Goal: Information Seeking & Learning: Learn about a topic

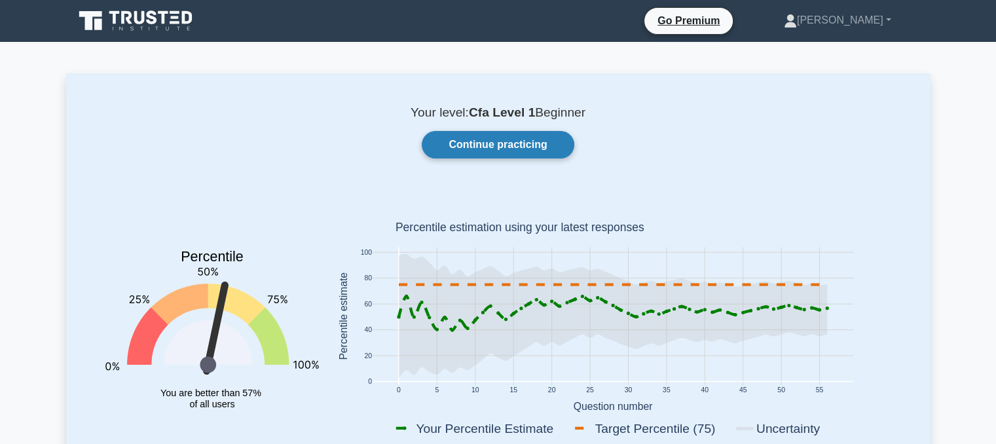
click at [521, 135] on link "Continue practicing" at bounding box center [498, 145] width 152 height 28
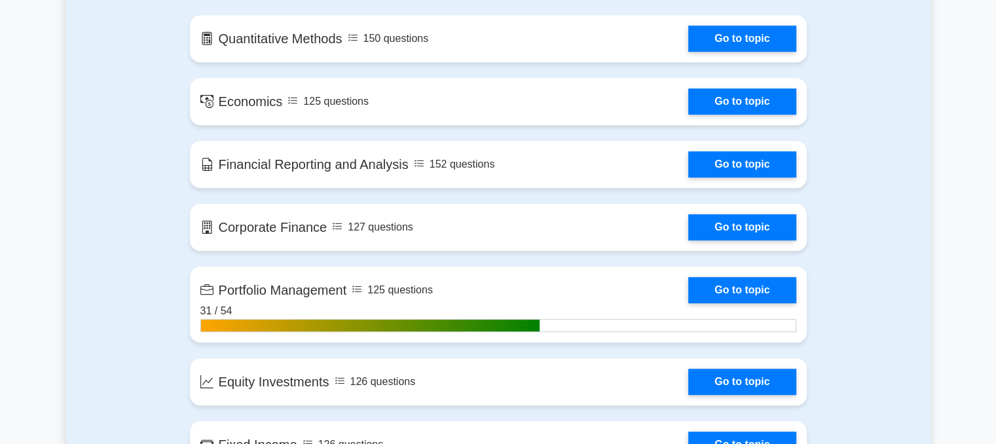
scroll to position [913, 0]
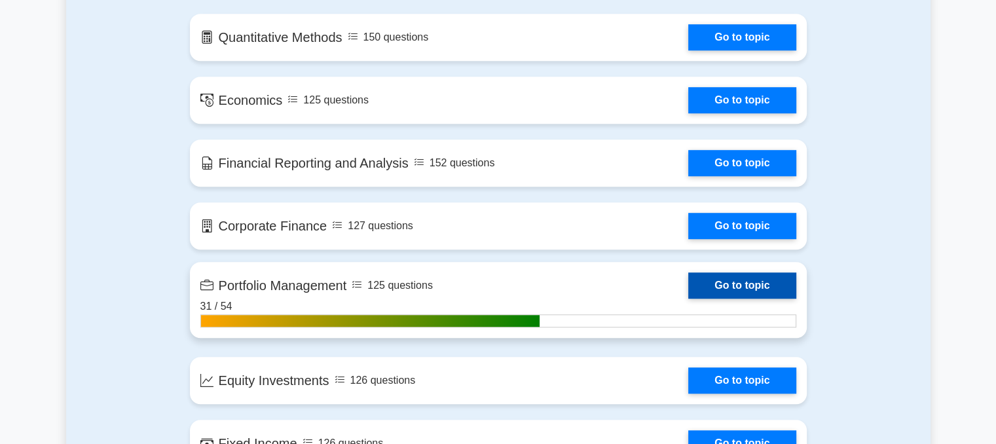
click at [714, 295] on link "Go to topic" at bounding box center [741, 285] width 107 height 26
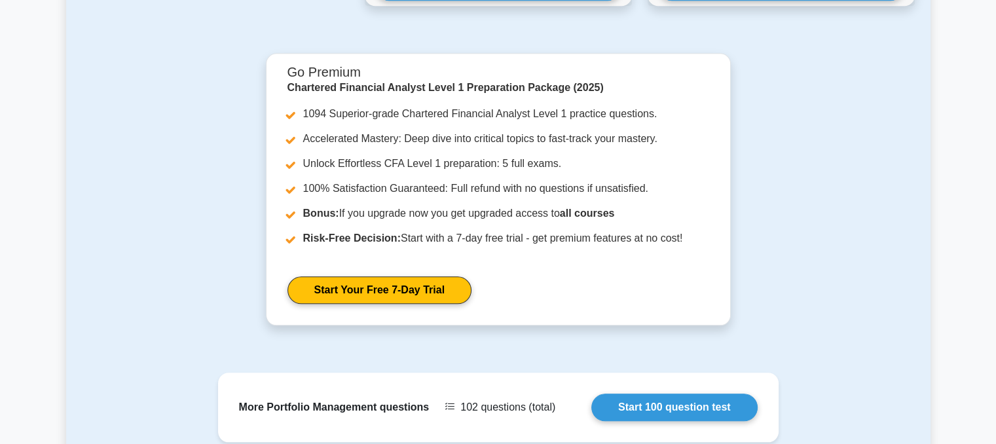
scroll to position [1556, 0]
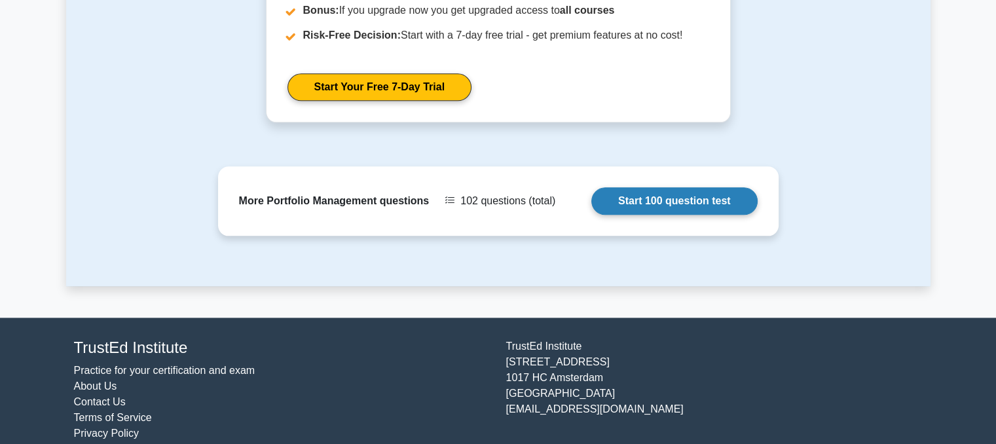
click at [618, 187] on link "Start 100 question test" at bounding box center [674, 201] width 166 height 28
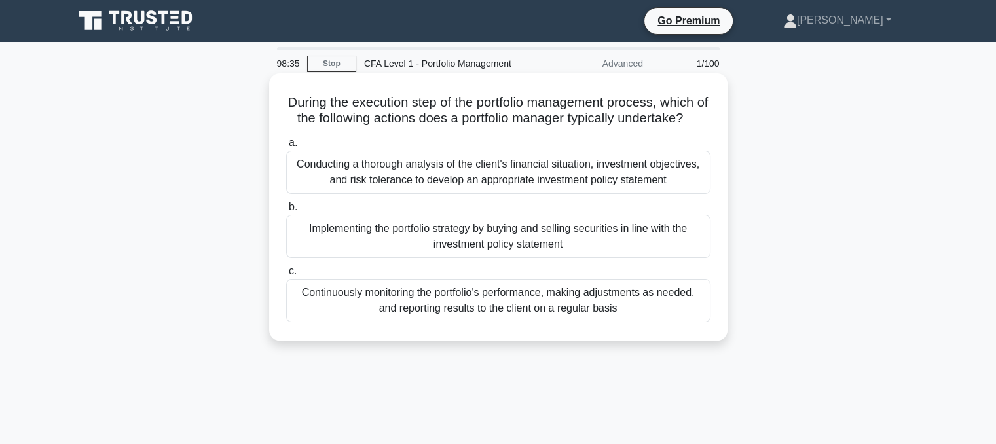
click at [510, 258] on div "Implementing the portfolio strategy by buying and selling securities in line wi…" at bounding box center [498, 236] width 424 height 43
click at [286, 212] on input "b. Implementing the portfolio strategy by buying and selling securities in line…" at bounding box center [286, 207] width 0 height 9
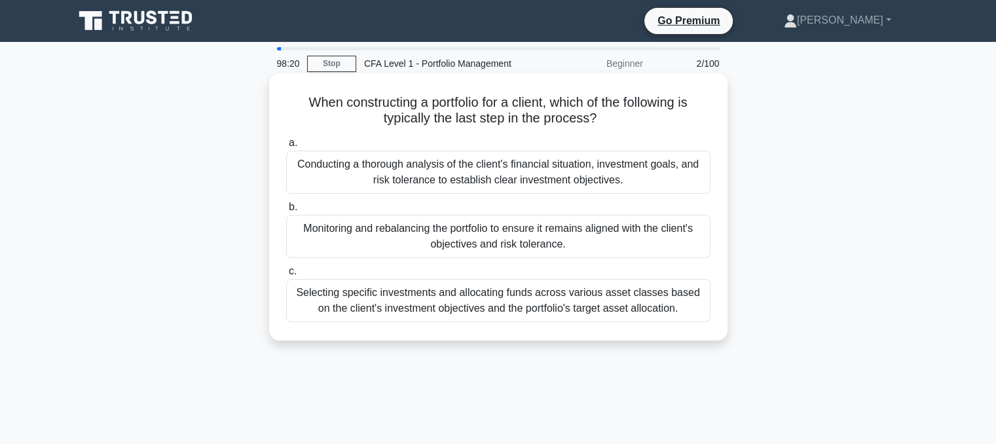
click at [395, 248] on div "Monitoring and rebalancing the portfolio to ensure it remains aligned with the …" at bounding box center [498, 236] width 424 height 43
click at [286, 212] on input "b. Monitoring and rebalancing the portfolio to ensure it remains aligned with t…" at bounding box center [286, 207] width 0 height 9
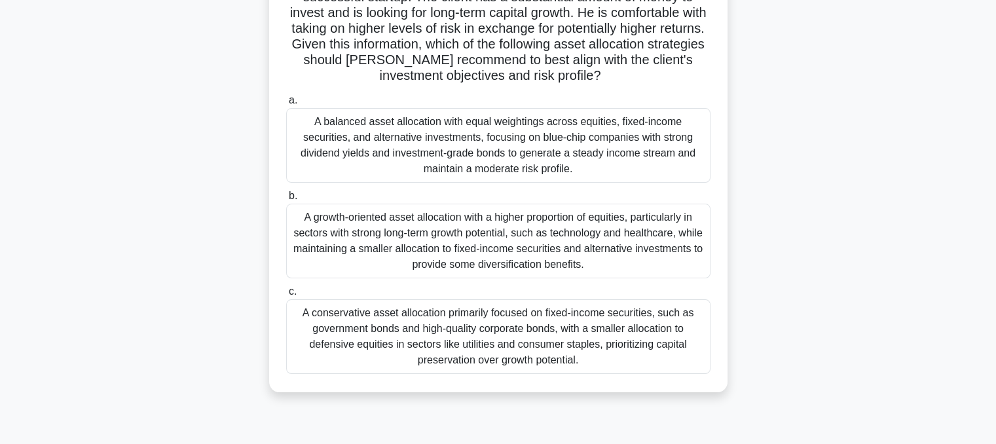
scroll to position [139, 0]
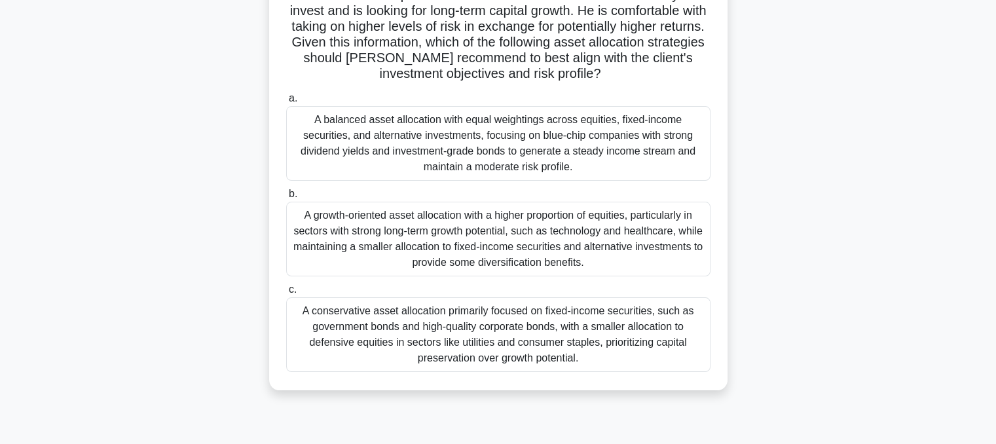
click at [483, 258] on div "A growth-oriented asset allocation with a higher proportion of equities, partic…" at bounding box center [498, 239] width 424 height 75
click at [286, 198] on input "b. A growth-oriented asset allocation with a higher proportion of equities, par…" at bounding box center [286, 194] width 0 height 9
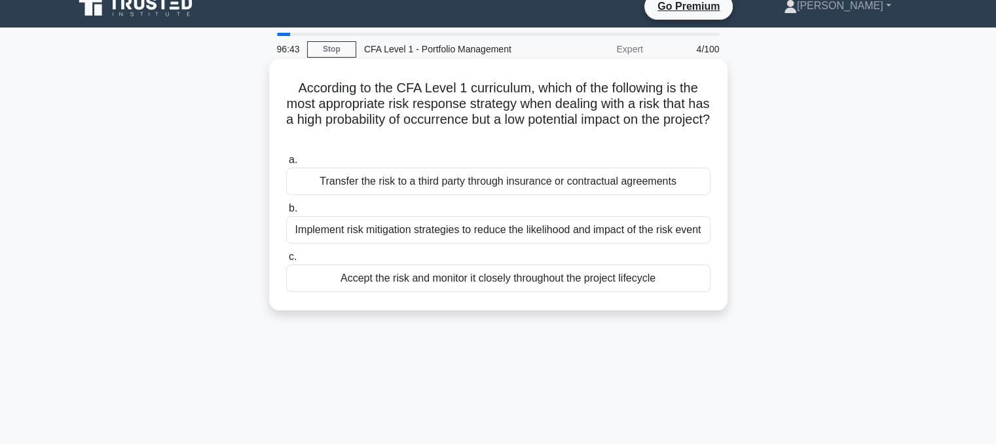
scroll to position [0, 0]
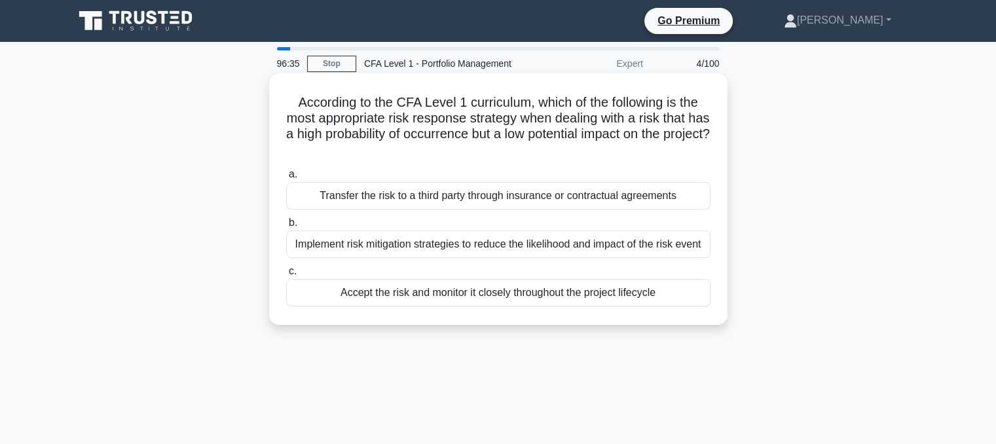
click at [534, 299] on div "Accept the risk and monitor it closely throughout the project lifecycle" at bounding box center [498, 293] width 424 height 28
click at [286, 276] on input "c. Accept the risk and monitor it closely throughout the project lifecycle" at bounding box center [286, 271] width 0 height 9
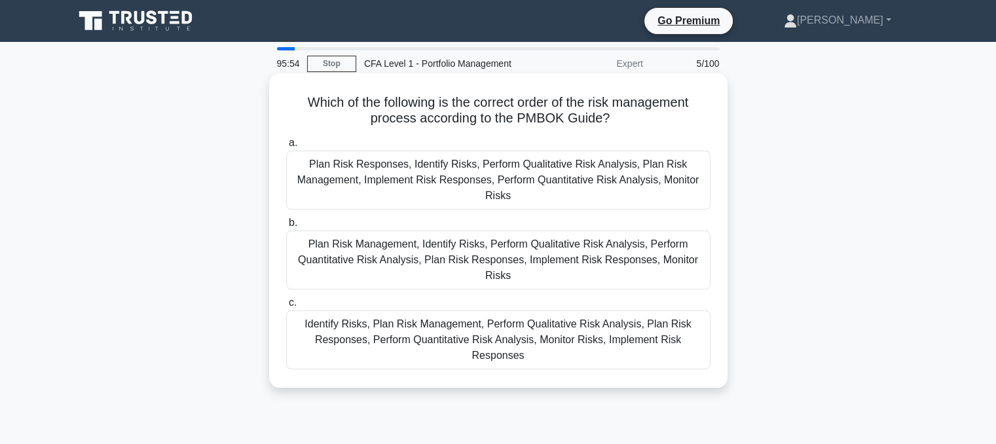
click at [532, 323] on div "Identify Risks, Plan Risk Management, Perform Qualitative Risk Analysis, Plan R…" at bounding box center [498, 339] width 424 height 59
click at [286, 307] on input "c. Identify Risks, Plan Risk Management, Perform Qualitative Risk Analysis, Pla…" at bounding box center [286, 303] width 0 height 9
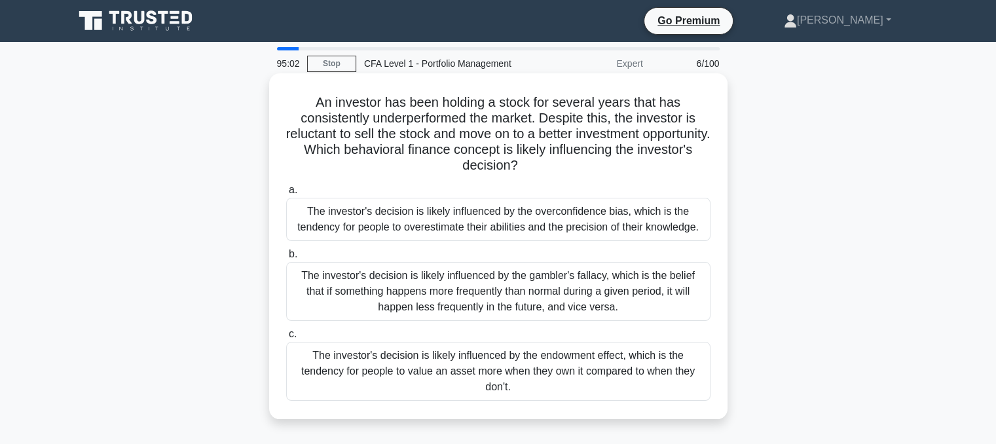
click at [621, 227] on div "The investor's decision is likely influenced by the overconfidence bias, which …" at bounding box center [498, 219] width 424 height 43
click at [286, 195] on input "a. The investor's decision is likely influenced by the overconfidence bias, whi…" at bounding box center [286, 190] width 0 height 9
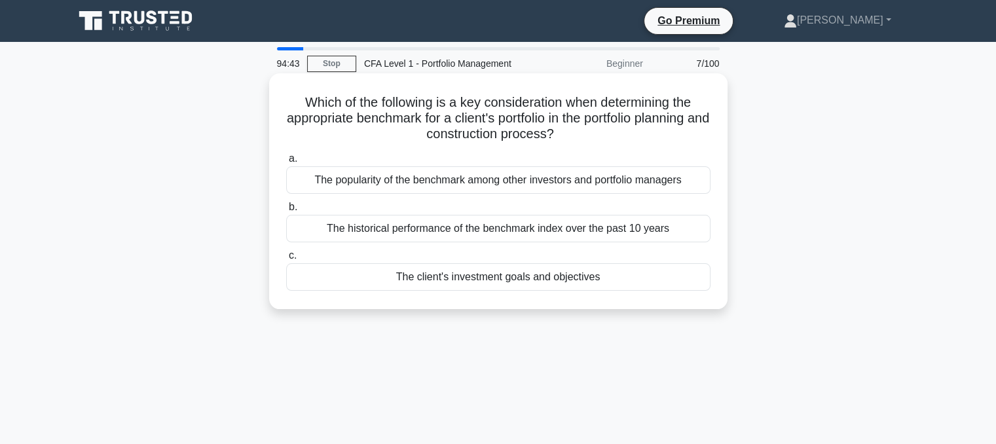
click at [597, 279] on div "The client's investment goals and objectives" at bounding box center [498, 277] width 424 height 28
click at [286, 260] on input "c. The client's investment goals and objectives" at bounding box center [286, 255] width 0 height 9
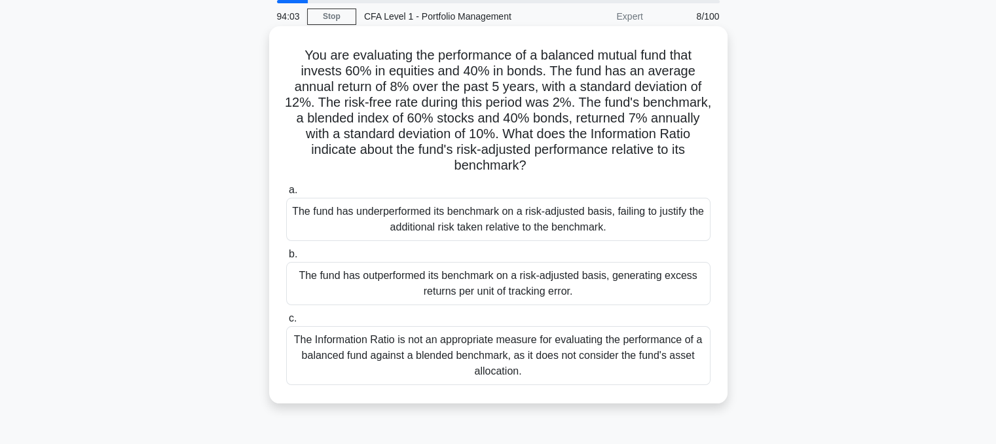
scroll to position [47, 0]
click at [507, 375] on div "The Information Ratio is not an appropriate measure for evaluating the performa…" at bounding box center [498, 356] width 424 height 59
click at [286, 324] on input "c. The Information Ratio is not an appropriate measure for evaluating the perfo…" at bounding box center [286, 319] width 0 height 9
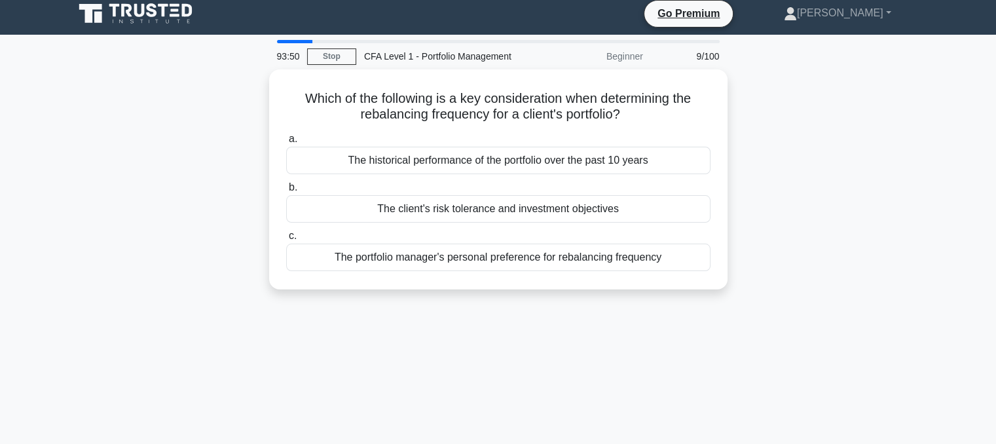
scroll to position [0, 0]
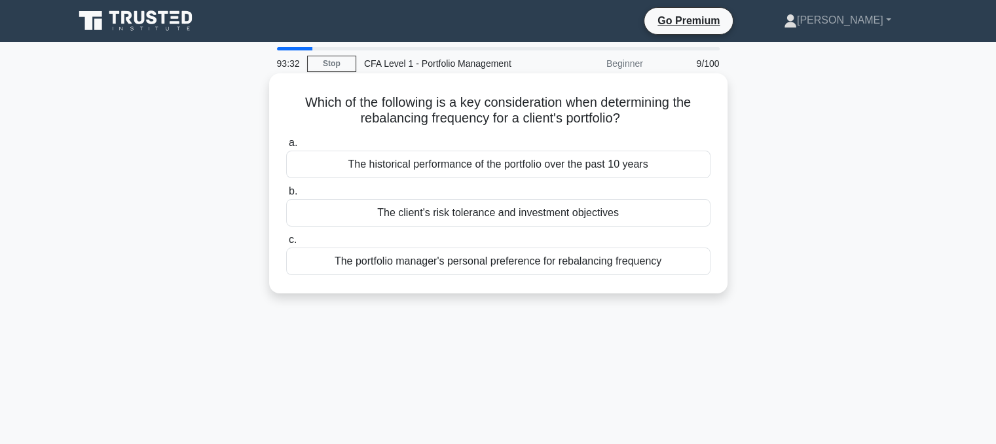
click at [399, 187] on label "b. The client's risk tolerance and investment objectives" at bounding box center [498, 204] width 424 height 43
click at [286, 187] on input "b. The client's risk tolerance and investment objectives" at bounding box center [286, 191] width 0 height 9
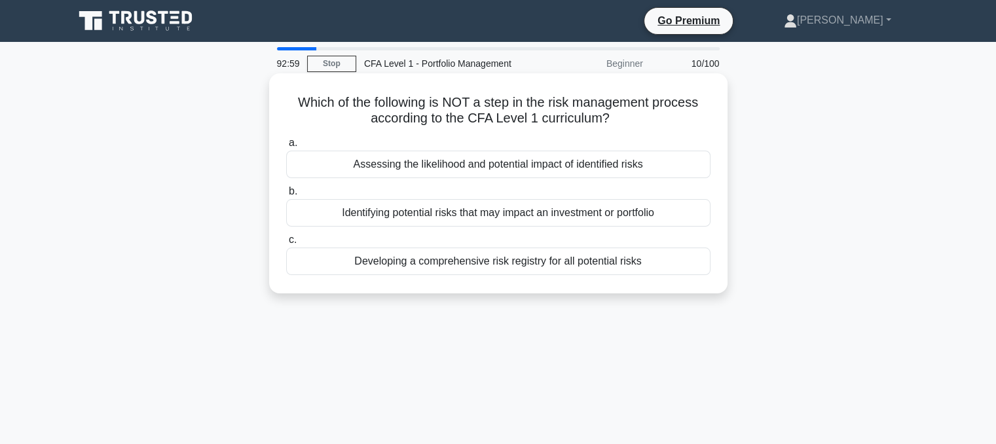
click at [363, 213] on div "Identifying potential risks that may impact an investment or portfolio" at bounding box center [498, 213] width 424 height 28
click at [286, 196] on input "b. Identifying potential risks that may impact an investment or portfolio" at bounding box center [286, 191] width 0 height 9
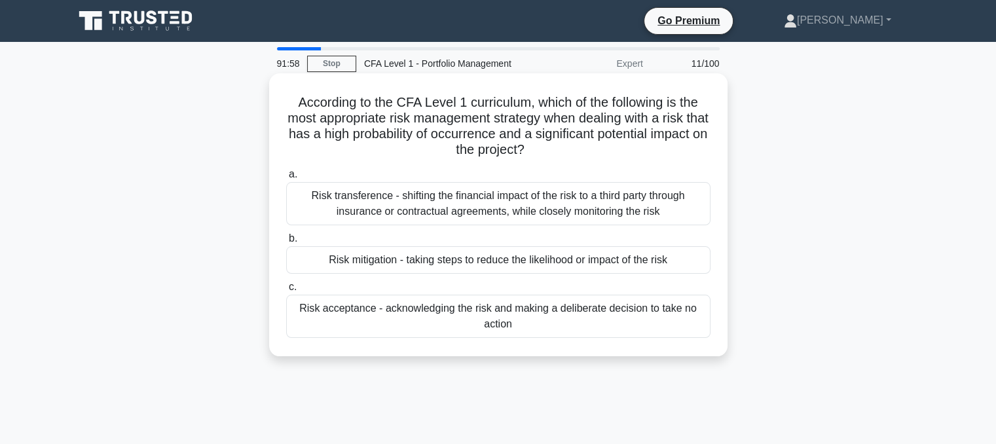
click at [335, 257] on div "Risk mitigation - taking steps to reduce the likelihood or impact of the risk" at bounding box center [498, 260] width 424 height 28
click at [286, 243] on input "b. Risk mitigation - taking steps to reduce the likelihood or impact of the risk" at bounding box center [286, 238] width 0 height 9
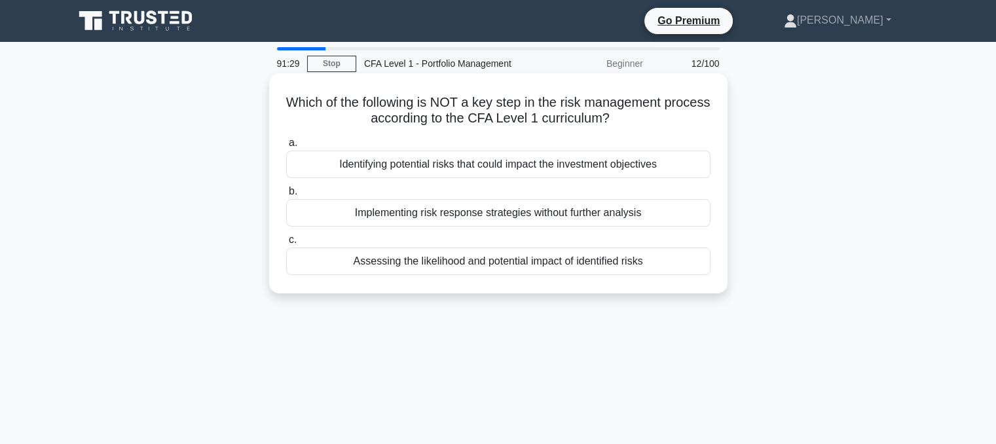
click at [476, 213] on div "Implementing risk response strategies without further analysis" at bounding box center [498, 213] width 424 height 28
click at [286, 196] on input "b. Implementing risk response strategies without further analysis" at bounding box center [286, 191] width 0 height 9
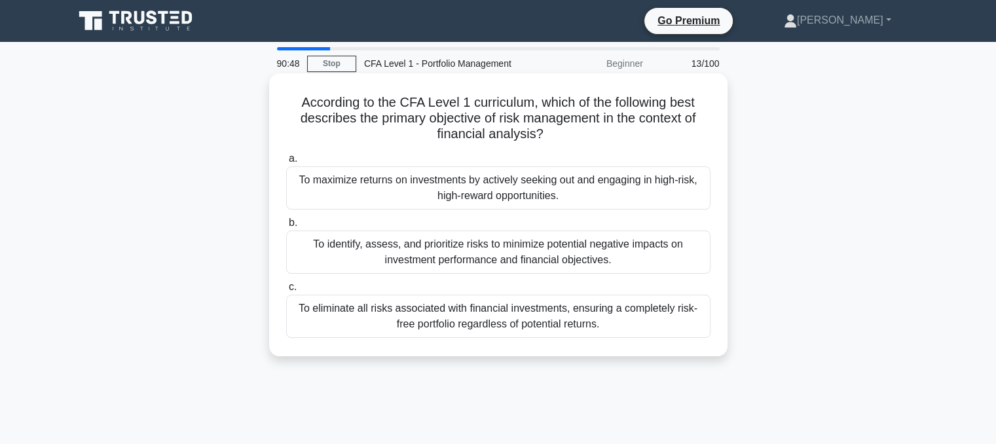
click at [344, 251] on div "To identify, assess, and prioritize risks to minimize potential negative impact…" at bounding box center [498, 252] width 424 height 43
click at [286, 227] on input "b. To identify, assess, and prioritize risks to minimize potential negative imp…" at bounding box center [286, 223] width 0 height 9
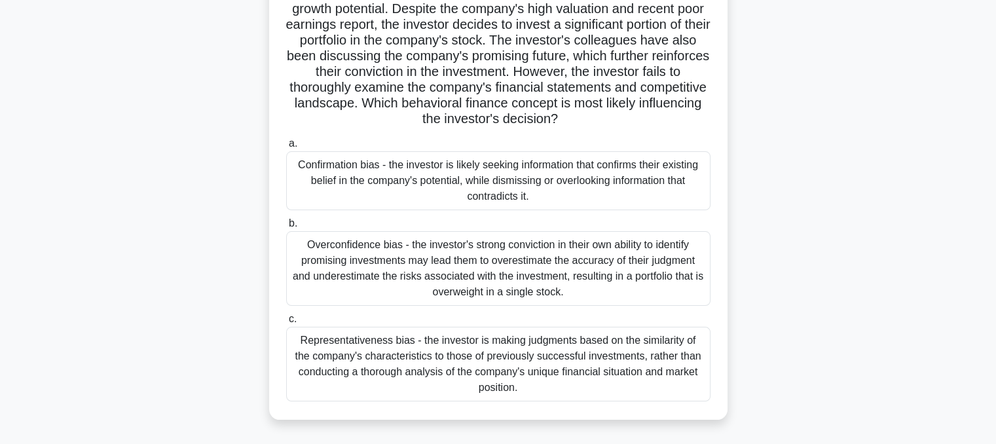
scroll to position [111, 0]
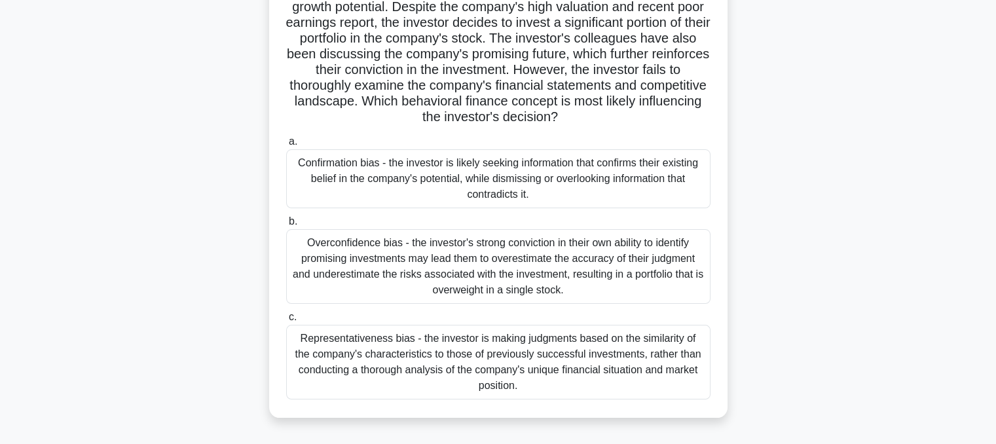
click at [474, 276] on div "Overconfidence bias - the investor's strong conviction in their own ability to …" at bounding box center [498, 266] width 424 height 75
click at [286, 226] on input "b. Overconfidence bias - the investor's strong conviction in their own ability …" at bounding box center [286, 221] width 0 height 9
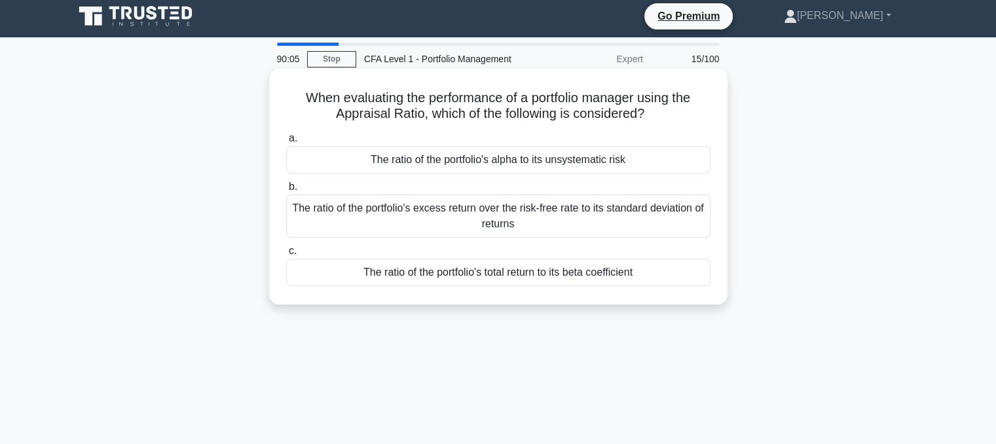
scroll to position [0, 0]
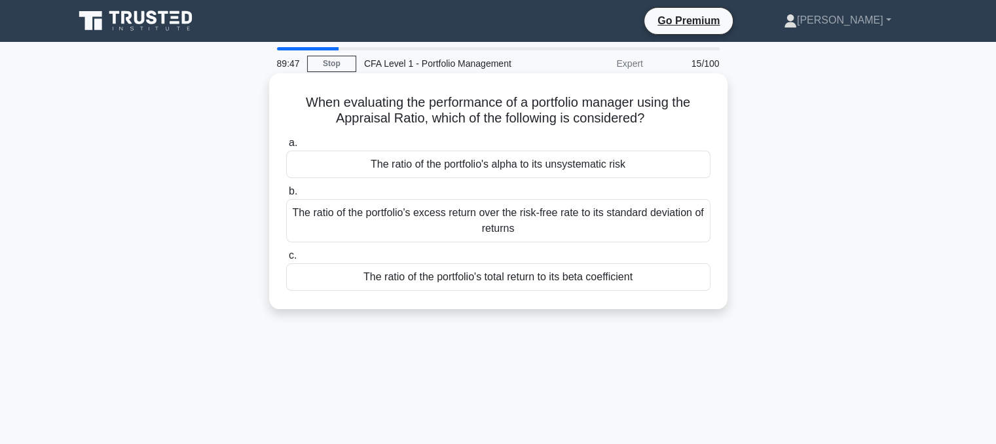
click at [497, 225] on div "The ratio of the portfolio's excess return over the risk-free rate to its stand…" at bounding box center [498, 220] width 424 height 43
click at [286, 196] on input "b. The ratio of the portfolio's excess return over the risk-free rate to its st…" at bounding box center [286, 191] width 0 height 9
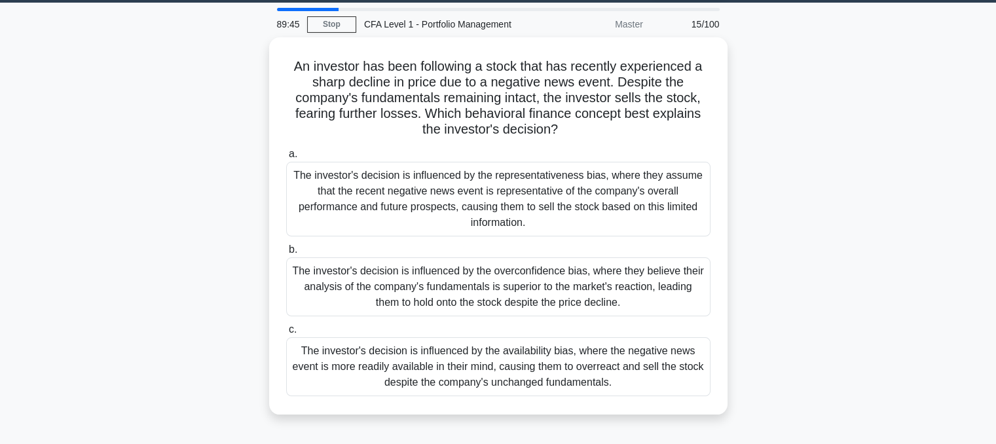
scroll to position [39, 0]
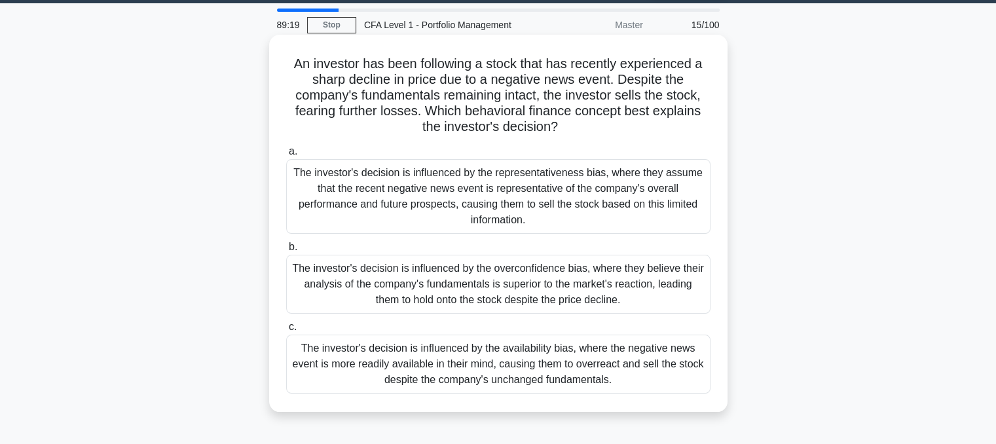
click at [503, 357] on div "The investor's decision is influenced by the availability bias, where the negat…" at bounding box center [498, 364] width 424 height 59
click at [286, 331] on input "c. The investor's decision is influenced by the availability bias, where the ne…" at bounding box center [286, 327] width 0 height 9
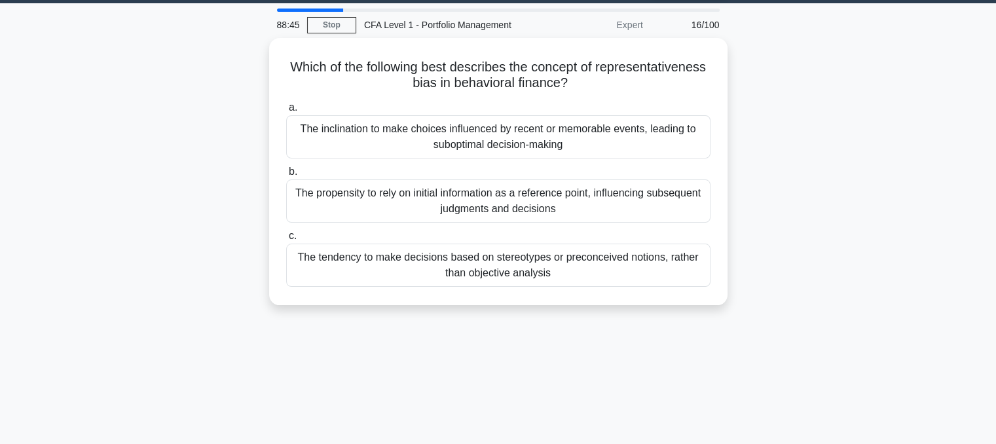
scroll to position [0, 0]
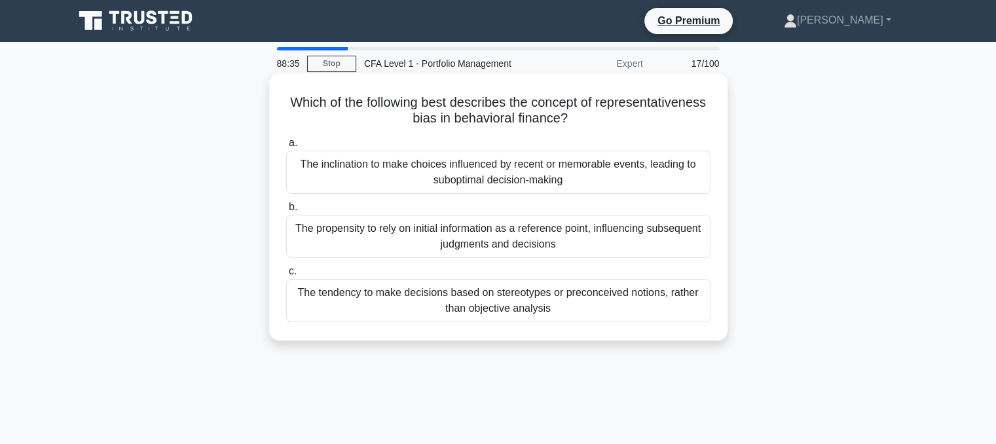
click at [552, 239] on div "The propensity to rely on initial information as a reference point, influencing…" at bounding box center [498, 236] width 424 height 43
click at [286, 212] on input "b. The propensity to rely on initial information as a reference point, influenc…" at bounding box center [286, 207] width 0 height 9
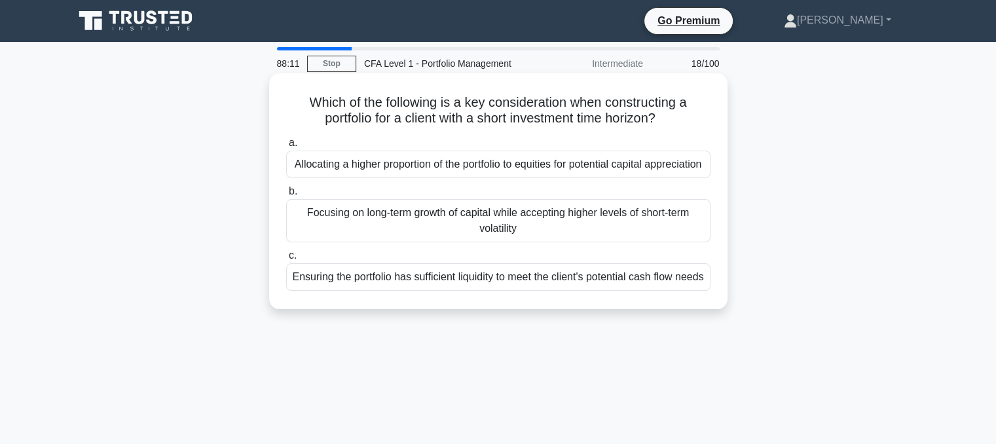
click at [582, 291] on div "Ensuring the portfolio has sufficient liquidity to meet the client's potential …" at bounding box center [498, 277] width 424 height 28
click at [286, 260] on input "c. Ensuring the portfolio has sufficient liquidity to meet the client's potenti…" at bounding box center [286, 255] width 0 height 9
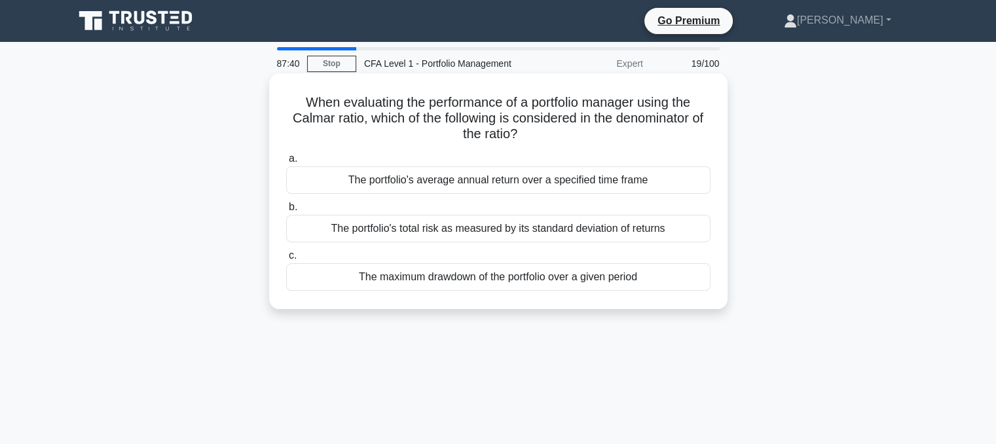
click at [475, 281] on div "The maximum drawdown of the portfolio over a given period" at bounding box center [498, 277] width 424 height 28
click at [286, 260] on input "c. The maximum drawdown of the portfolio over a given period" at bounding box center [286, 255] width 0 height 9
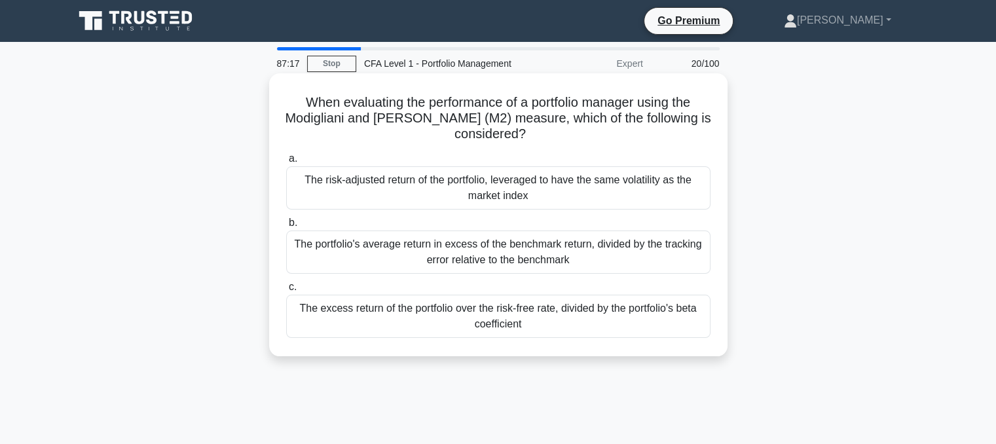
click at [444, 326] on div "The excess return of the portfolio over the risk-free rate, divided by the port…" at bounding box center [498, 316] width 424 height 43
click at [286, 291] on input "c. The excess return of the portfolio over the risk-free rate, divided by the p…" at bounding box center [286, 287] width 0 height 9
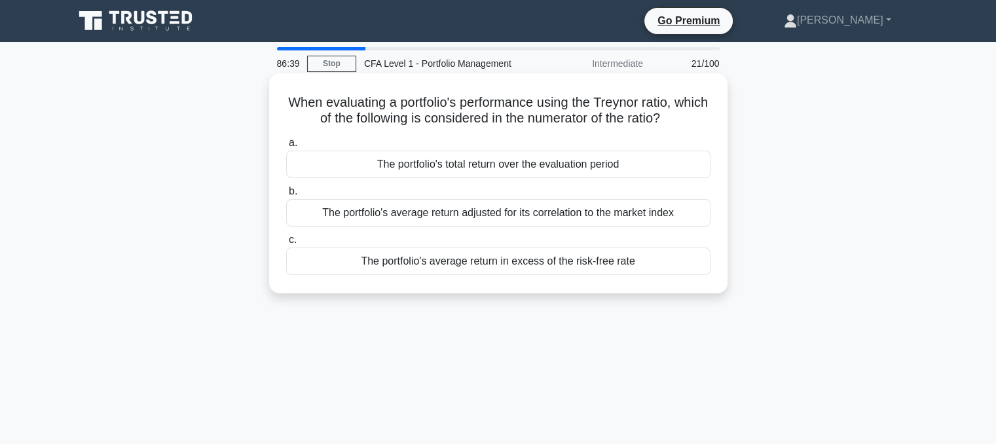
click at [492, 257] on div "The portfolio's average return in excess of the risk-free rate" at bounding box center [498, 262] width 424 height 28
click at [286, 244] on input "c. The portfolio's average return in excess of the risk-free rate" at bounding box center [286, 240] width 0 height 9
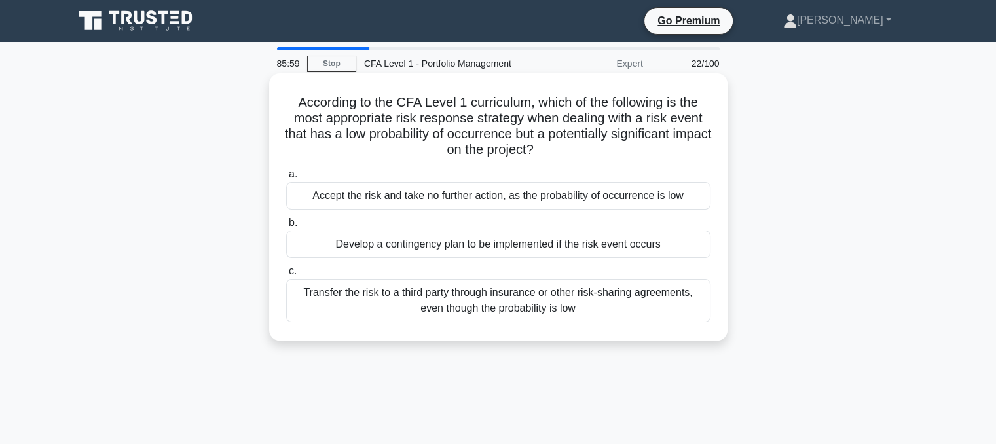
click at [426, 241] on div "Develop a contingency plan to be implemented if the risk event occurs" at bounding box center [498, 245] width 424 height 28
click at [286, 227] on input "b. Develop a contingency plan to be implemented if the risk event occurs" at bounding box center [286, 223] width 0 height 9
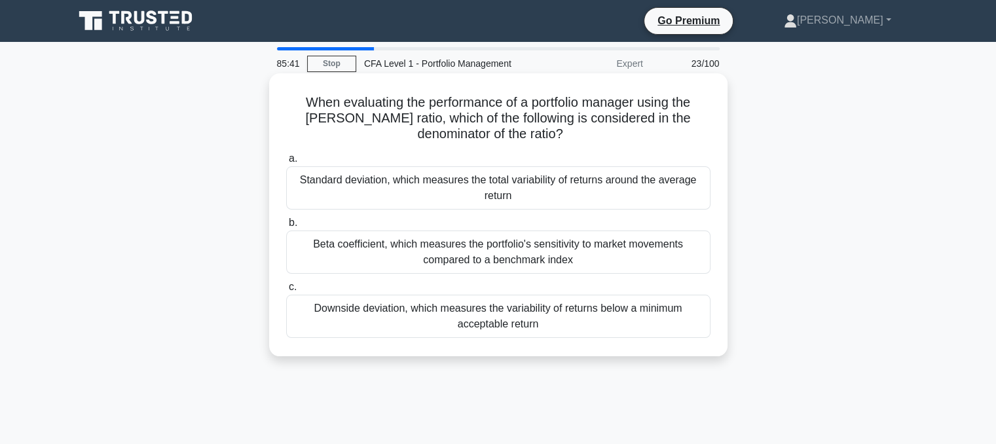
click at [424, 189] on div "Standard deviation, which measures the total variability of returns around the …" at bounding box center [498, 187] width 424 height 43
click at [286, 163] on input "a. Standard deviation, which measures the total variability of returns around t…" at bounding box center [286, 159] width 0 height 9
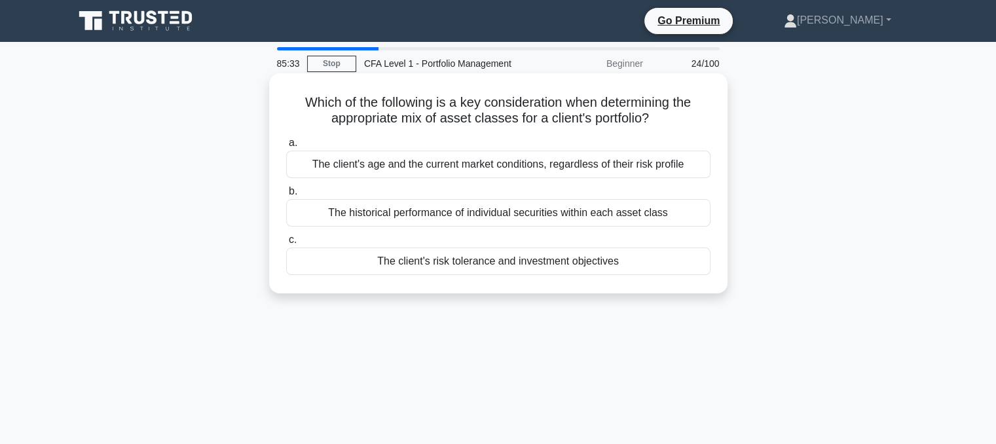
click at [472, 260] on div "The client's risk tolerance and investment objectives" at bounding box center [498, 262] width 424 height 28
click at [286, 244] on input "c. The client's risk tolerance and investment objectives" at bounding box center [286, 240] width 0 height 9
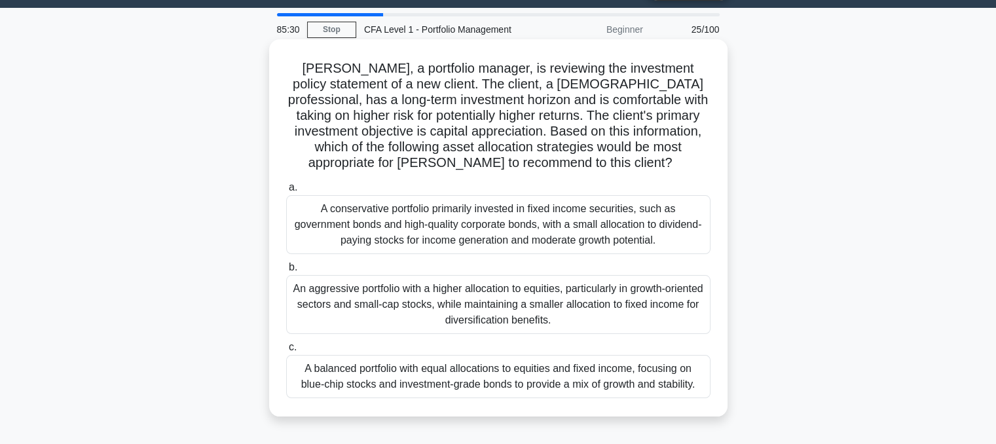
scroll to position [29, 0]
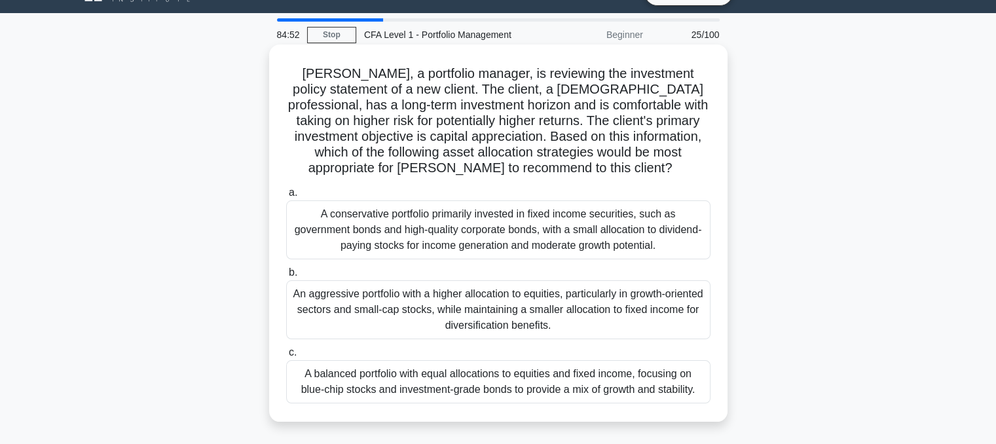
click at [508, 306] on div "An aggressive portfolio with a higher allocation to equities, particularly in g…" at bounding box center [498, 309] width 424 height 59
click at [286, 277] on input "b. An aggressive portfolio with a higher allocation to equities, particularly i…" at bounding box center [286, 273] width 0 height 9
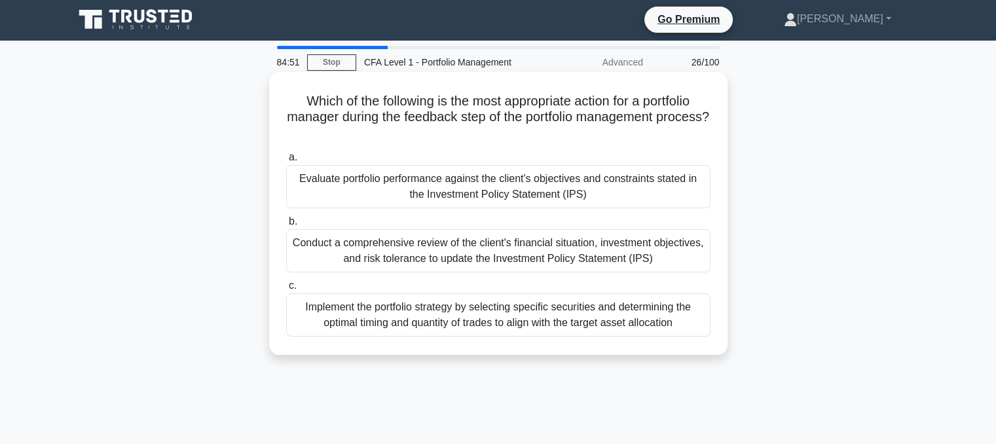
scroll to position [0, 0]
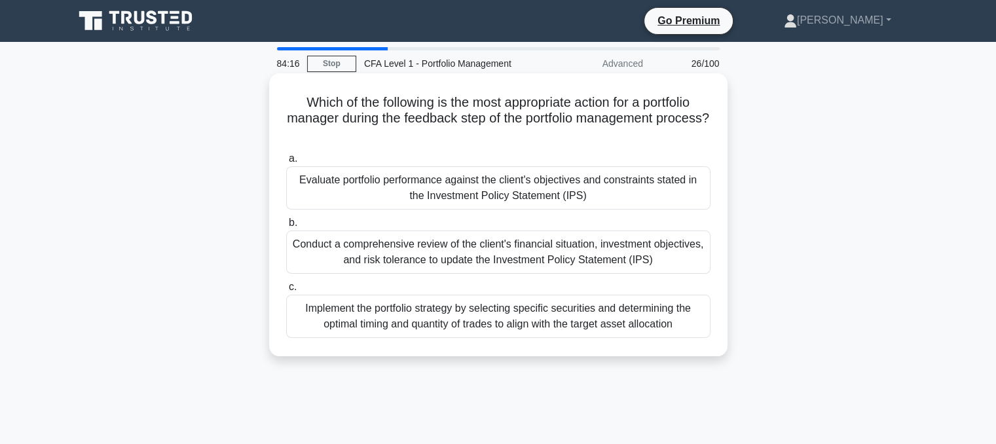
click at [490, 265] on div "Conduct a comprehensive review of the client's financial situation, investment …" at bounding box center [498, 252] width 424 height 43
click at [286, 227] on input "b. Conduct a comprehensive review of the client's financial situation, investme…" at bounding box center [286, 223] width 0 height 9
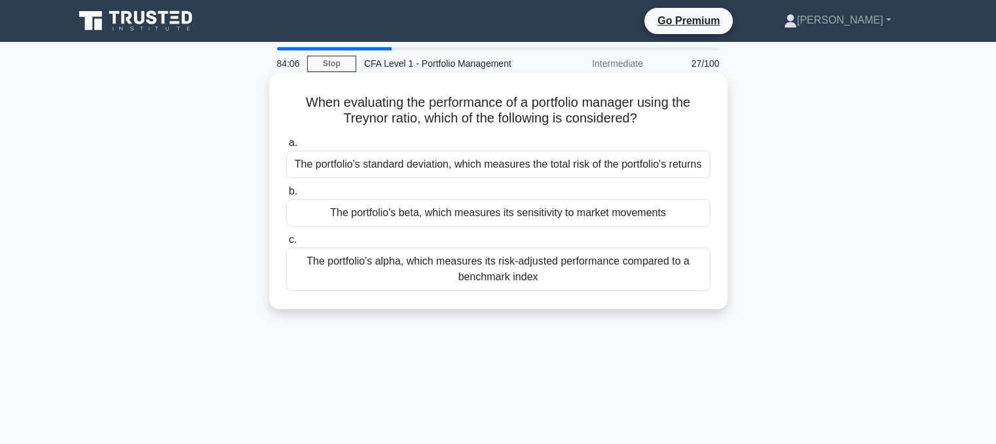
click at [451, 214] on div "The portfolio's beta, which measures its sensitivity to market movements" at bounding box center [498, 213] width 424 height 28
click at [286, 196] on input "b. The portfolio's beta, which measures its sensitivity to market movements" at bounding box center [286, 191] width 0 height 9
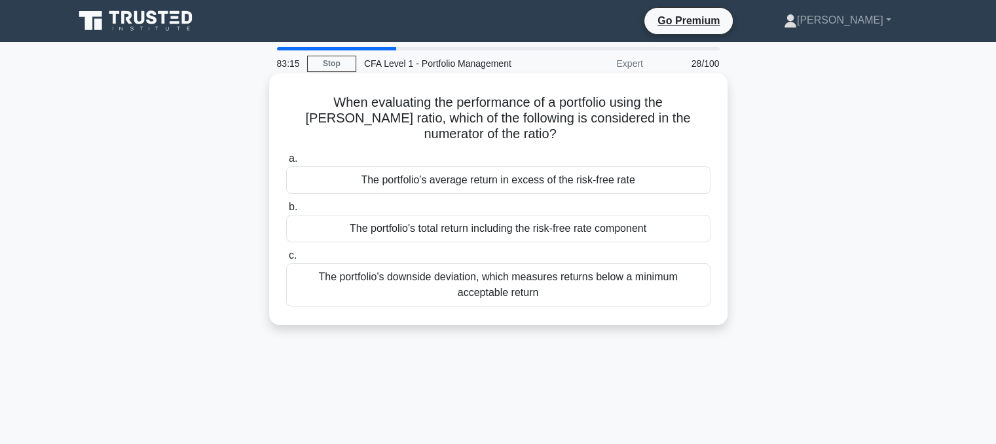
click at [385, 166] on div "The portfolio's average return in excess of the risk-free rate" at bounding box center [498, 180] width 424 height 28
click at [286, 163] on input "a. The portfolio's average return in excess of the risk-free rate" at bounding box center [286, 159] width 0 height 9
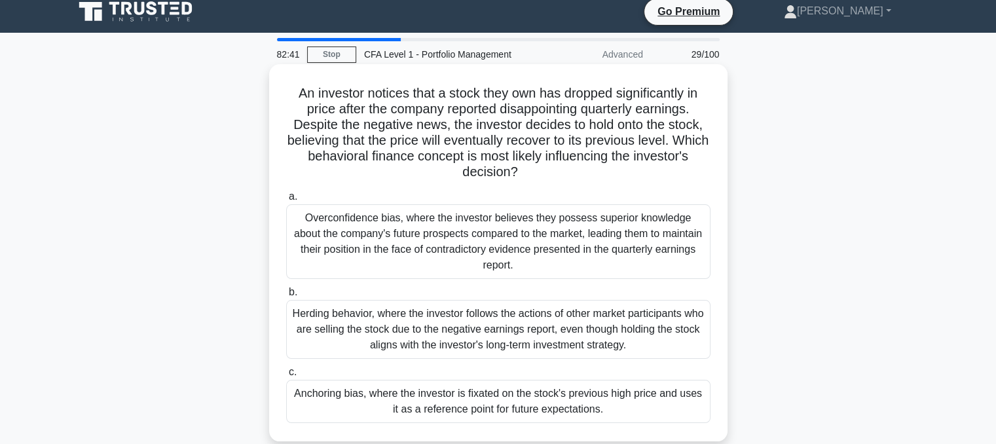
scroll to position [5, 0]
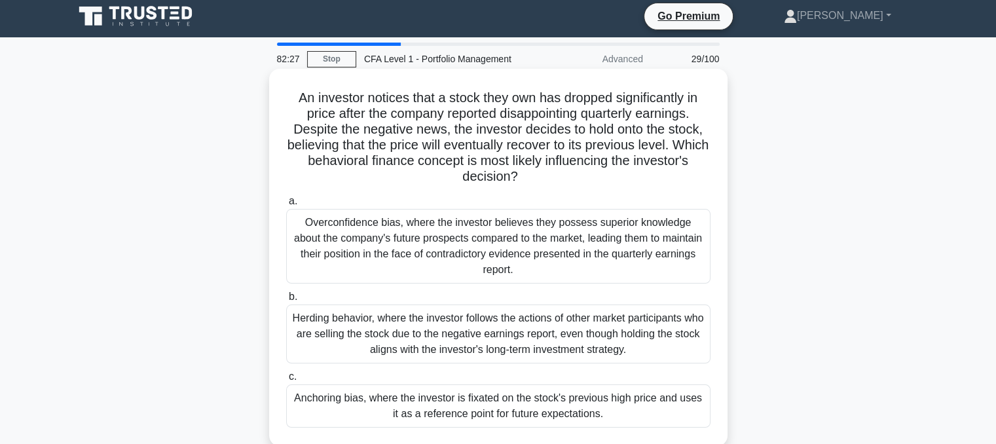
click at [426, 257] on div "Overconfidence bias, where the investor believes they possess superior knowledg…" at bounding box center [498, 246] width 424 height 75
click at [286, 206] on input "a. Overconfidence bias, where the investor believes they possess superior knowl…" at bounding box center [286, 201] width 0 height 9
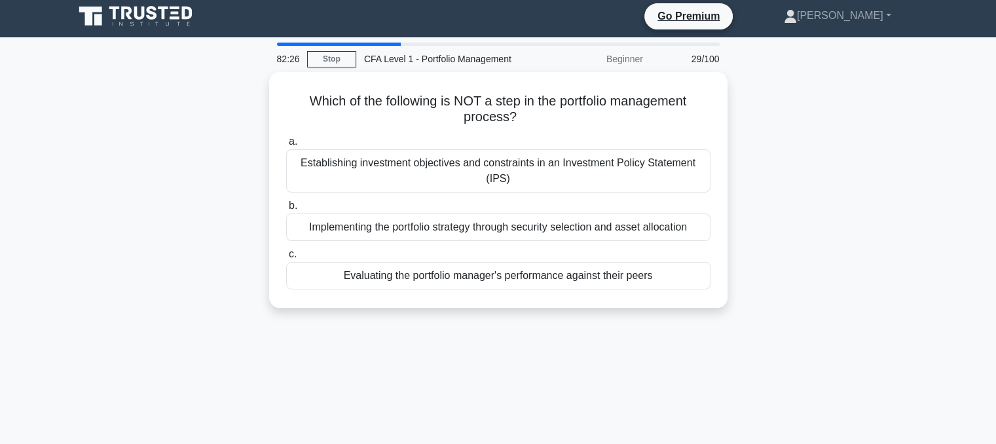
scroll to position [0, 0]
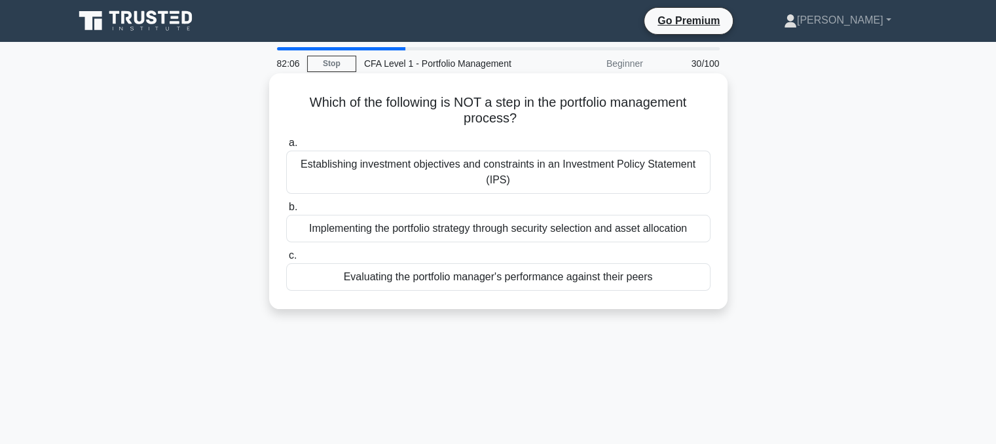
click at [422, 274] on div "Evaluating the portfolio manager's performance against their peers" at bounding box center [498, 277] width 424 height 28
click at [286, 260] on input "c. Evaluating the portfolio manager's performance against their peers" at bounding box center [286, 255] width 0 height 9
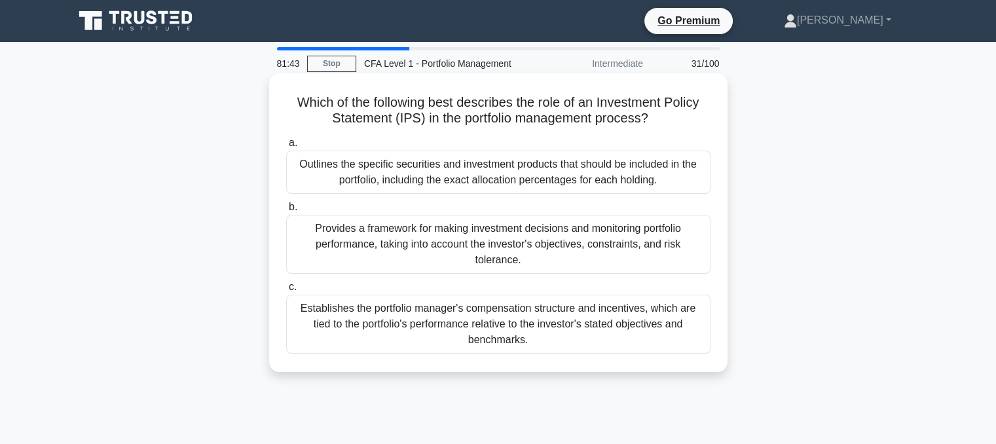
click at [358, 249] on div "Provides a framework for making investment decisions and monitoring portfolio p…" at bounding box center [498, 244] width 424 height 59
click at [286, 212] on input "b. Provides a framework for making investment decisions and monitoring portfoli…" at bounding box center [286, 207] width 0 height 9
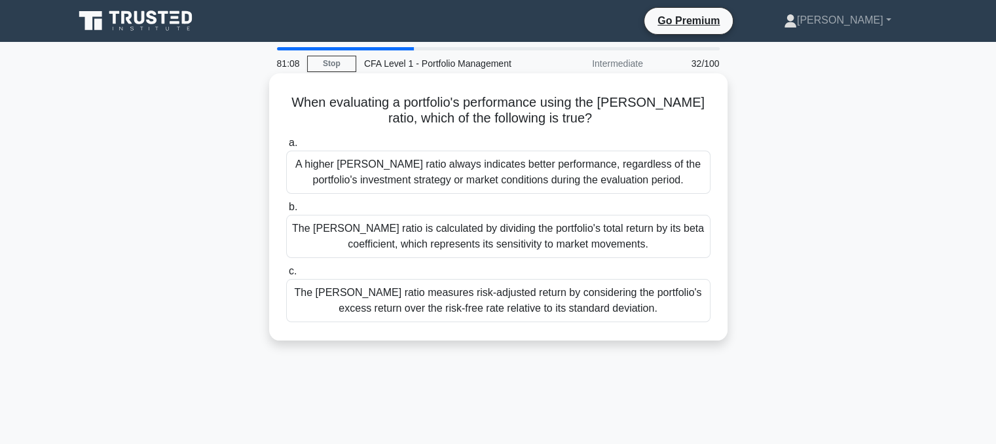
click at [469, 302] on div "The Sharpe ratio measures risk-adjusted return by considering the portfolio's e…" at bounding box center [498, 300] width 424 height 43
click at [286, 276] on input "c. The Sharpe ratio measures risk-adjusted return by considering the portfolio'…" at bounding box center [286, 271] width 0 height 9
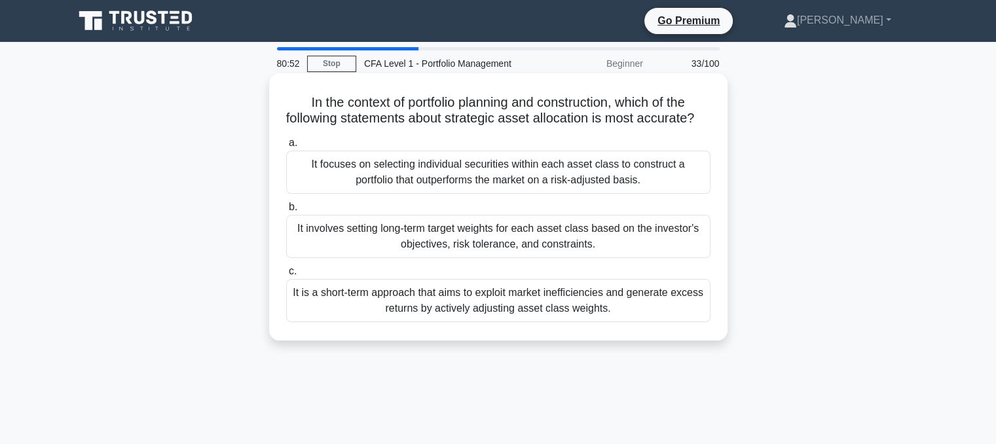
click at [616, 184] on div "It focuses on selecting individual securities within each asset class to constr…" at bounding box center [498, 172] width 424 height 43
click at [286, 147] on input "a. It focuses on selecting individual securities within each asset class to con…" at bounding box center [286, 143] width 0 height 9
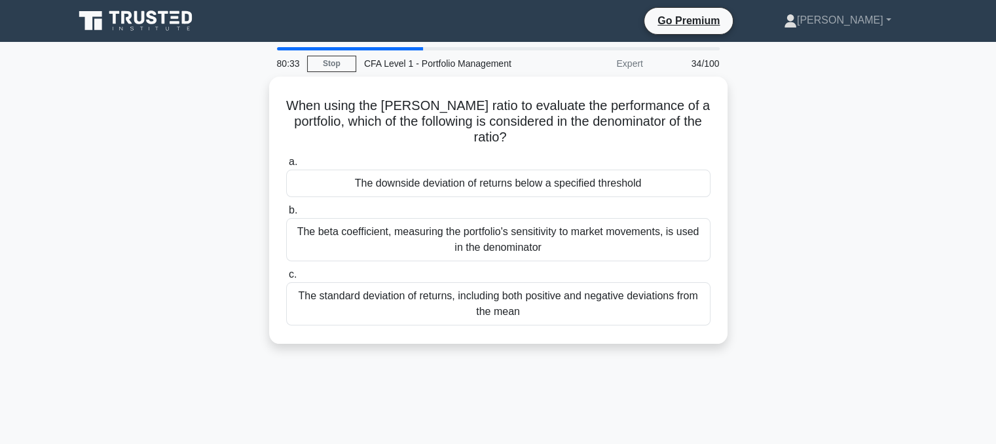
click at [616, 184] on div "The downside deviation of returns below a specified threshold" at bounding box center [498, 184] width 424 height 28
click at [286, 166] on input "a. The downside deviation of returns below a specified threshold" at bounding box center [286, 162] width 0 height 9
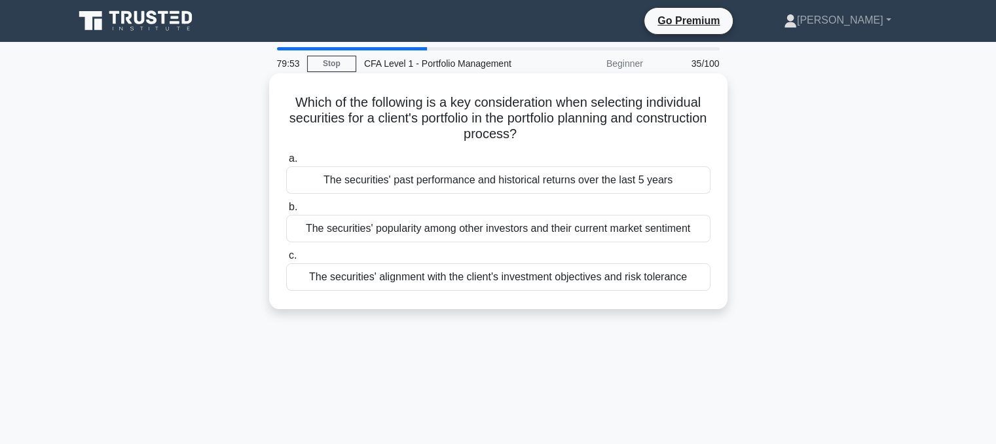
click at [481, 280] on div "The securities' alignment with the client's investment objectives and risk tole…" at bounding box center [498, 277] width 424 height 28
click at [286, 260] on input "c. The securities' alignment with the client's investment objectives and risk t…" at bounding box center [286, 255] width 0 height 9
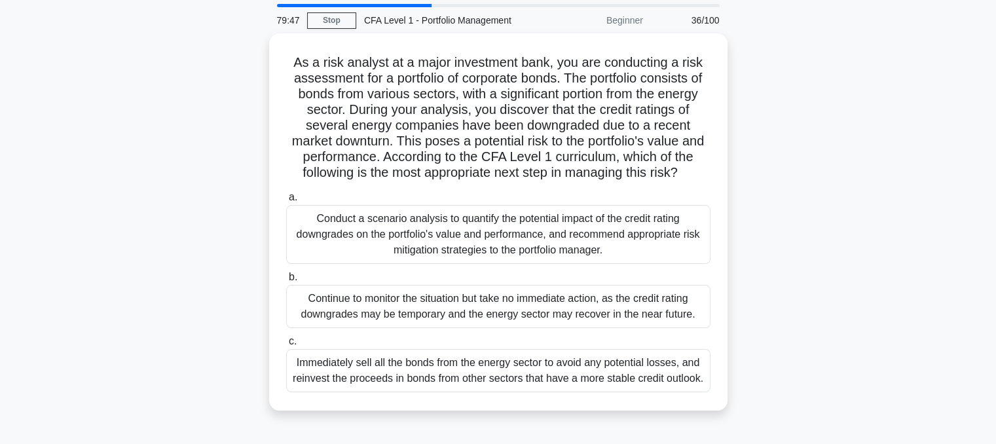
scroll to position [42, 0]
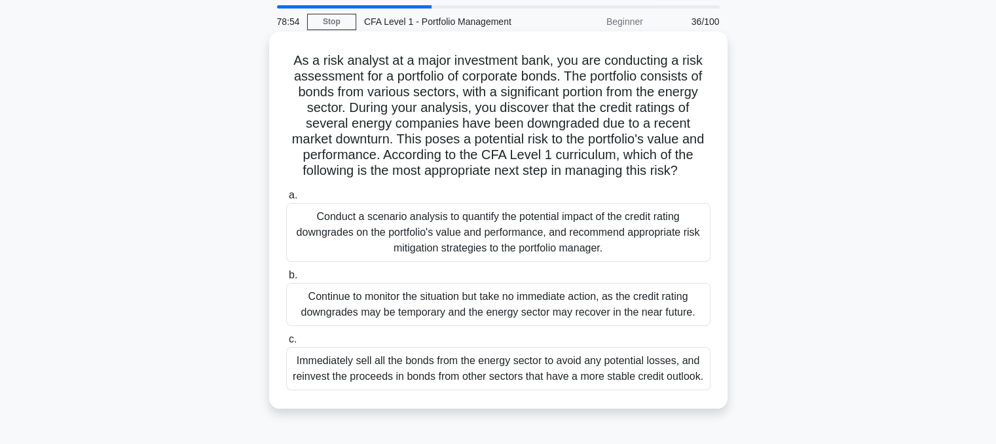
click at [459, 233] on div "Conduct a scenario analysis to quantify the potential impact of the credit rati…" at bounding box center [498, 232] width 424 height 59
click at [286, 200] on input "a. Conduct a scenario analysis to quantify the potential impact of the credit r…" at bounding box center [286, 195] width 0 height 9
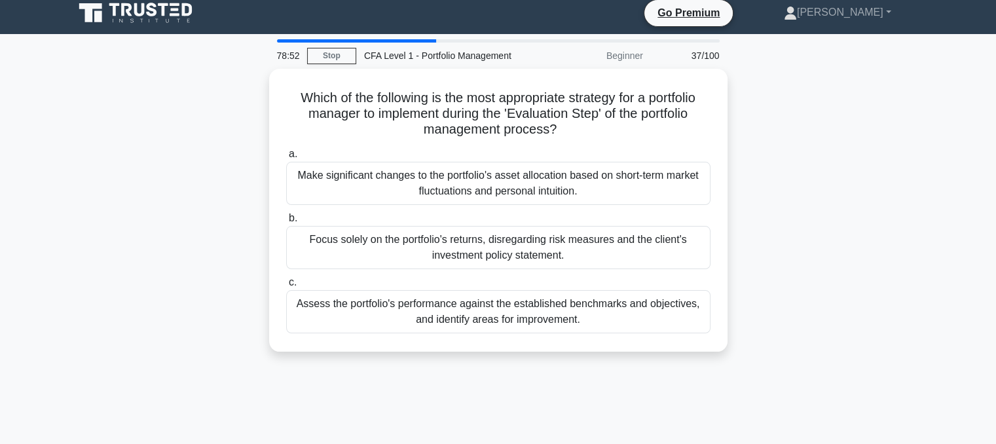
scroll to position [0, 0]
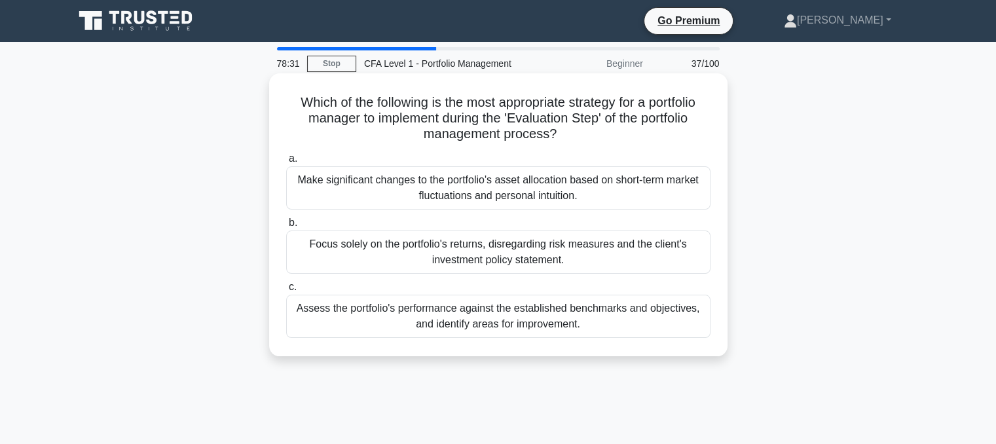
click at [401, 195] on div "Make significant changes to the portfolio's asset allocation based on short-ter…" at bounding box center [498, 187] width 424 height 43
click at [286, 163] on input "a. Make significant changes to the portfolio's asset allocation based on short-…" at bounding box center [286, 159] width 0 height 9
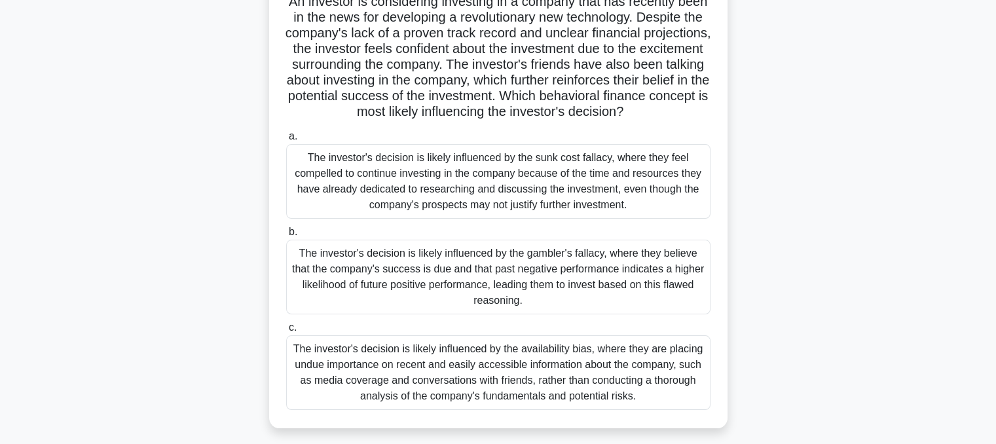
scroll to position [103, 0]
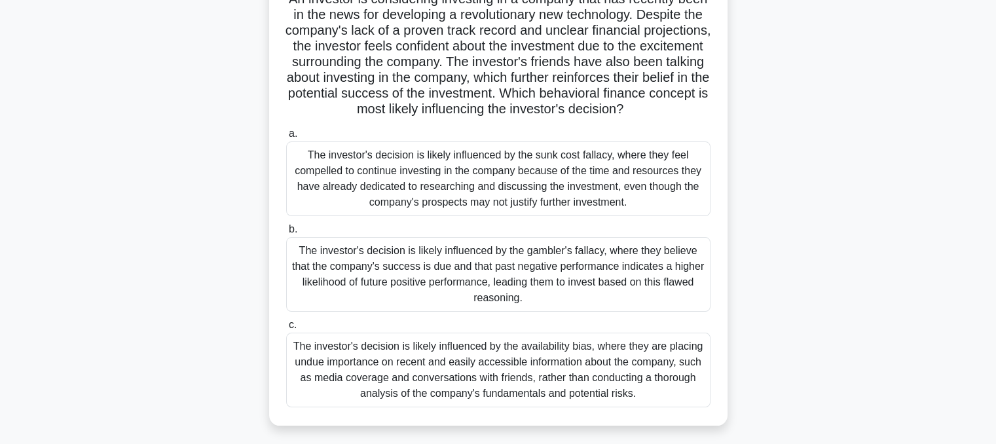
click at [432, 274] on div "The investor's decision is likely influenced by the gambler's fallacy, where th…" at bounding box center [498, 274] width 424 height 75
click at [286, 234] on input "b. The investor's decision is likely influenced by the gambler's fallacy, where…" at bounding box center [286, 229] width 0 height 9
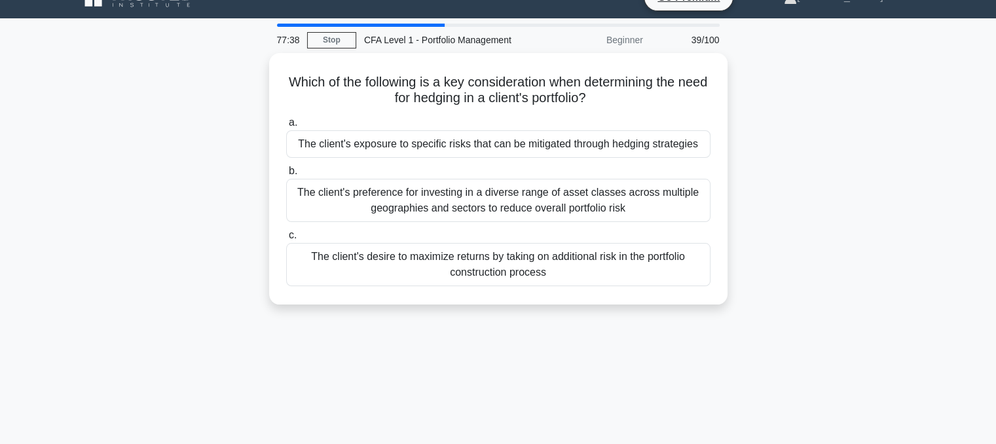
scroll to position [26, 0]
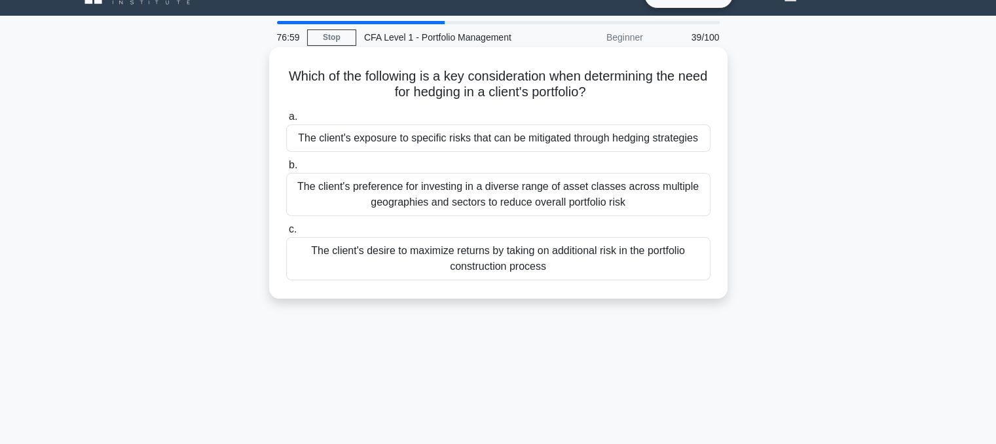
click at [340, 133] on div "The client's exposure to specific risks that can be mitigated through hedging s…" at bounding box center [498, 138] width 424 height 28
click at [286, 121] on input "a. The client's exposure to specific risks that can be mitigated through hedgin…" at bounding box center [286, 117] width 0 height 9
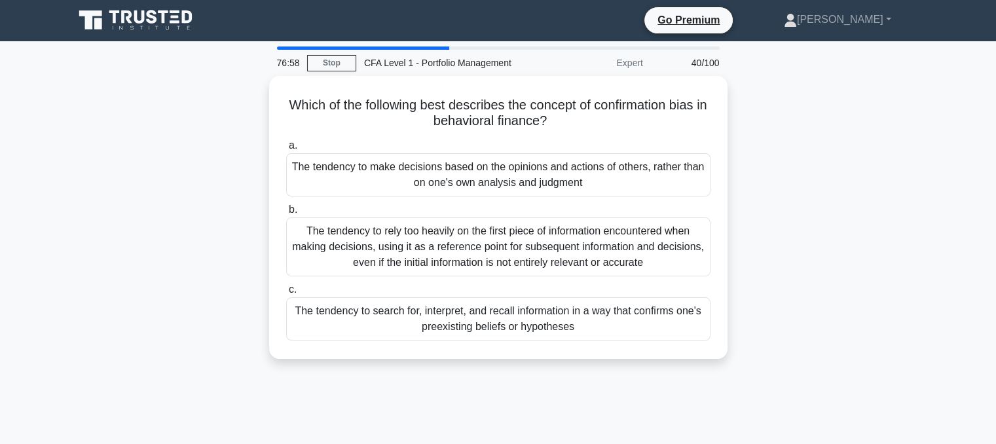
scroll to position [0, 0]
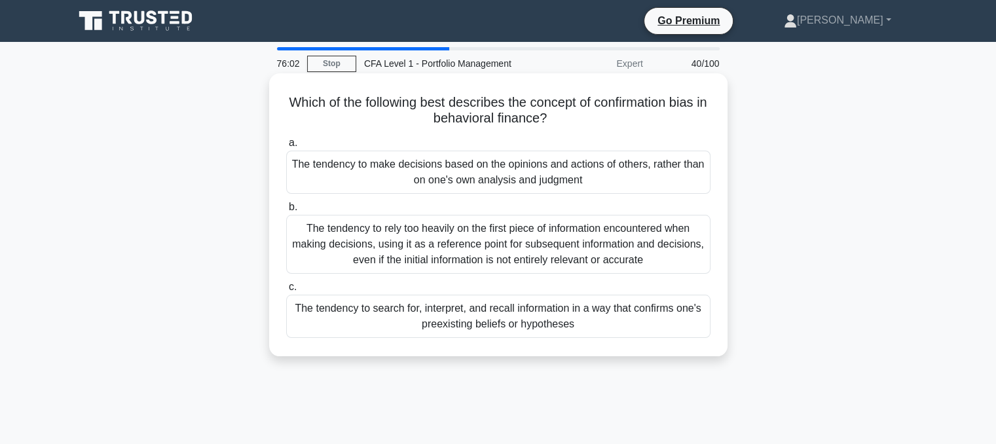
click at [401, 242] on div "The tendency to rely too heavily on the first piece of information encountered …" at bounding box center [498, 244] width 424 height 59
click at [286, 212] on input "b. The tendency to rely too heavily on the first piece of information encounter…" at bounding box center [286, 207] width 0 height 9
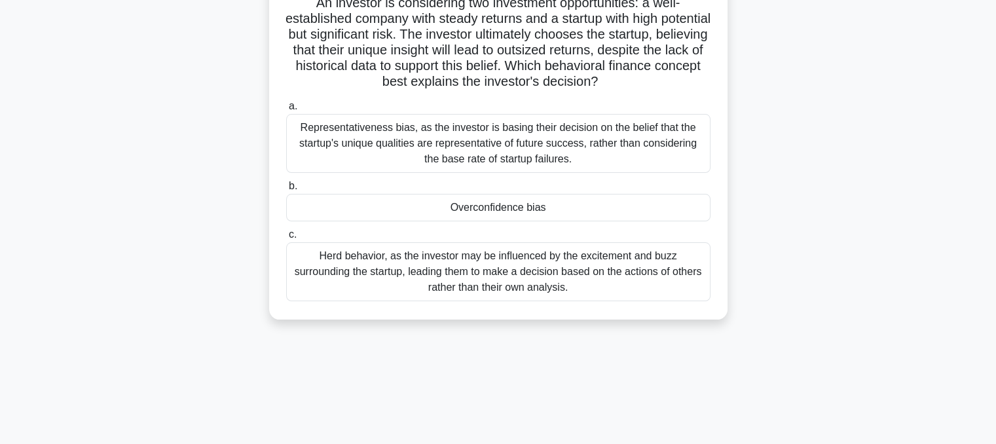
scroll to position [100, 0]
click at [375, 206] on div "Overconfidence bias" at bounding box center [498, 208] width 424 height 28
click at [286, 191] on input "b. Overconfidence bias" at bounding box center [286, 186] width 0 height 9
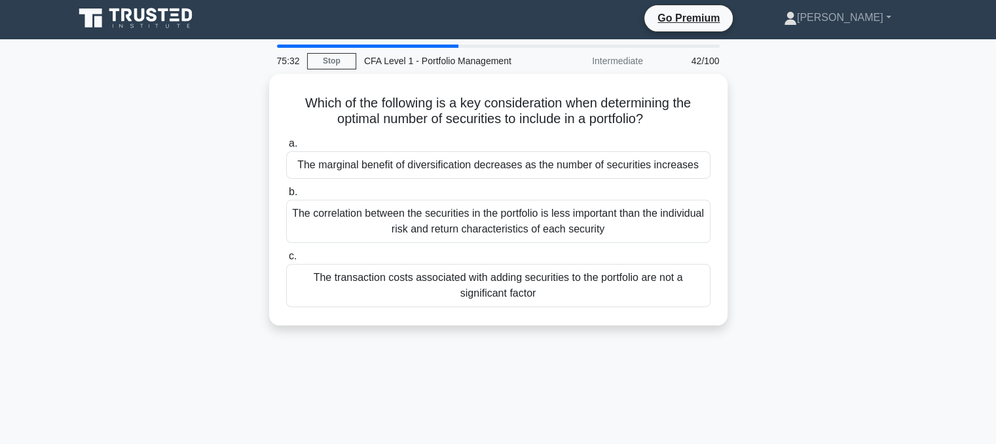
scroll to position [0, 0]
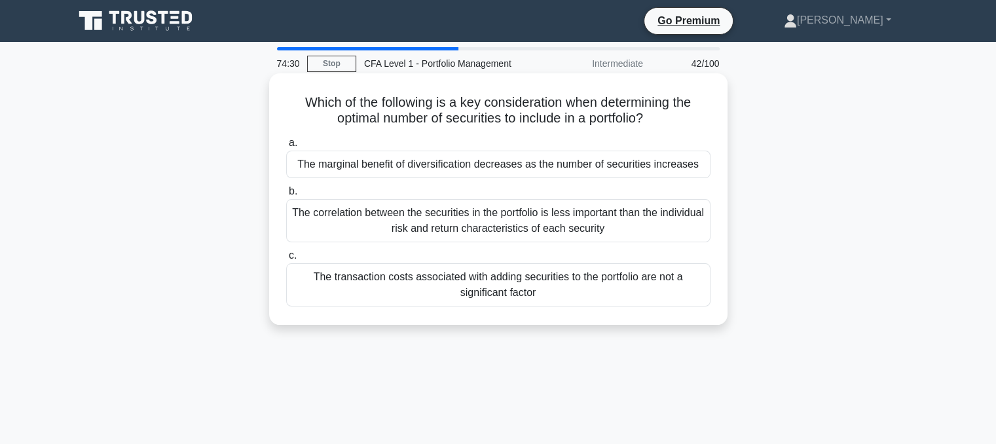
click at [369, 179] on div "a. The marginal benefit of diversification decreases as the number of securitie…" at bounding box center [498, 220] width 440 height 177
click at [365, 170] on div "The marginal benefit of diversification decreases as the number of securities i…" at bounding box center [498, 165] width 424 height 28
click at [286, 147] on input "a. The marginal benefit of diversification decreases as the number of securitie…" at bounding box center [286, 143] width 0 height 9
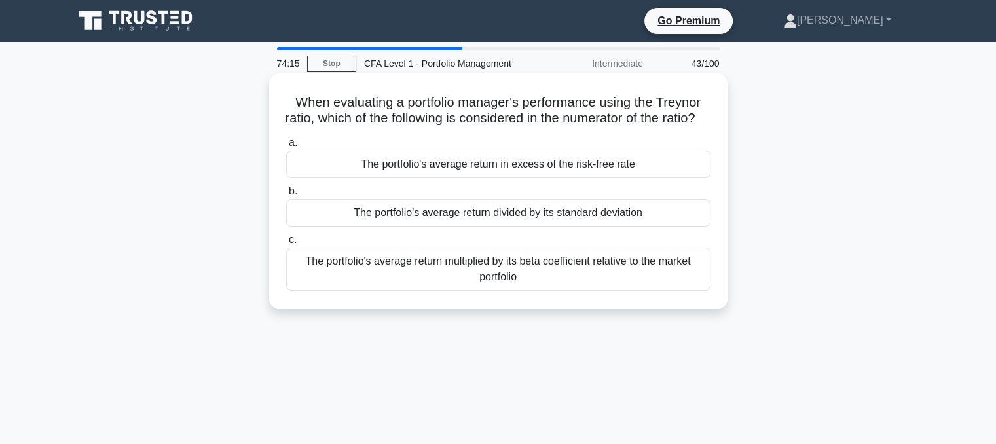
click at [390, 178] on div "The portfolio's average return in excess of the risk-free rate" at bounding box center [498, 165] width 424 height 28
click at [286, 147] on input "a. The portfolio's average return in excess of the risk-free rate" at bounding box center [286, 143] width 0 height 9
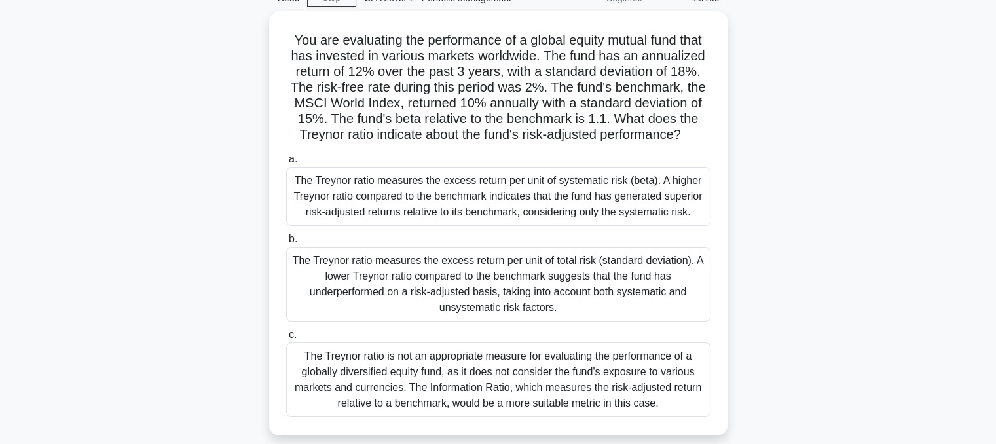
scroll to position [65, 0]
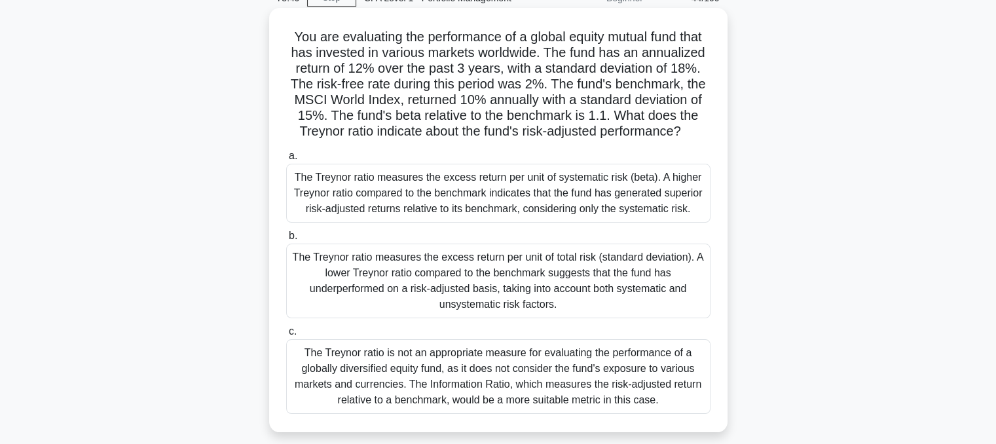
click at [490, 200] on div "The Treynor ratio measures the excess return per unit of systematic risk (beta)…" at bounding box center [498, 193] width 424 height 59
click at [286, 160] on input "a. The Treynor ratio measures the excess return per unit of systematic risk (be…" at bounding box center [286, 156] width 0 height 9
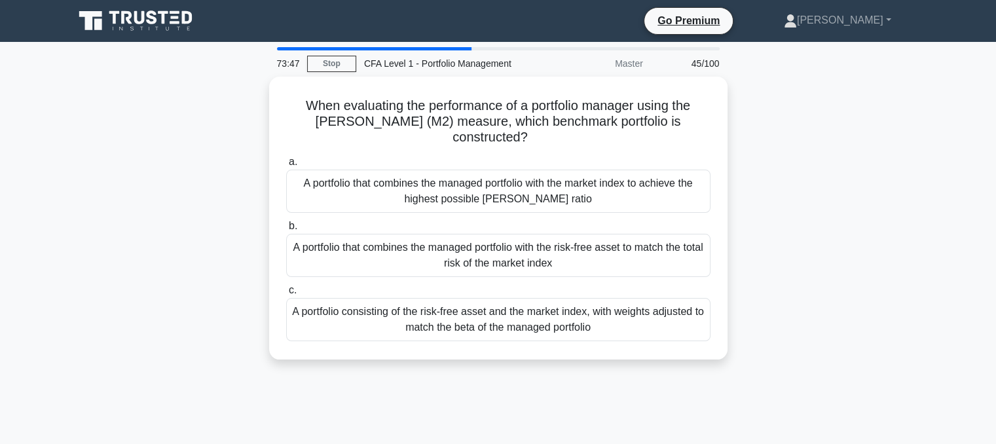
scroll to position [0, 0]
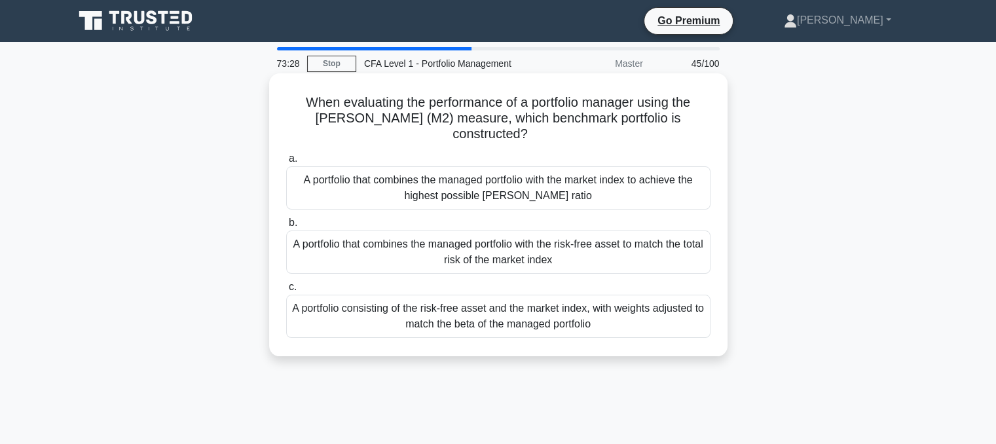
click at [610, 195] on div "A portfolio that combines the managed portfolio with the market index to achiev…" at bounding box center [498, 187] width 424 height 43
click at [286, 163] on input "a. A portfolio that combines the managed portfolio with the market index to ach…" at bounding box center [286, 159] width 0 height 9
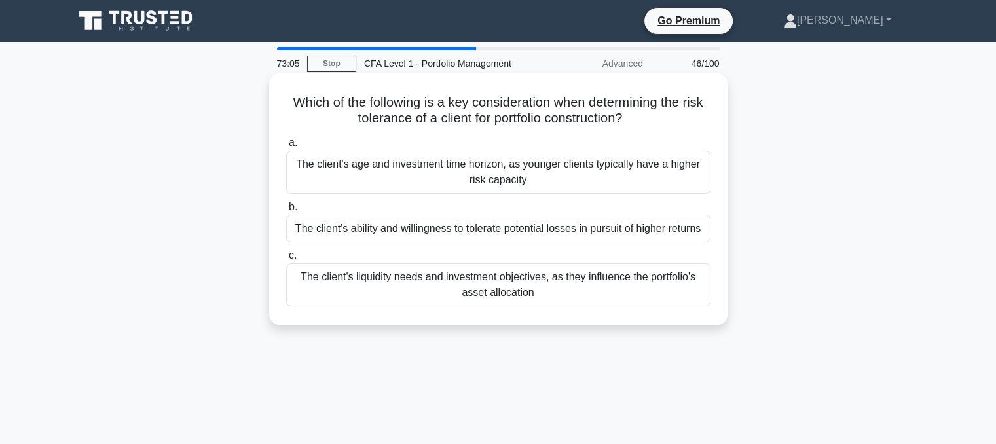
click at [345, 227] on div "The client's ability and willingness to tolerate potential losses in pursuit of…" at bounding box center [498, 229] width 424 height 28
click at [286, 212] on input "b. The client's ability and willingness to tolerate potential losses in pursuit…" at bounding box center [286, 207] width 0 height 9
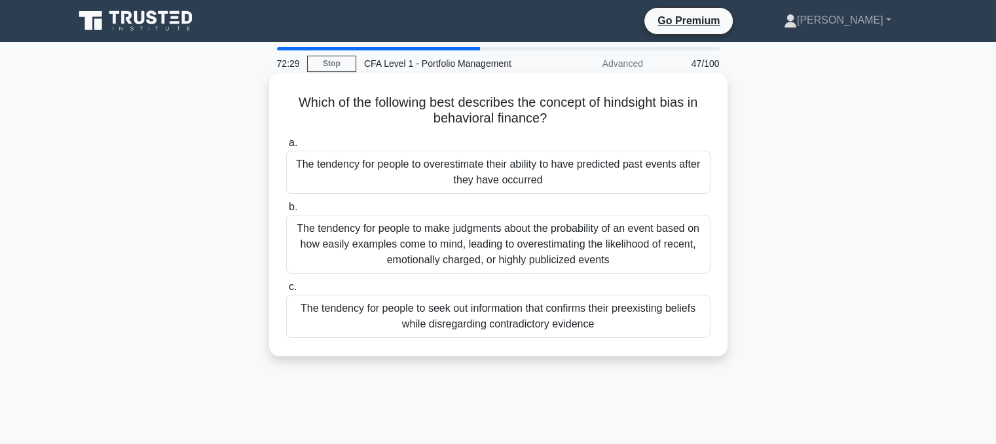
click at [523, 172] on div "The tendency for people to overestimate their ability to have predicted past ev…" at bounding box center [498, 172] width 424 height 43
click at [286, 147] on input "a. The tendency for people to overestimate their ability to have predicted past…" at bounding box center [286, 143] width 0 height 9
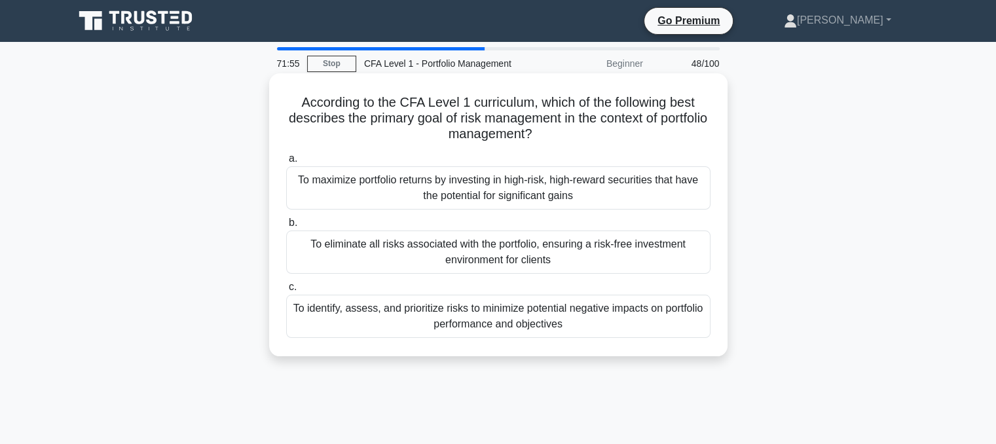
click at [634, 326] on div "To identify, assess, and prioritize risks to minimize potential negative impact…" at bounding box center [498, 316] width 424 height 43
click at [286, 291] on input "c. To identify, assess, and prioritize risks to minimize potential negative imp…" at bounding box center [286, 287] width 0 height 9
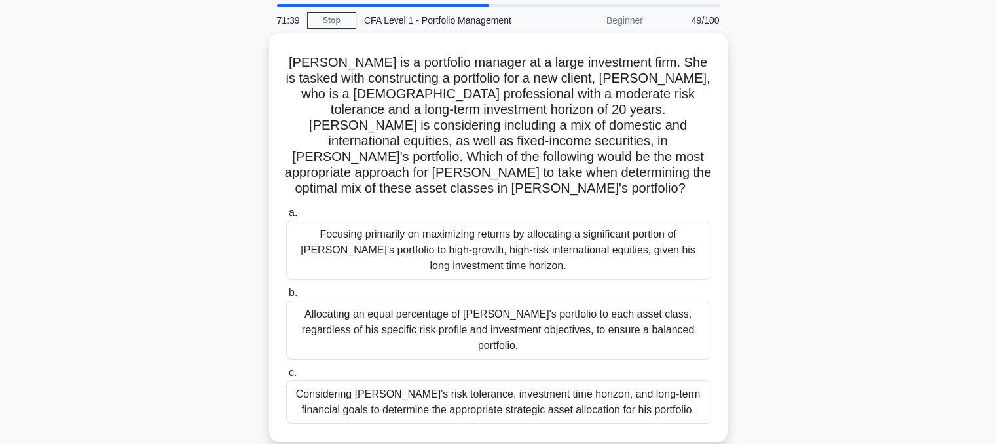
scroll to position [44, 0]
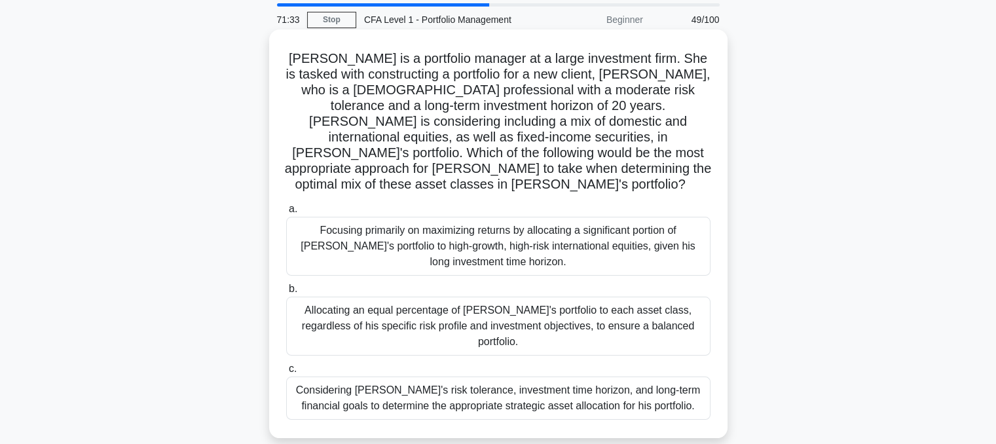
click at [530, 242] on div "Focusing primarily on maximizing returns by allocating a significant portion of…" at bounding box center [498, 246] width 424 height 59
click at [286, 214] on input "a. Focusing primarily on maximizing returns by allocating a significant portion…" at bounding box center [286, 209] width 0 height 9
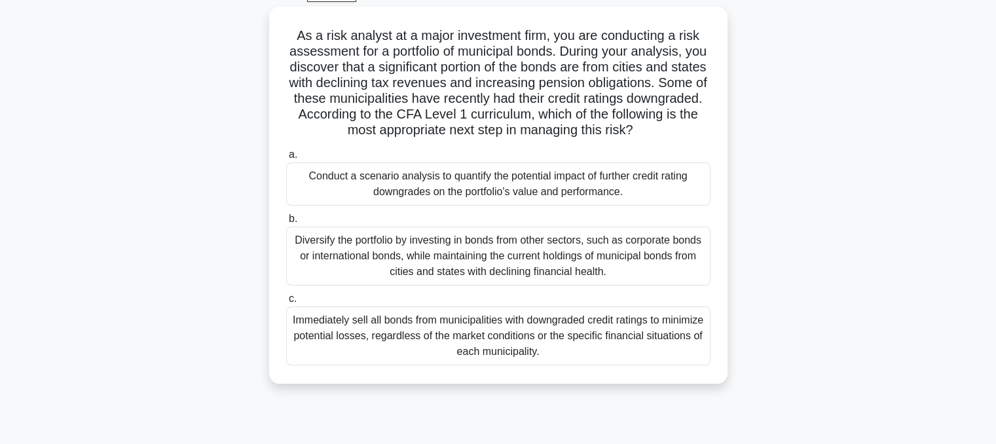
scroll to position [69, 0]
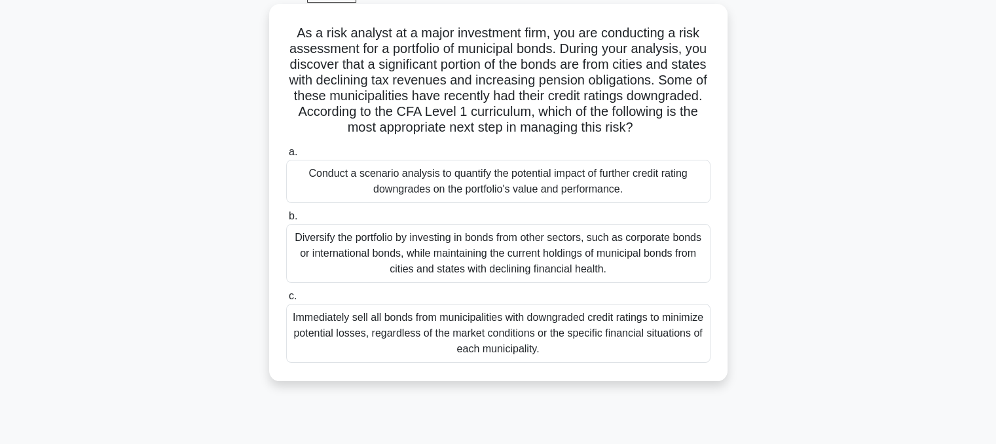
click at [536, 189] on div "Conduct a scenario analysis to quantify the potential impact of further credit …" at bounding box center [498, 181] width 424 height 43
click at [286, 157] on input "a. Conduct a scenario analysis to quantify the potential impact of further cred…" at bounding box center [286, 152] width 0 height 9
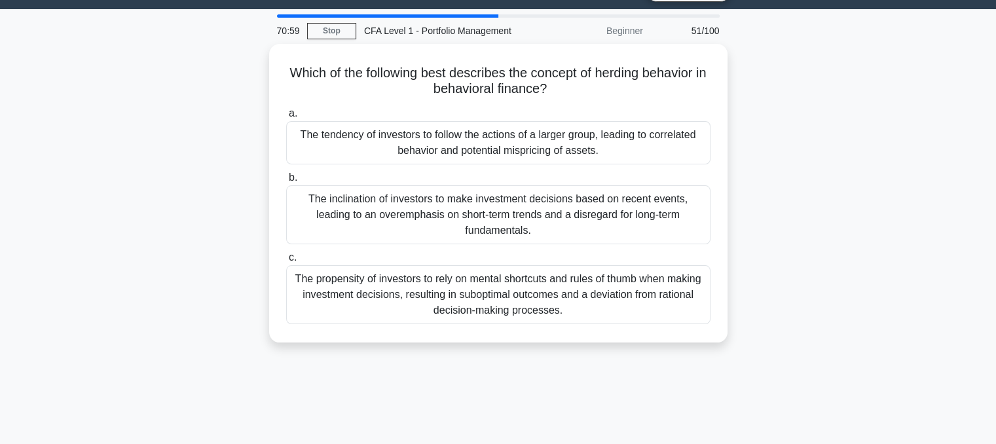
scroll to position [0, 0]
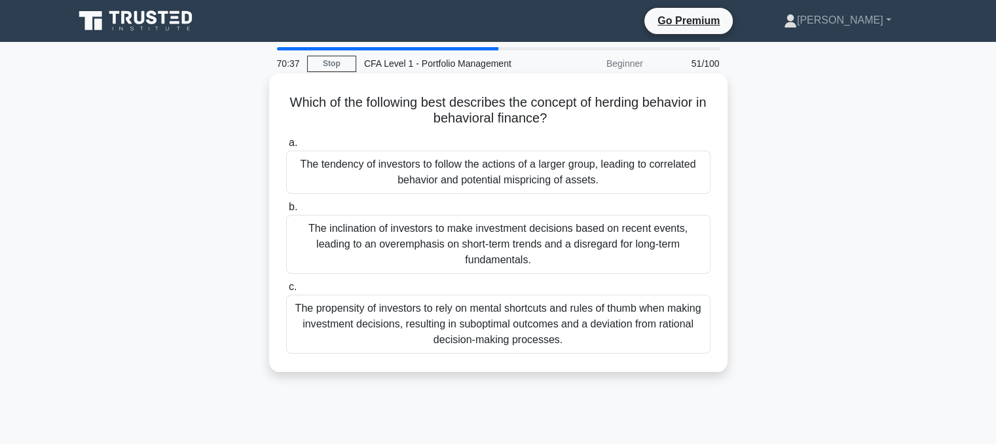
click at [563, 329] on div "The propensity of investors to rely on mental shortcuts and rules of thumb when…" at bounding box center [498, 324] width 424 height 59
click at [286, 291] on input "c. The propensity of investors to rely on mental shortcuts and rules of thumb w…" at bounding box center [286, 287] width 0 height 9
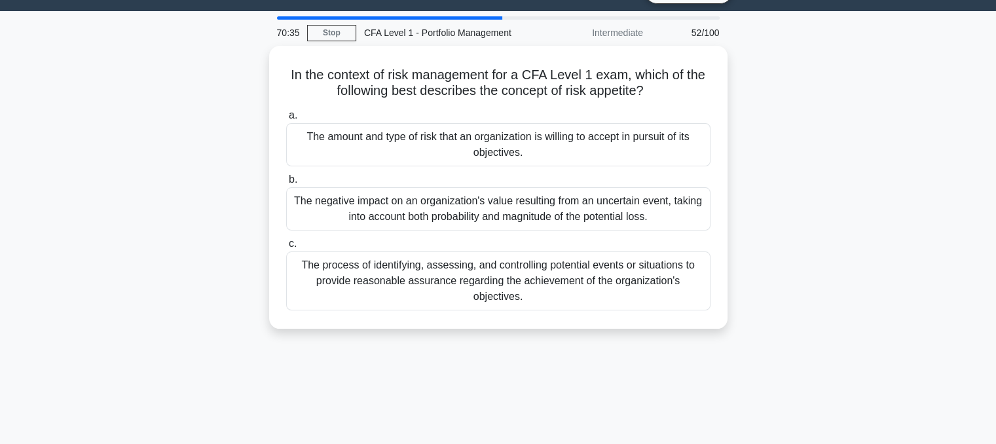
scroll to position [31, 0]
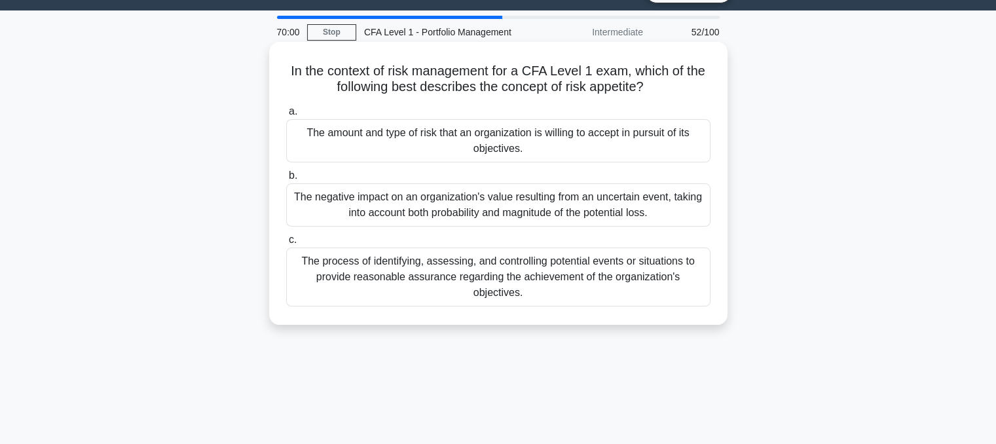
click at [388, 134] on div "The amount and type of risk that an organization is willing to accept in pursui…" at bounding box center [498, 140] width 424 height 43
click at [286, 116] on input "a. The amount and type of risk that an organization is willing to accept in pur…" at bounding box center [286, 111] width 0 height 9
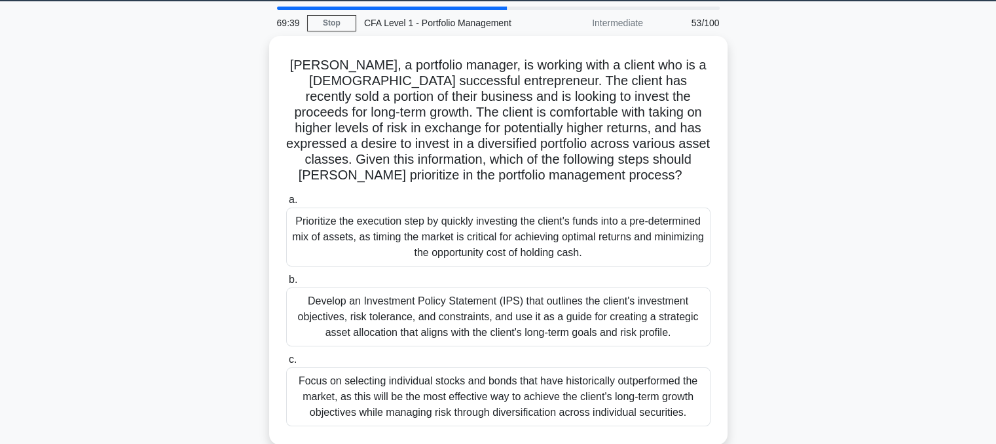
scroll to position [41, 0]
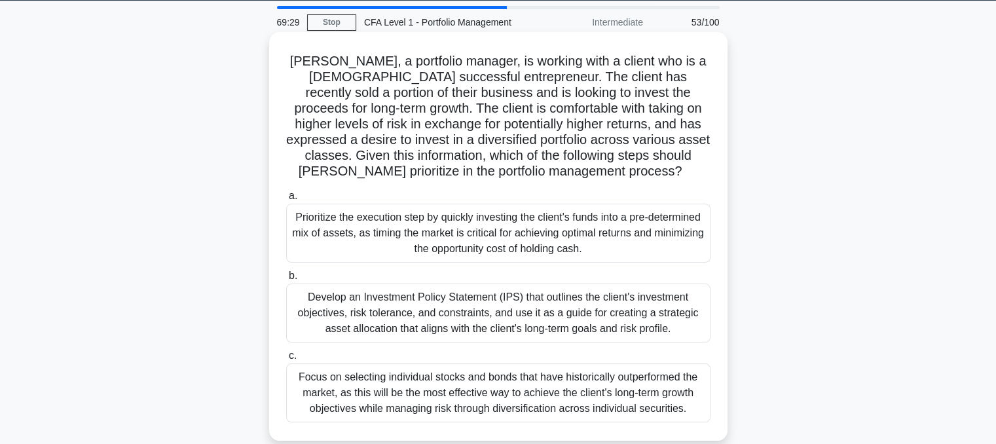
click at [446, 239] on div "Prioritize the execution step by quickly investing the client's funds into a pr…" at bounding box center [498, 233] width 424 height 59
click at [286, 200] on input "a. Prioritize the execution step by quickly investing the client's funds into a…" at bounding box center [286, 196] width 0 height 9
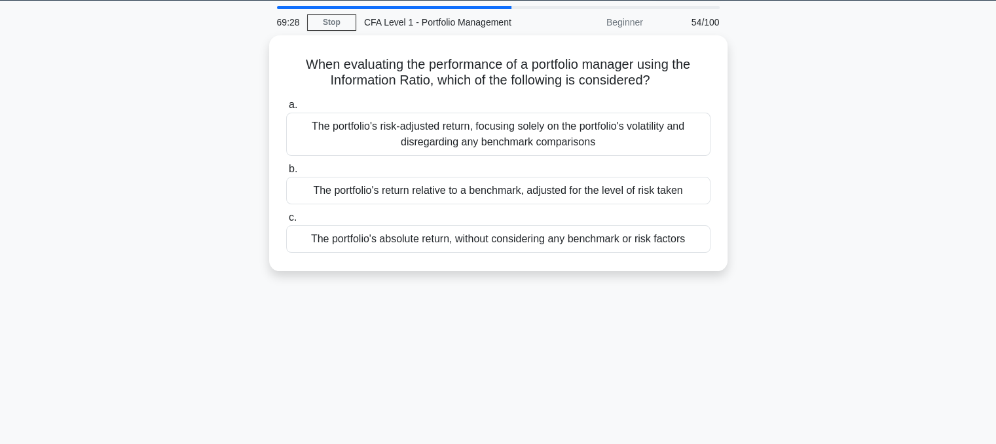
scroll to position [0, 0]
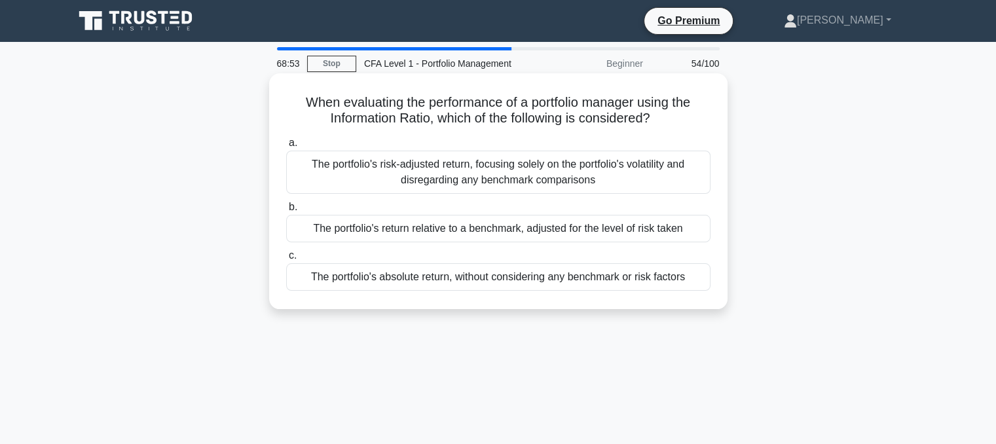
click at [403, 233] on div "The portfolio's return relative to a benchmark, adjusted for the level of risk …" at bounding box center [498, 229] width 424 height 28
click at [286, 212] on input "b. The portfolio's return relative to a benchmark, adjusted for the level of ri…" at bounding box center [286, 207] width 0 height 9
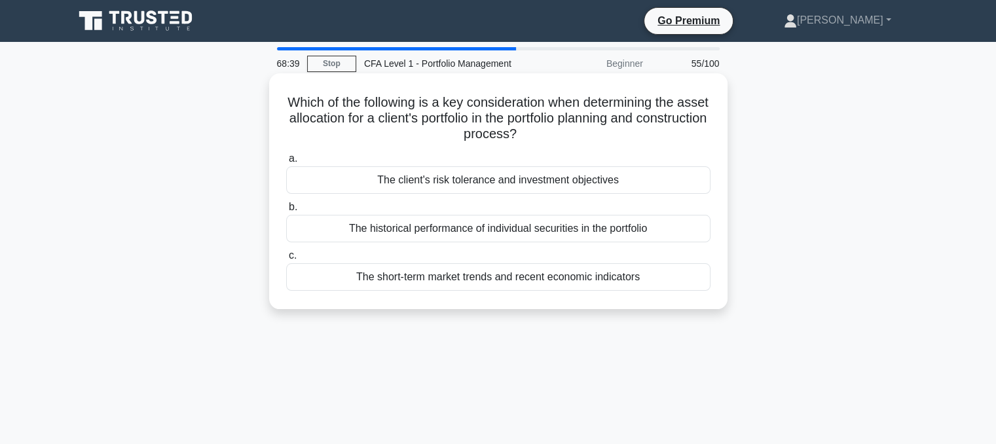
click at [397, 179] on div "The client's risk tolerance and investment objectives" at bounding box center [498, 180] width 424 height 28
click at [286, 163] on input "a. The client's risk tolerance and investment objectives" at bounding box center [286, 159] width 0 height 9
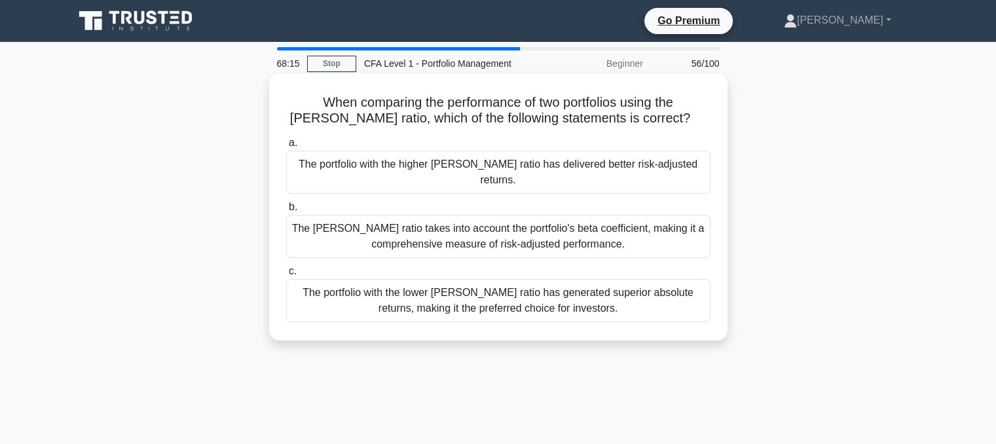
click at [399, 166] on div "The portfolio with the higher Sharpe ratio has delivered better risk-adjusted r…" at bounding box center [498, 172] width 424 height 43
click at [286, 147] on input "a. The portfolio with the higher Sharpe ratio has delivered better risk-adjuste…" at bounding box center [286, 143] width 0 height 9
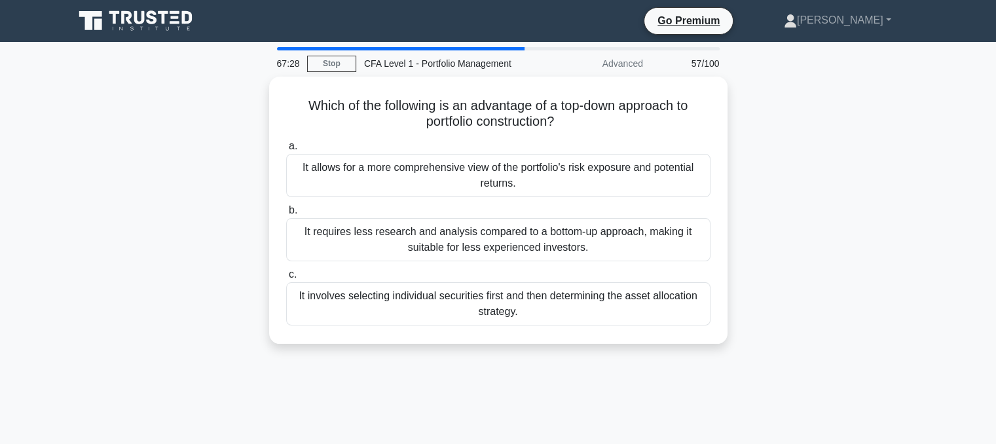
click at [399, 166] on div "It allows for a more comprehensive view of the portfolio's risk exposure and po…" at bounding box center [498, 175] width 424 height 43
click at [286, 151] on input "a. It allows for a more comprehensive view of the portfolio's risk exposure and…" at bounding box center [286, 146] width 0 height 9
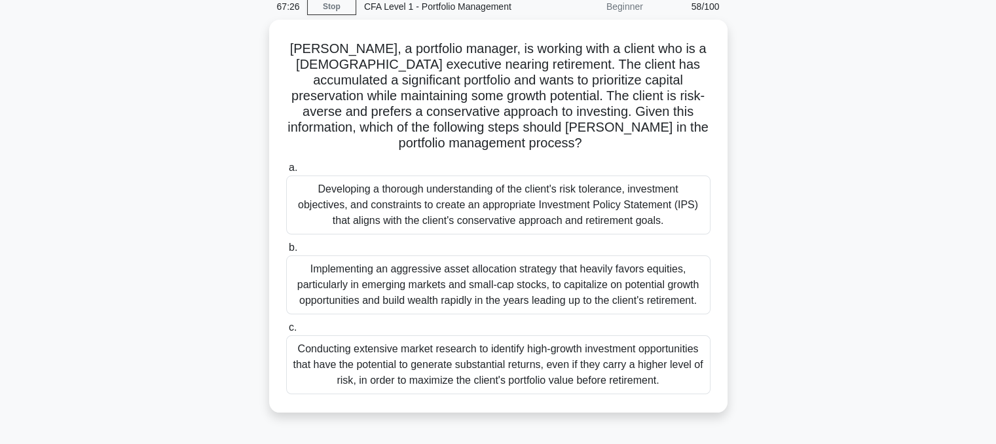
scroll to position [59, 0]
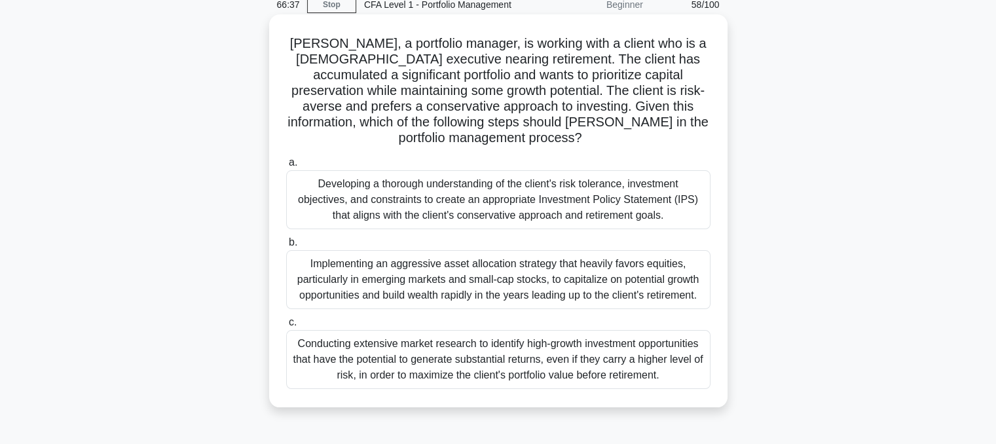
click at [391, 270] on div "Implementing an aggressive asset allocation strategy that heavily favors equiti…" at bounding box center [498, 279] width 424 height 59
click at [286, 247] on input "b. Implementing an aggressive asset allocation strategy that heavily favors equ…" at bounding box center [286, 242] width 0 height 9
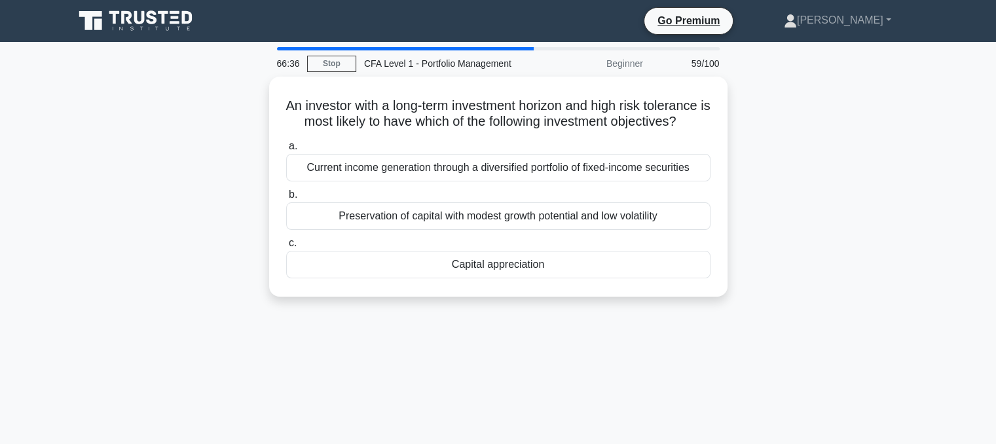
scroll to position [0, 0]
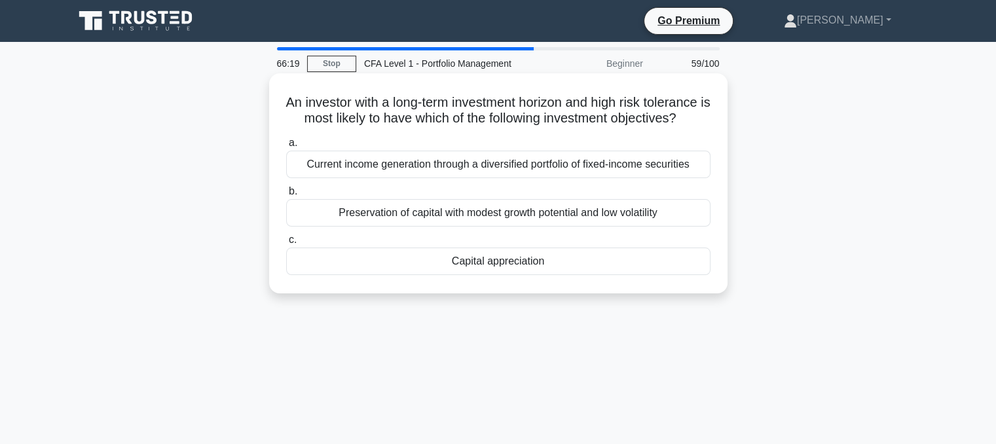
click at [392, 275] on div "Capital appreciation" at bounding box center [498, 262] width 424 height 28
click at [286, 244] on input "c. Capital appreciation" at bounding box center [286, 240] width 0 height 9
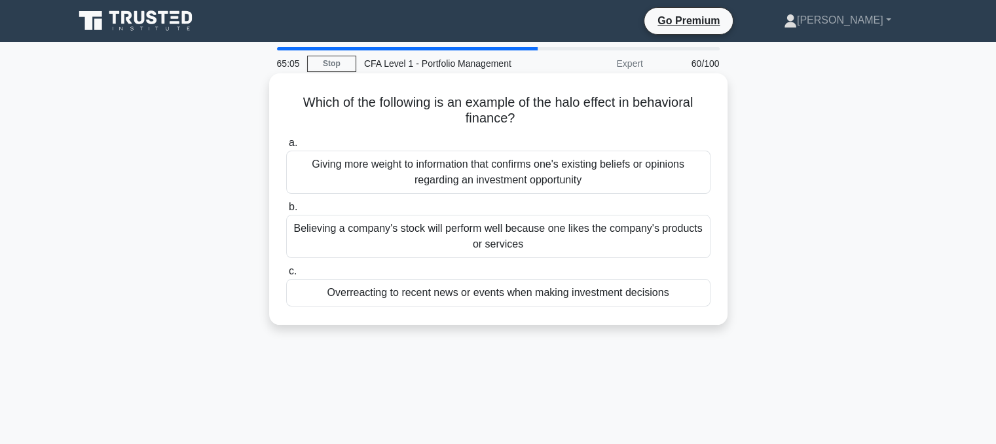
click at [352, 240] on div "Believing a company's stock will perform well because one likes the company's p…" at bounding box center [498, 236] width 424 height 43
click at [286, 212] on input "b. Believing a company's stock will perform well because one likes the company'…" at bounding box center [286, 207] width 0 height 9
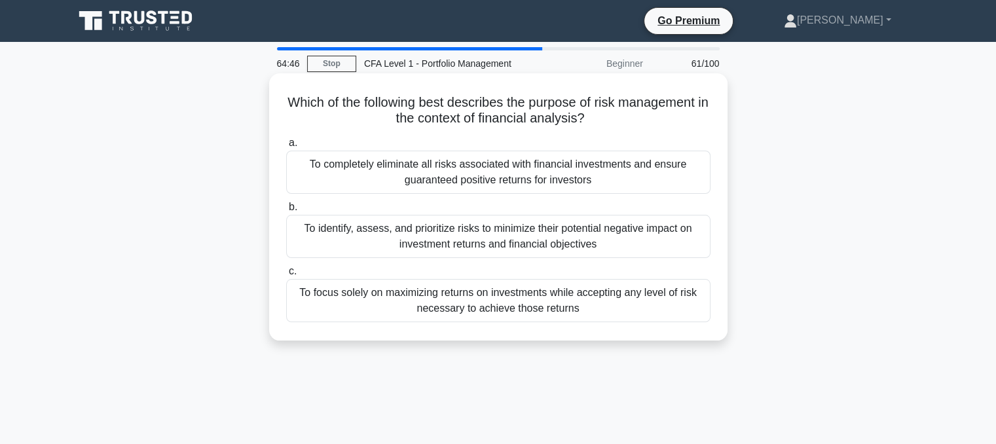
click at [411, 243] on div "To identify, assess, and prioritize risks to minimize their potential negative …" at bounding box center [498, 236] width 424 height 43
click at [286, 212] on input "b. To identify, assess, and prioritize risks to minimize their potential negati…" at bounding box center [286, 207] width 0 height 9
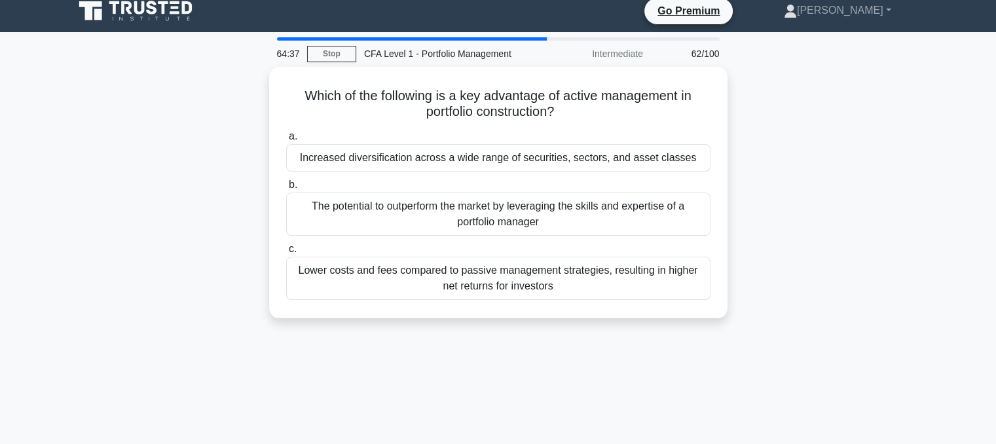
scroll to position [10, 0]
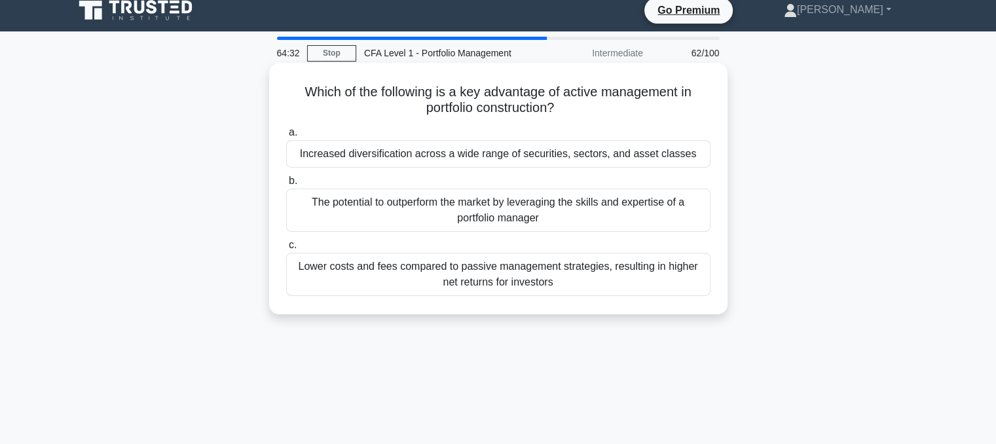
click at [403, 160] on div "Increased diversification across a wide range of securities, sectors, and asset…" at bounding box center [498, 154] width 424 height 28
click at [286, 137] on input "a. Increased diversification across a wide range of securities, sectors, and as…" at bounding box center [286, 132] width 0 height 9
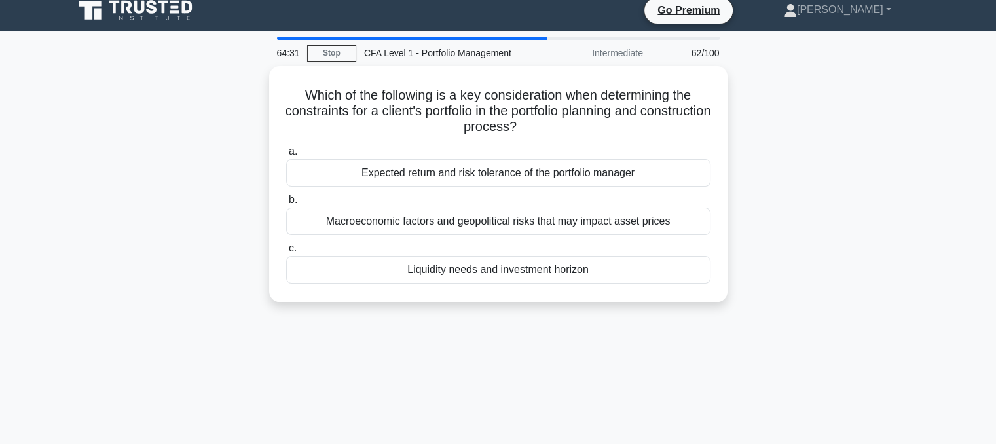
scroll to position [0, 0]
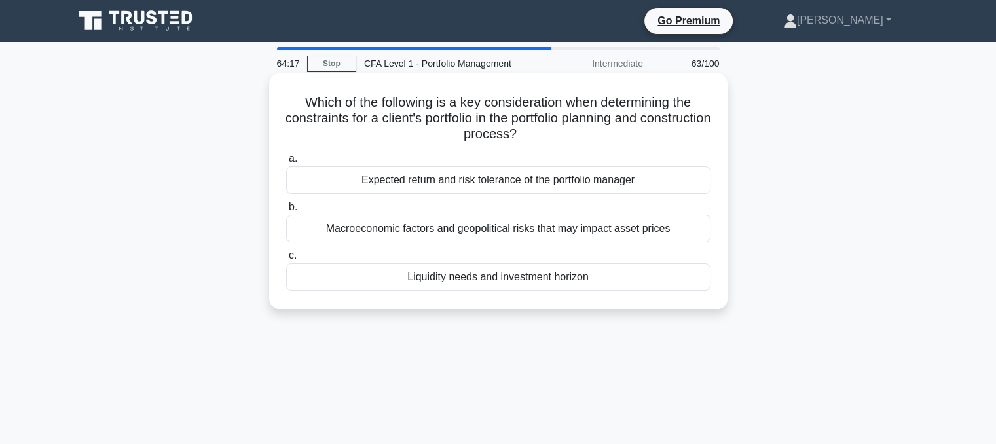
click at [457, 187] on div "Expected return and risk tolerance of the portfolio manager" at bounding box center [498, 180] width 424 height 28
click at [286, 163] on input "a. Expected return and risk tolerance of the portfolio manager" at bounding box center [286, 159] width 0 height 9
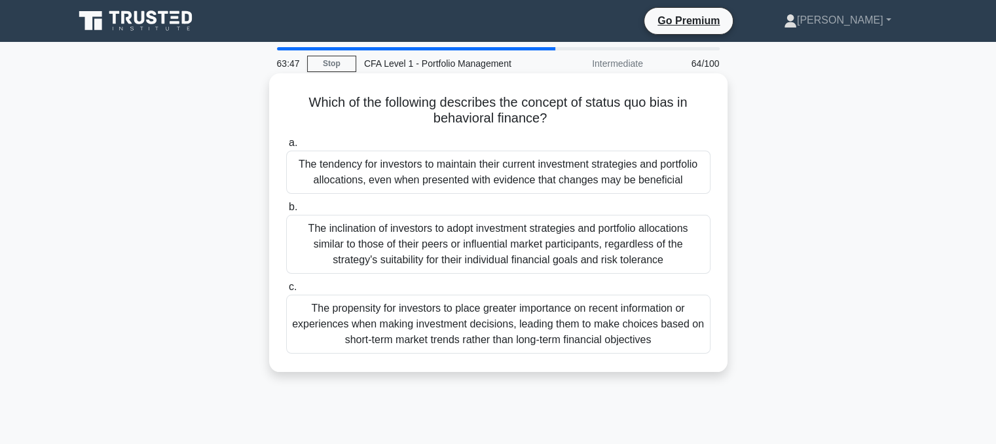
click at [472, 320] on div "The propensity for investors to place greater importance on recent information …" at bounding box center [498, 324] width 424 height 59
click at [286, 291] on input "c. The propensity for investors to place greater importance on recent informati…" at bounding box center [286, 287] width 0 height 9
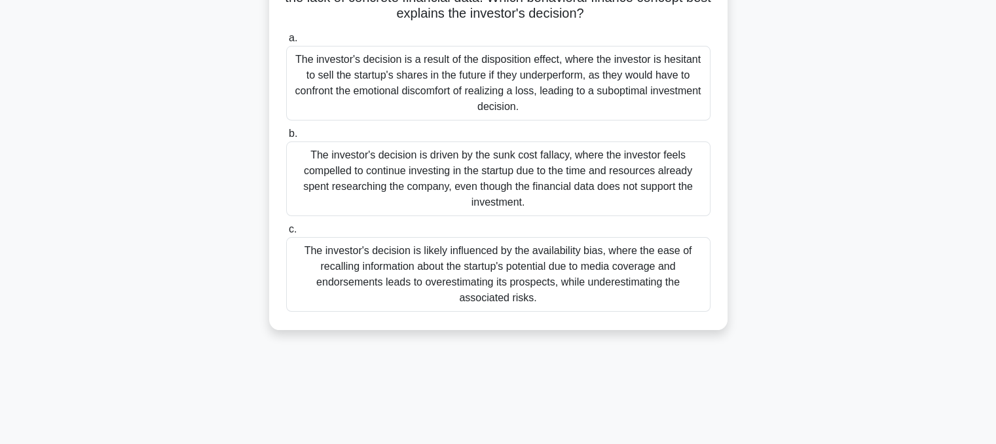
scroll to position [214, 0]
click at [455, 284] on div "The investor's decision is likely influenced by the availability bias, where th…" at bounding box center [498, 275] width 424 height 75
click at [286, 235] on input "c. The investor's decision is likely influenced by the availability bias, where…" at bounding box center [286, 231] width 0 height 9
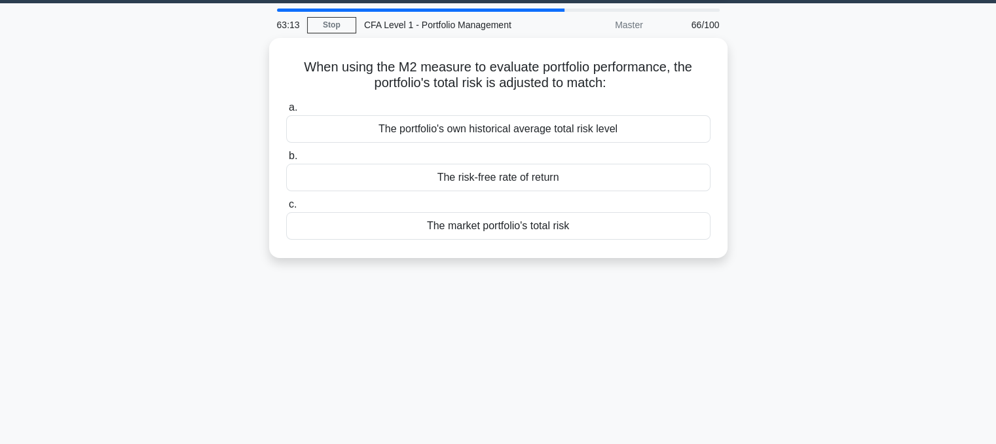
scroll to position [0, 0]
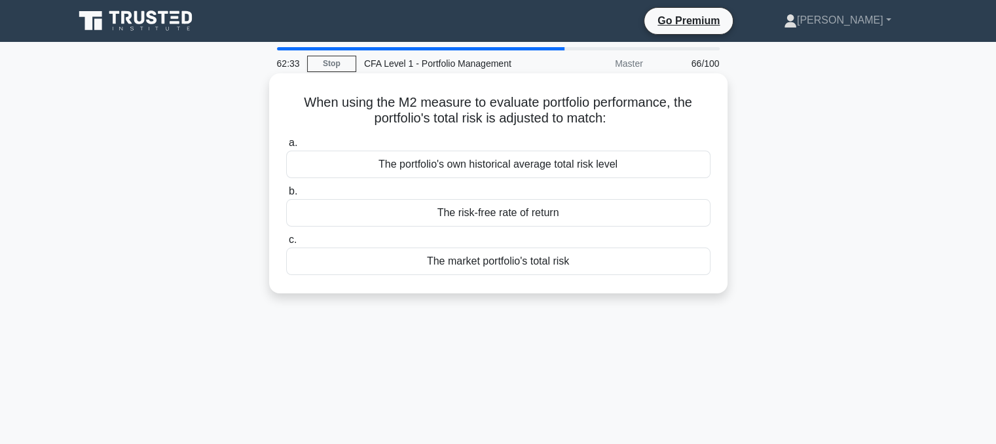
click at [658, 270] on div "The market portfolio's total risk" at bounding box center [498, 262] width 424 height 28
click at [286, 244] on input "c. The market portfolio's total risk" at bounding box center [286, 240] width 0 height 9
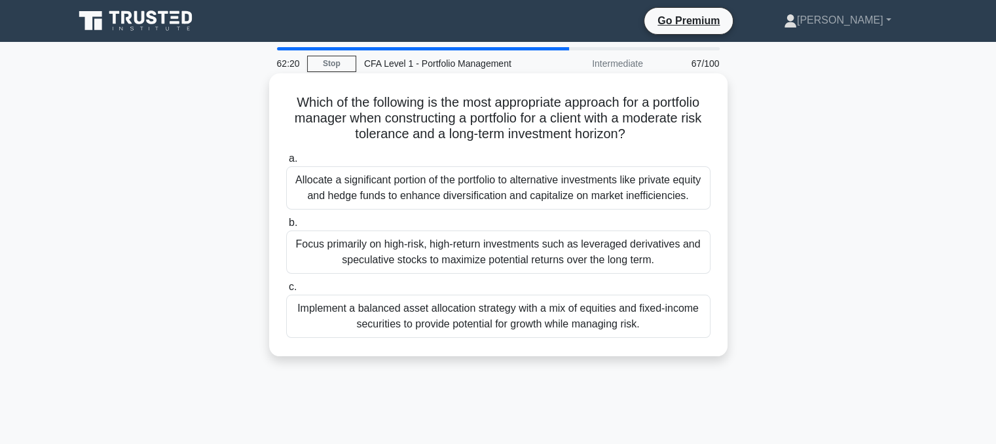
click at [569, 266] on div "Focus primarily on high-risk, high-return investments such as leveraged derivat…" at bounding box center [498, 252] width 424 height 43
click at [286, 227] on input "b. Focus primarily on high-risk, high-return investments such as leveraged deri…" at bounding box center [286, 223] width 0 height 9
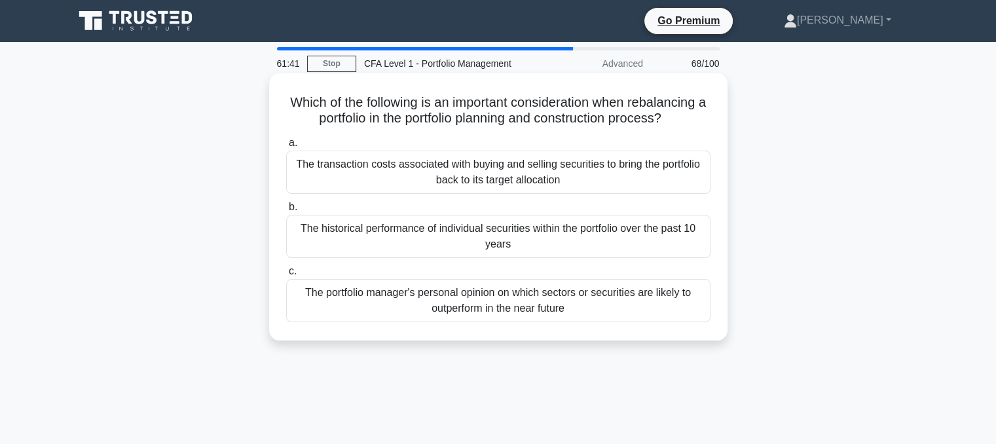
click at [351, 189] on div "The transaction costs associated with buying and selling securities to bring th…" at bounding box center [498, 172] width 424 height 43
click at [286, 147] on input "a. The transaction costs associated with buying and selling securities to bring…" at bounding box center [286, 143] width 0 height 9
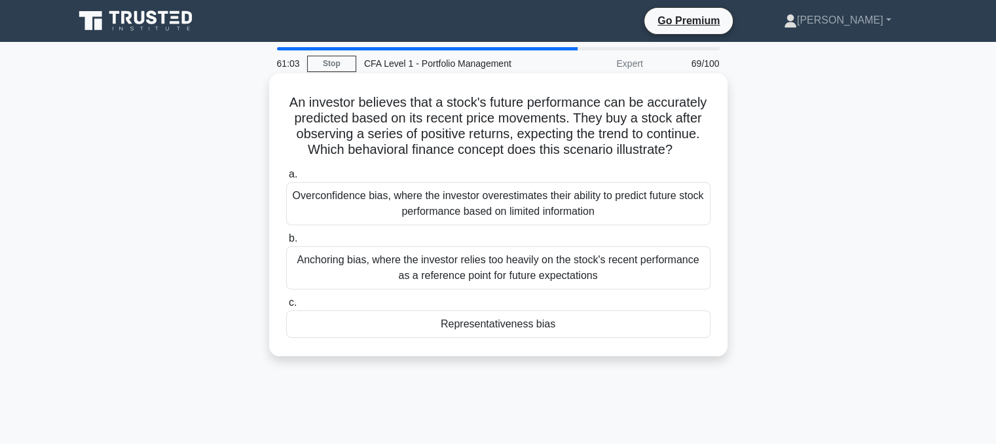
click at [438, 210] on div "Overconfidence bias, where the investor overestimates their ability to predict …" at bounding box center [498, 203] width 424 height 43
click at [286, 179] on input "a. Overconfidence bias, where the investor overestimates their ability to predi…" at bounding box center [286, 174] width 0 height 9
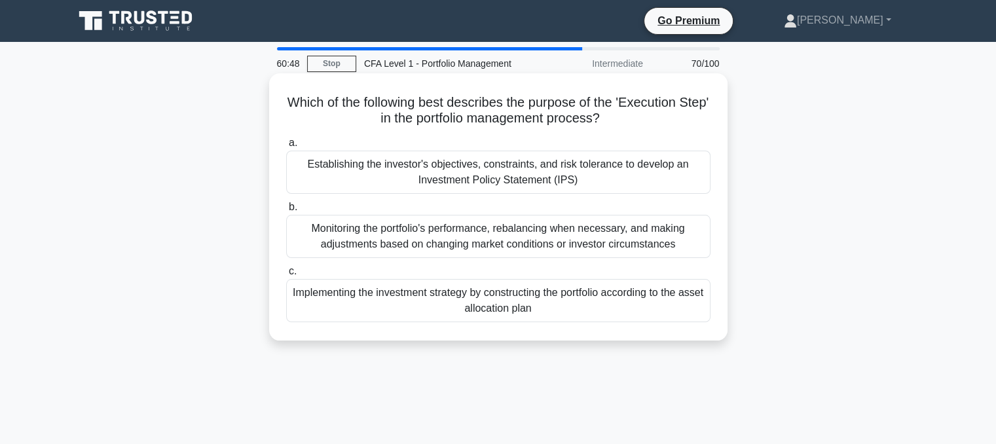
click at [439, 291] on div "Implementing the investment strategy by constructing the portfolio according to…" at bounding box center [498, 300] width 424 height 43
click at [286, 276] on input "c. Implementing the investment strategy by constructing the portfolio according…" at bounding box center [286, 271] width 0 height 9
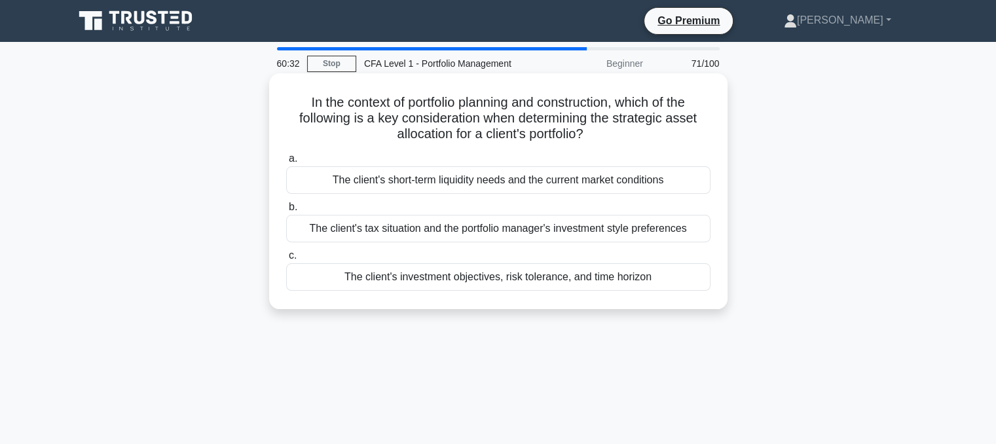
click at [430, 280] on div "The client's investment objectives, risk tolerance, and time horizon" at bounding box center [498, 277] width 424 height 28
click at [286, 260] on input "c. The client's investment objectives, risk tolerance, and time horizon" at bounding box center [286, 255] width 0 height 9
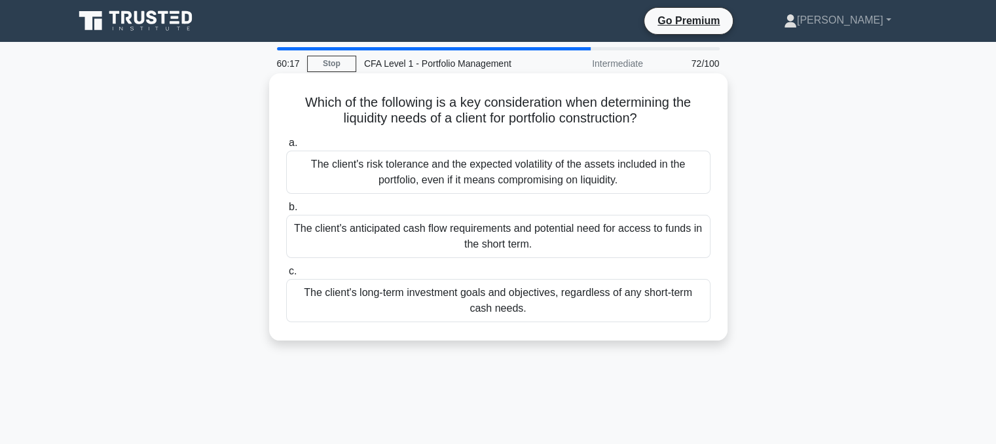
click at [518, 187] on div "The client's risk tolerance and the expected volatility of the assets included …" at bounding box center [498, 172] width 424 height 43
click at [286, 147] on input "a. The client's risk tolerance and the expected volatility of the assets includ…" at bounding box center [286, 143] width 0 height 9
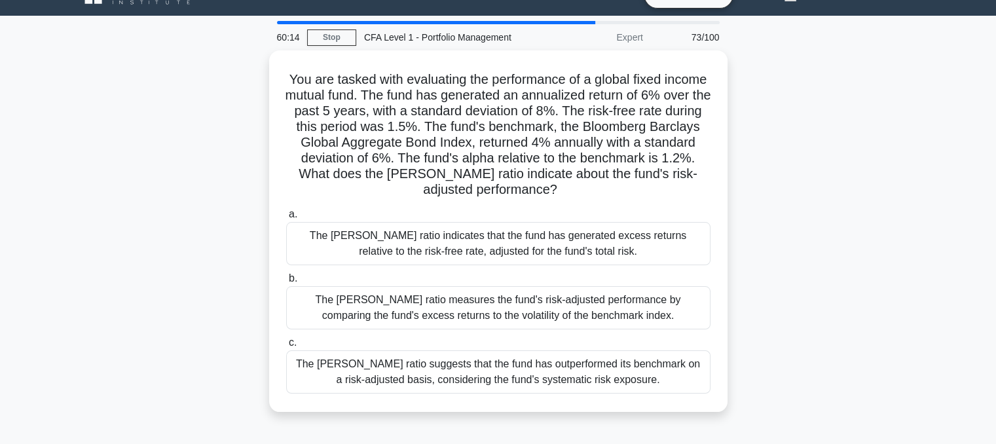
scroll to position [28, 0]
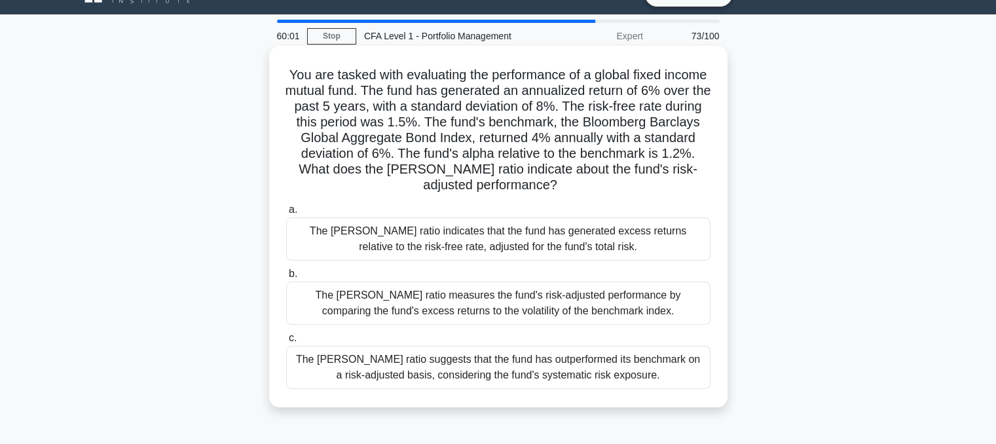
click at [520, 246] on div "The Sharpe ratio indicates that the fund has generated excess returns relative …" at bounding box center [498, 238] width 424 height 43
click at [286, 214] on input "a. The Sharpe ratio indicates that the fund has generated excess returns relati…" at bounding box center [286, 210] width 0 height 9
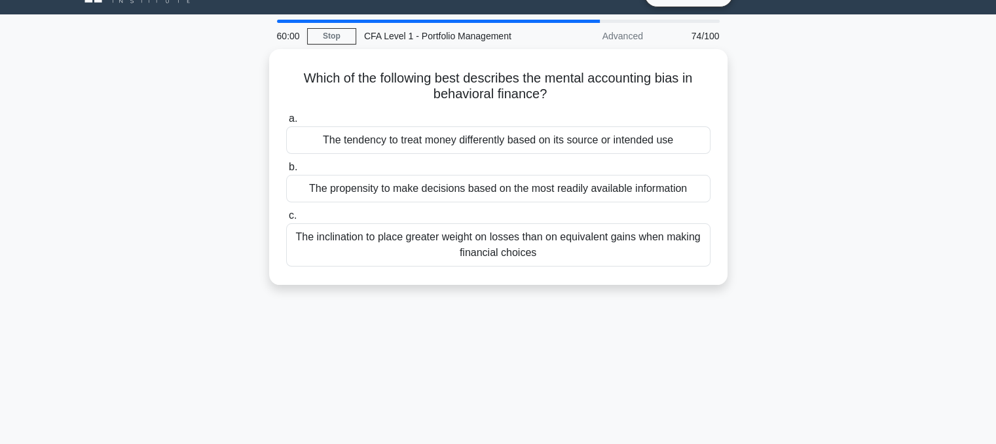
scroll to position [0, 0]
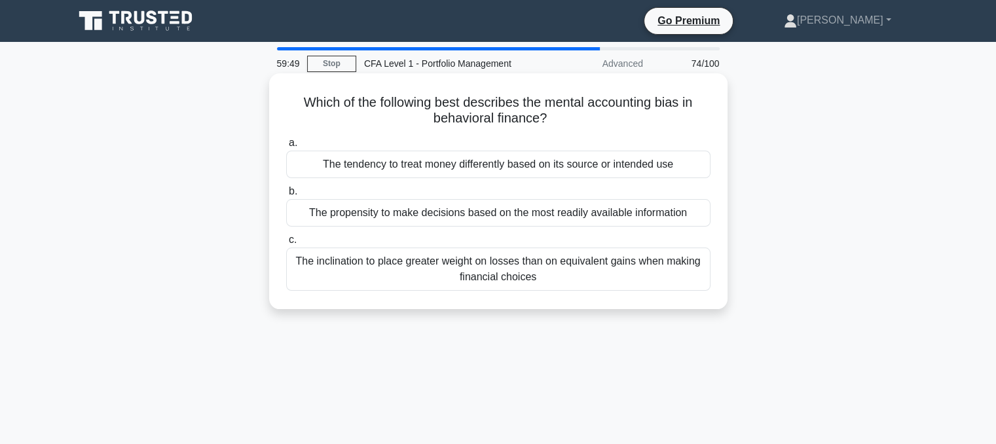
click at [496, 158] on div "The tendency to treat money differently based on its source or intended use" at bounding box center [498, 165] width 424 height 28
click at [286, 147] on input "a. The tendency to treat money differently based on its source or intended use" at bounding box center [286, 143] width 0 height 9
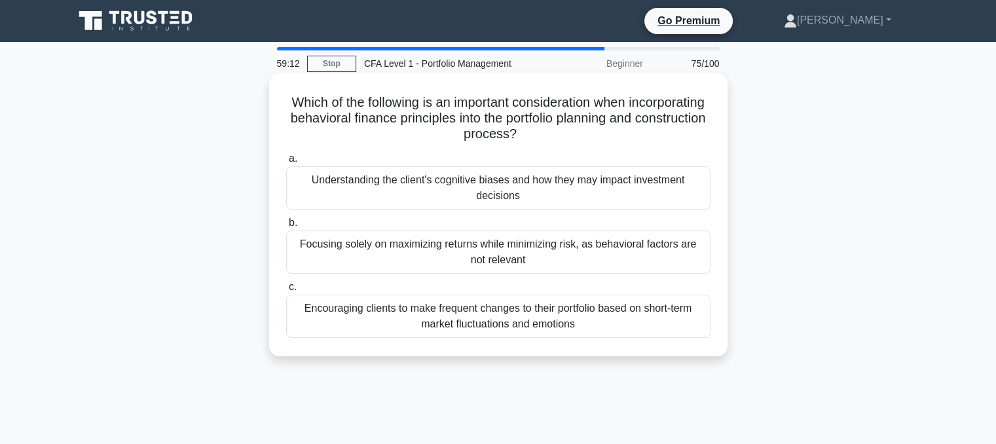
click at [421, 194] on div "Understanding the client's cognitive biases and how they may impact investment …" at bounding box center [498, 187] width 424 height 43
click at [286, 163] on input "a. Understanding the client's cognitive biases and how they may impact investme…" at bounding box center [286, 159] width 0 height 9
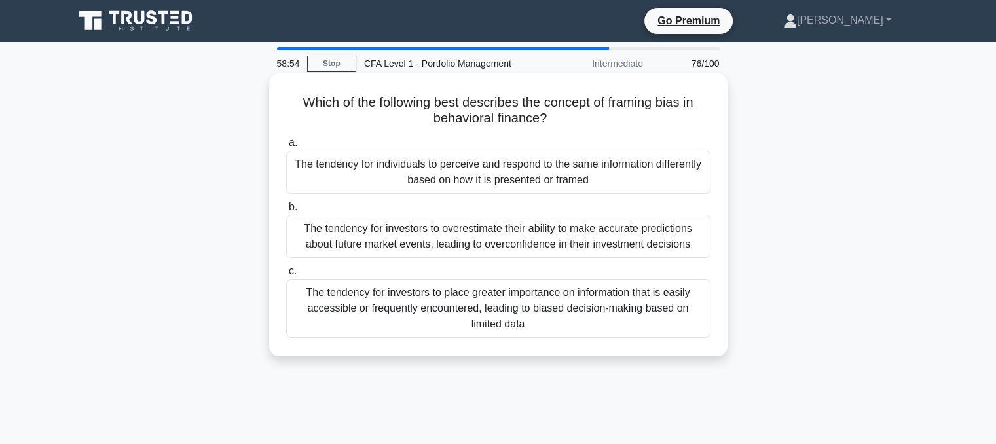
click at [428, 168] on div "The tendency for individuals to perceive and respond to the same information di…" at bounding box center [498, 172] width 424 height 43
click at [286, 147] on input "a. The tendency for individuals to perceive and respond to the same information…" at bounding box center [286, 143] width 0 height 9
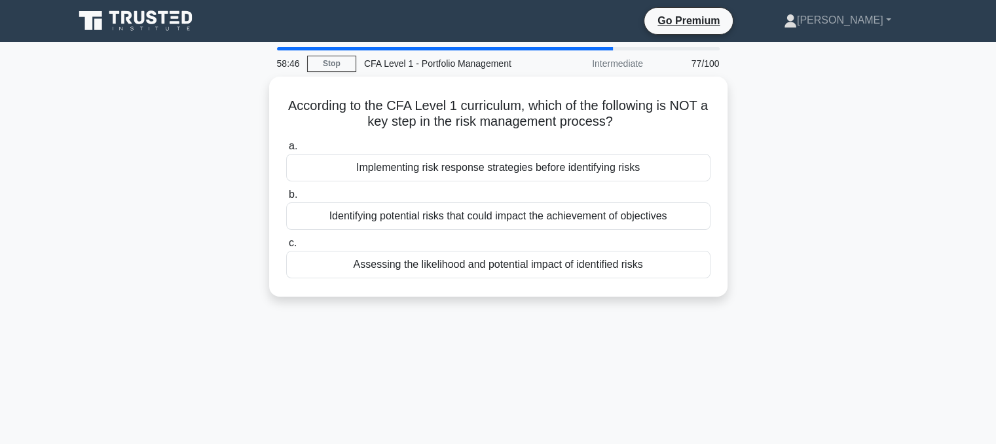
click at [428, 168] on div "Implementing risk response strategies before identifying risks" at bounding box center [498, 168] width 424 height 28
click at [286, 151] on input "a. Implementing risk response strategies before identifying risks" at bounding box center [286, 146] width 0 height 9
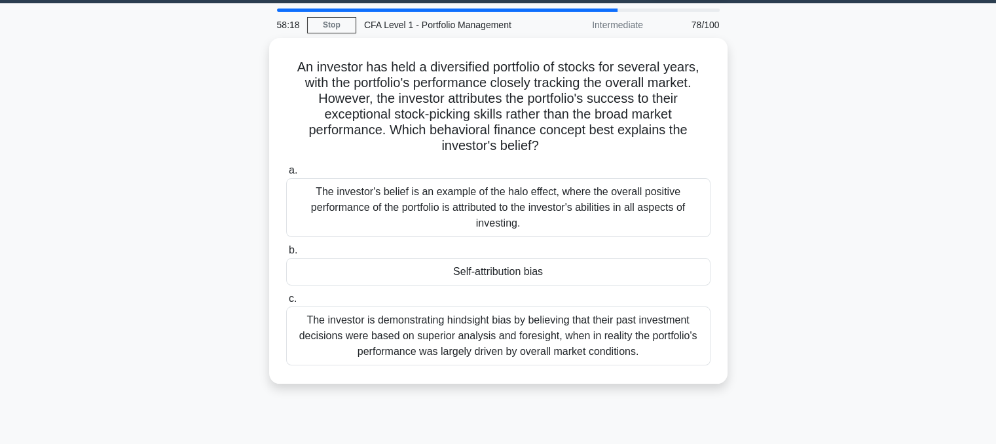
scroll to position [37, 0]
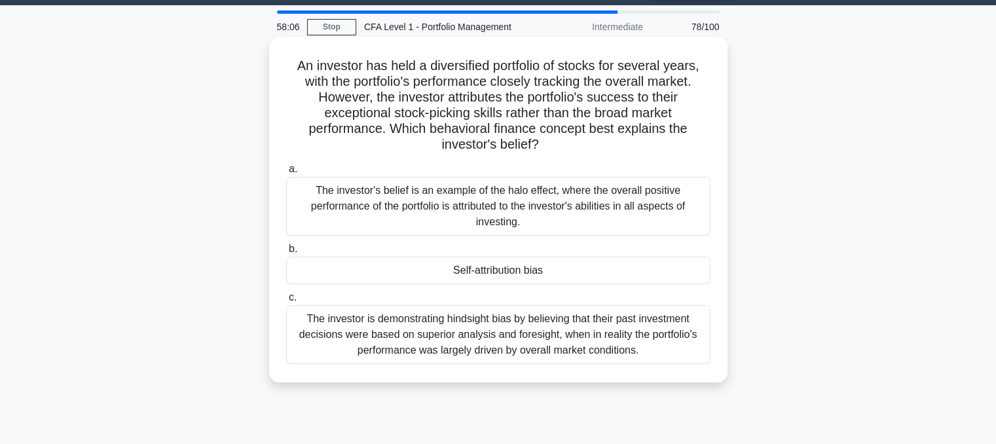
click at [433, 265] on div "Self-attribution bias" at bounding box center [498, 271] width 424 height 28
click at [286, 253] on input "b. Self-attribution bias" at bounding box center [286, 249] width 0 height 9
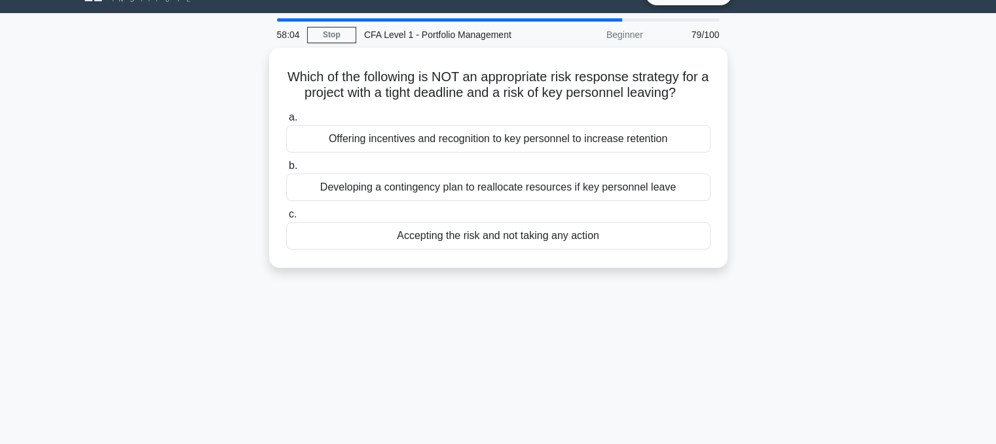
scroll to position [0, 0]
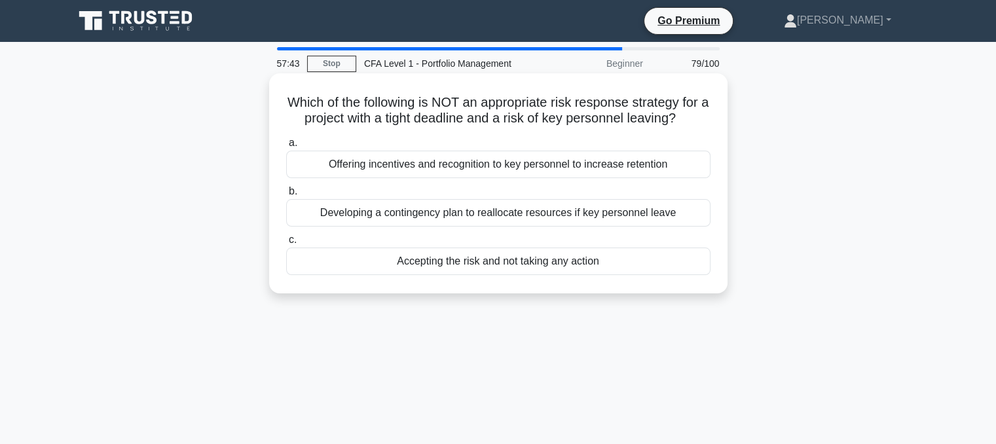
click at [415, 263] on div "Accepting the risk and not taking any action" at bounding box center [498, 262] width 424 height 28
click at [286, 244] on input "c. Accepting the risk and not taking any action" at bounding box center [286, 240] width 0 height 9
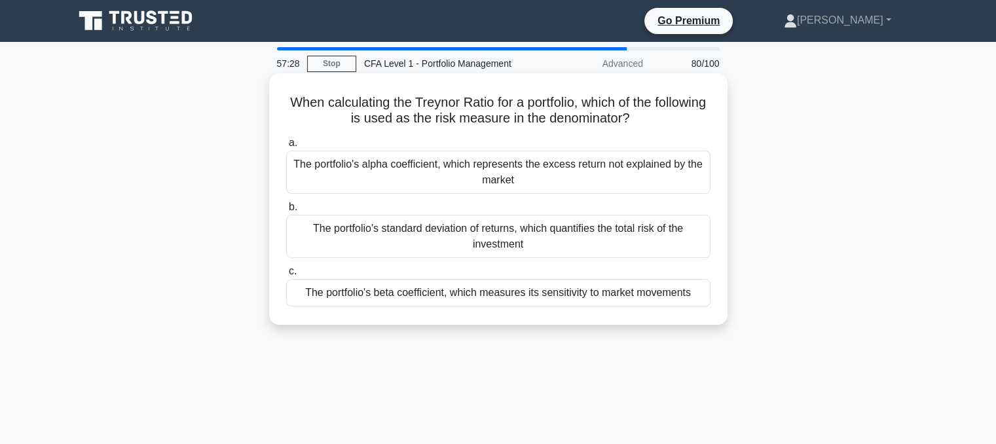
click at [419, 294] on div "The portfolio's beta coefficient, which measures its sensitivity to market move…" at bounding box center [498, 293] width 424 height 28
click at [286, 276] on input "c. The portfolio's beta coefficient, which measures its sensitivity to market m…" at bounding box center [286, 271] width 0 height 9
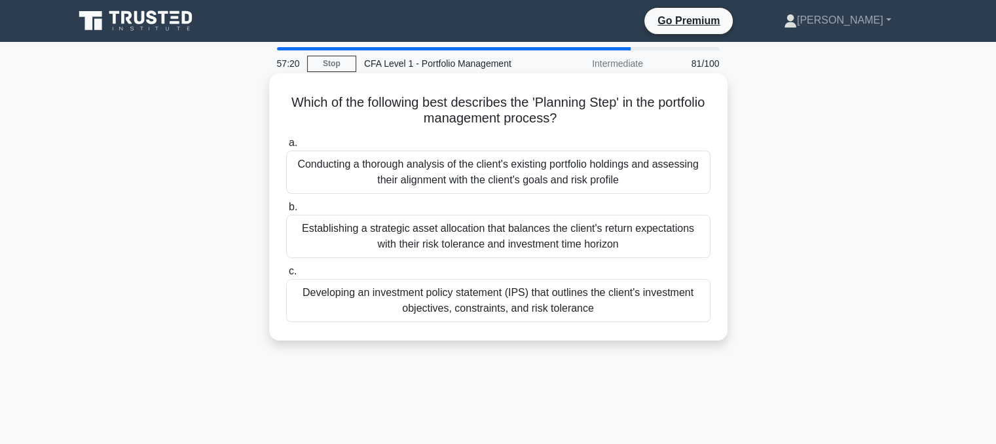
click at [373, 299] on div "Developing an investment policy statement (IPS) that outlines the client's inve…" at bounding box center [498, 300] width 424 height 43
click at [286, 276] on input "c. Developing an investment policy statement (IPS) that outlines the client's i…" at bounding box center [286, 271] width 0 height 9
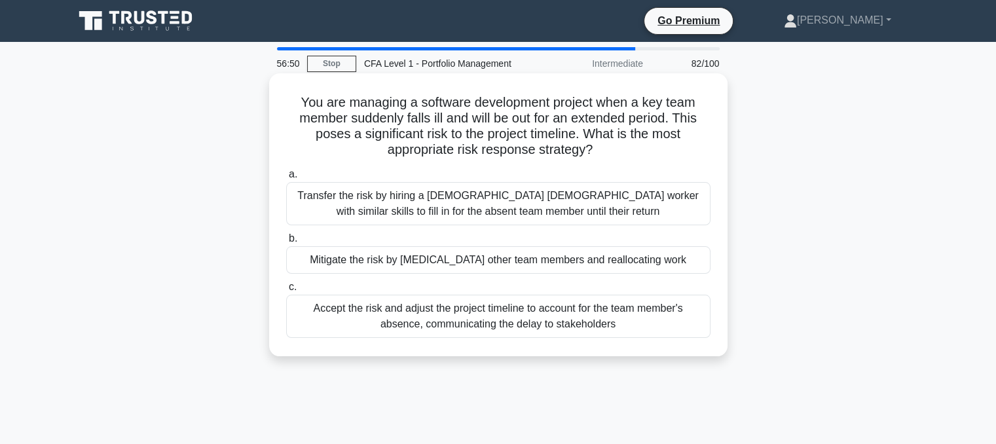
click at [347, 207] on div "Transfer the risk by hiring a temporary contract worker with similar skills to …" at bounding box center [498, 203] width 424 height 43
click at [286, 179] on input "a. Transfer the risk by hiring a temporary contract worker with similar skills …" at bounding box center [286, 174] width 0 height 9
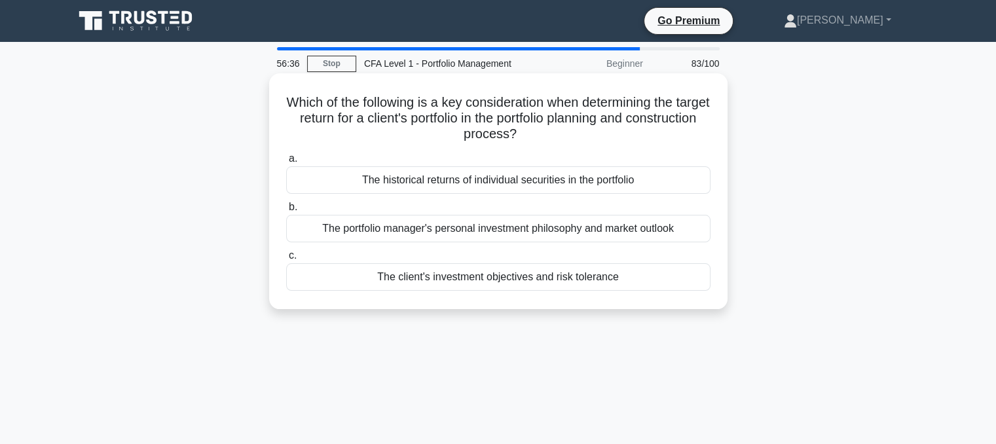
click at [433, 270] on div "The client's investment objectives and risk tolerance" at bounding box center [498, 277] width 424 height 28
click at [286, 260] on input "c. The client's investment objectives and risk tolerance" at bounding box center [286, 255] width 0 height 9
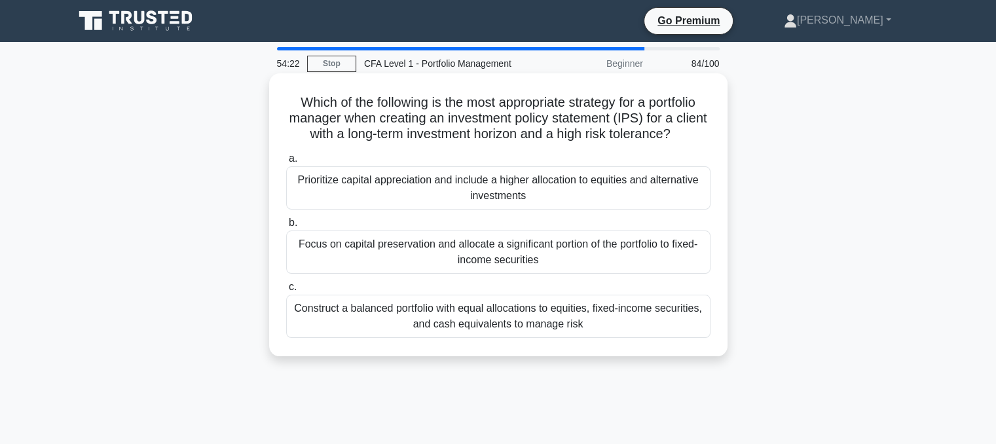
click at [479, 269] on div "Focus on capital preservation and allocate a significant portion of the portfol…" at bounding box center [498, 252] width 424 height 43
click at [286, 227] on input "b. Focus on capital preservation and allocate a significant portion of the port…" at bounding box center [286, 223] width 0 height 9
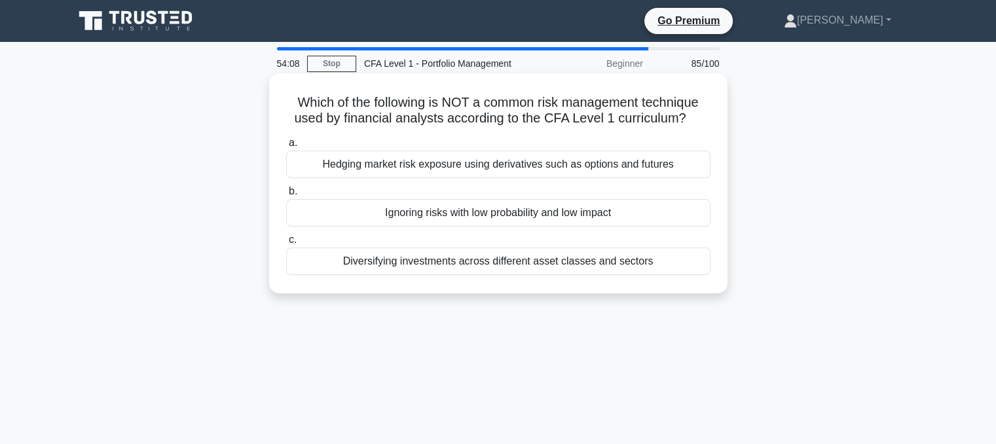
click at [529, 217] on div "Ignoring risks with low probability and low impact" at bounding box center [498, 213] width 424 height 28
click at [286, 196] on input "b. Ignoring risks with low probability and low impact" at bounding box center [286, 191] width 0 height 9
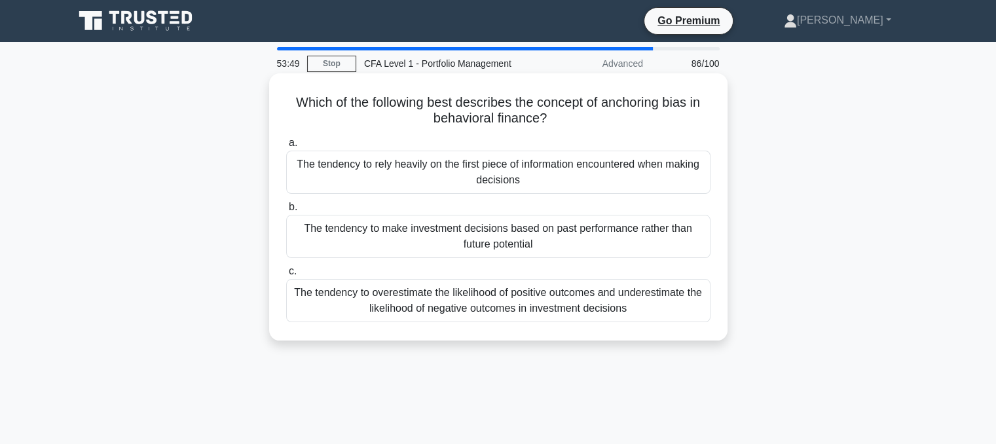
click at [512, 183] on div "The tendency to rely heavily on the first piece of information encountered when…" at bounding box center [498, 172] width 424 height 43
click at [286, 147] on input "a. The tendency to rely heavily on the first piece of information encountered w…" at bounding box center [286, 143] width 0 height 9
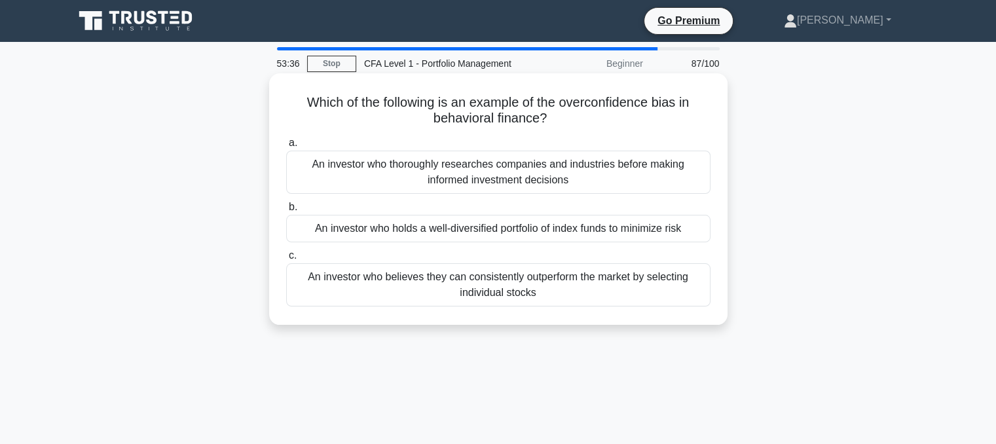
click at [524, 285] on div "An investor who believes they can consistently outperform the market by selecti…" at bounding box center [498, 284] width 424 height 43
click at [286, 260] on input "c. An investor who believes they can consistently outperform the market by sele…" at bounding box center [286, 255] width 0 height 9
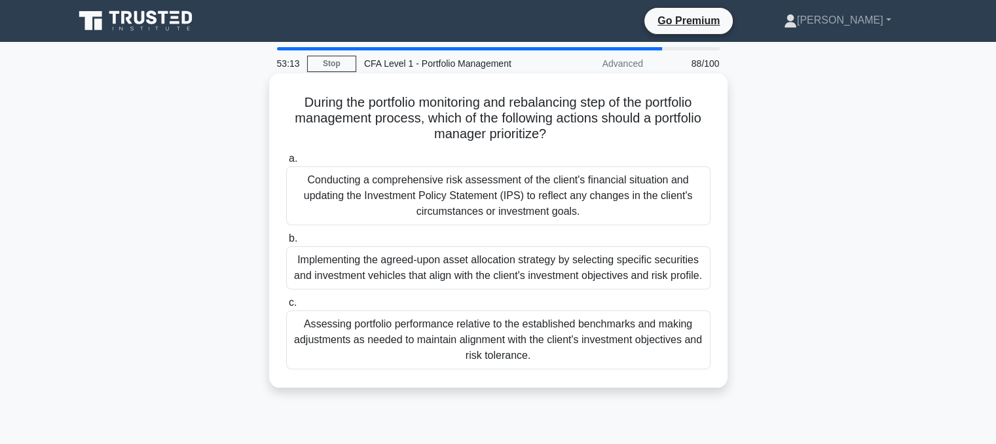
click at [597, 211] on div "Conducting a comprehensive risk assessment of the client's financial situation …" at bounding box center [498, 195] width 424 height 59
click at [286, 163] on input "a. Conducting a comprehensive risk assessment of the client's financial situati…" at bounding box center [286, 159] width 0 height 9
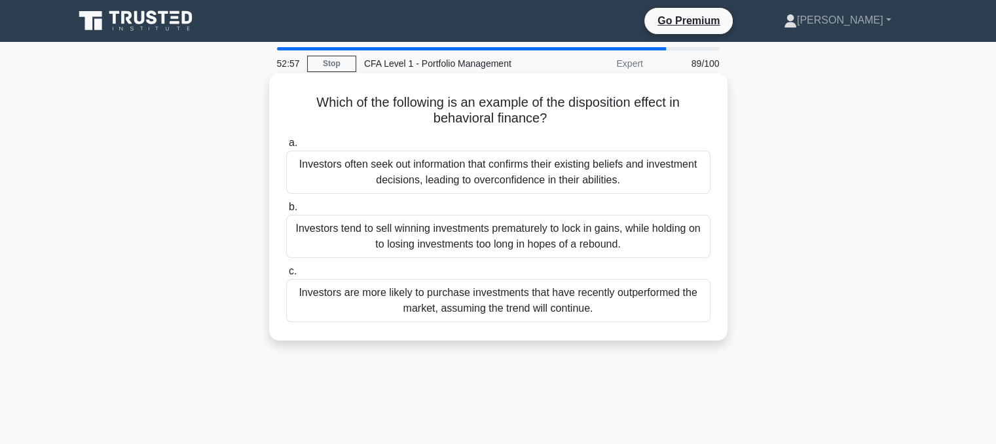
click at [572, 183] on div "Investors often seek out information that confirms their existing beliefs and i…" at bounding box center [498, 172] width 424 height 43
click at [286, 147] on input "a. Investors often seek out information that confirms their existing beliefs an…" at bounding box center [286, 143] width 0 height 9
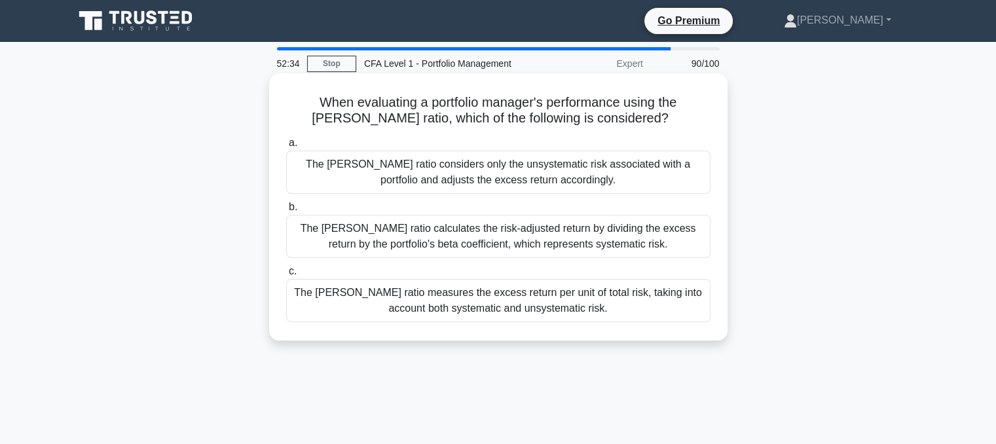
click at [510, 297] on div "The Sharpe ratio measures the excess return per unit of total risk, taking into…" at bounding box center [498, 300] width 424 height 43
click at [286, 276] on input "c. The Sharpe ratio measures the excess return per unit of total risk, taking i…" at bounding box center [286, 271] width 0 height 9
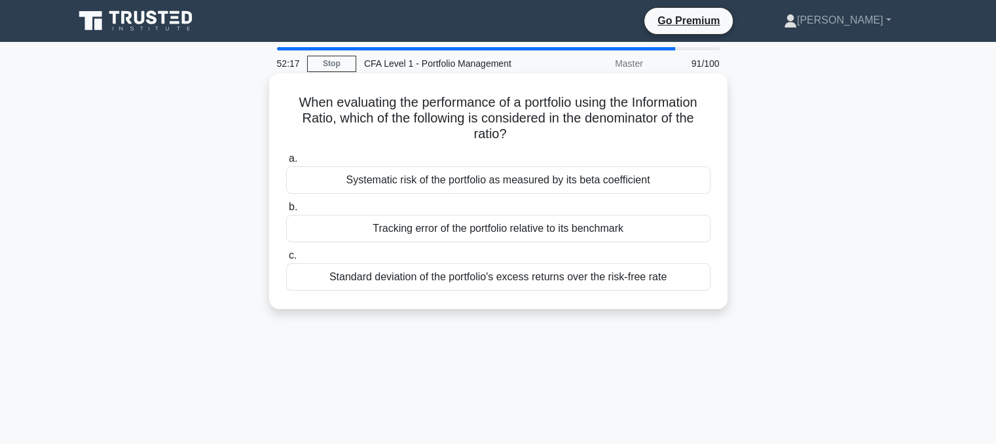
click at [435, 233] on div "Tracking error of the portfolio relative to its benchmark" at bounding box center [498, 229] width 424 height 28
click at [286, 212] on input "b. Tracking error of the portfolio relative to its benchmark" at bounding box center [286, 207] width 0 height 9
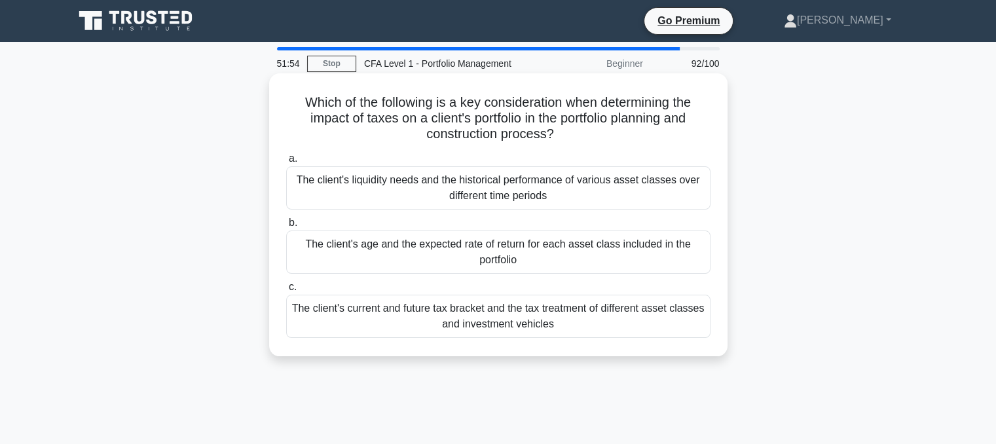
click at [485, 323] on div "The client's current and future tax bracket and the tax treatment of different …" at bounding box center [498, 316] width 424 height 43
click at [286, 291] on input "c. The client's current and future tax bracket and the tax treatment of differe…" at bounding box center [286, 287] width 0 height 9
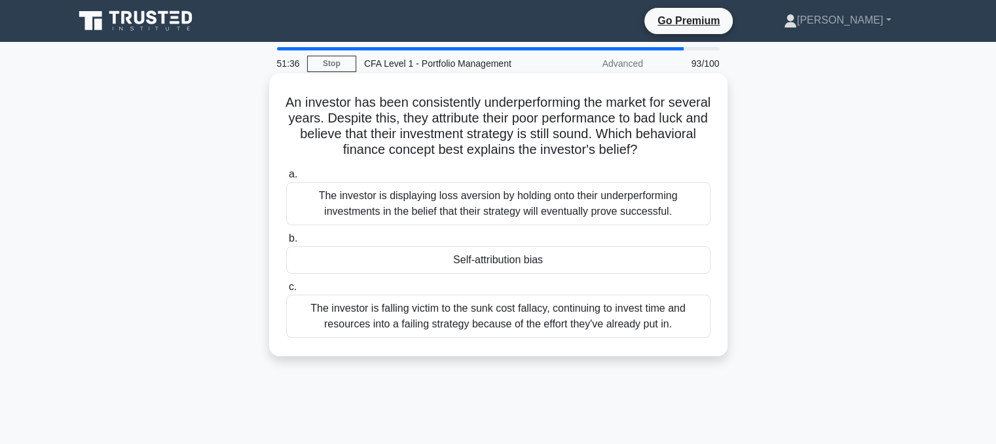
click at [529, 255] on div "Self-attribution bias" at bounding box center [498, 260] width 424 height 28
click at [286, 243] on input "b. Self-attribution bias" at bounding box center [286, 238] width 0 height 9
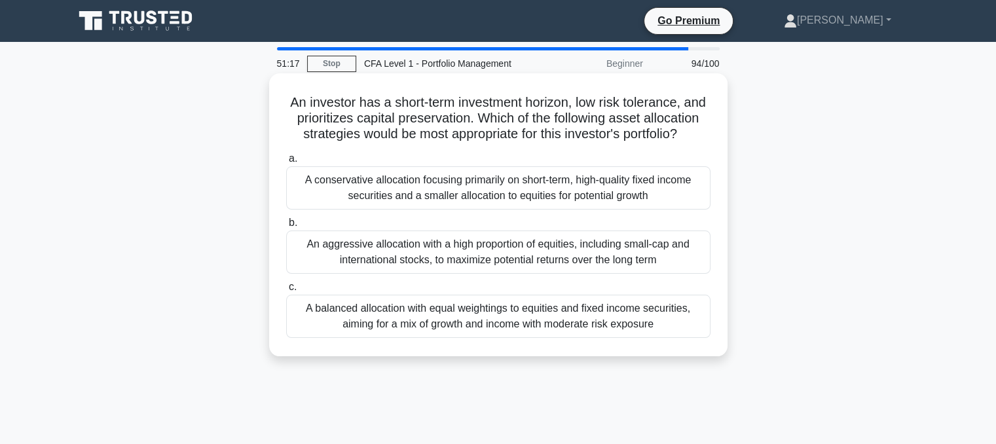
click at [399, 204] on div "A conservative allocation focusing primarily on short-term, high-quality fixed …" at bounding box center [498, 187] width 424 height 43
click at [286, 163] on input "a. A conservative allocation focusing primarily on short-term, high-quality fix…" at bounding box center [286, 159] width 0 height 9
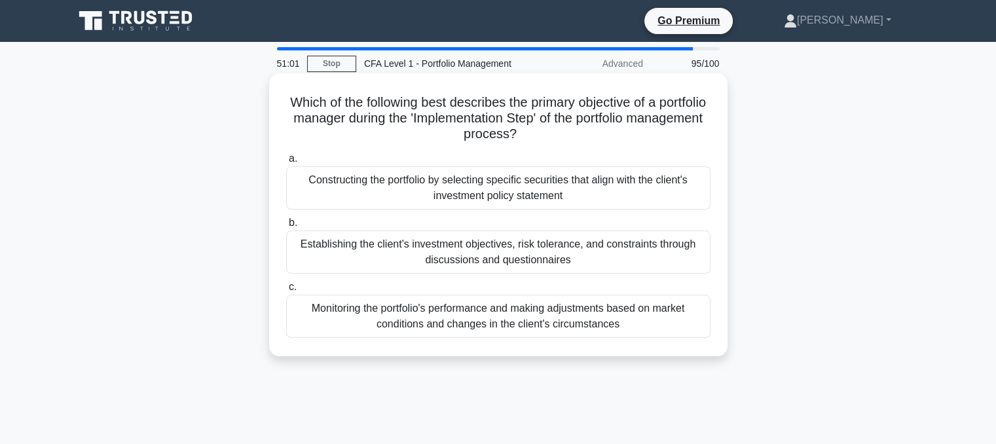
click at [427, 255] on div "Establishing the client's investment objectives, risk tolerance, and constraint…" at bounding box center [498, 252] width 424 height 43
click at [286, 227] on input "b. Establishing the client's investment objectives, risk tolerance, and constra…" at bounding box center [286, 223] width 0 height 9
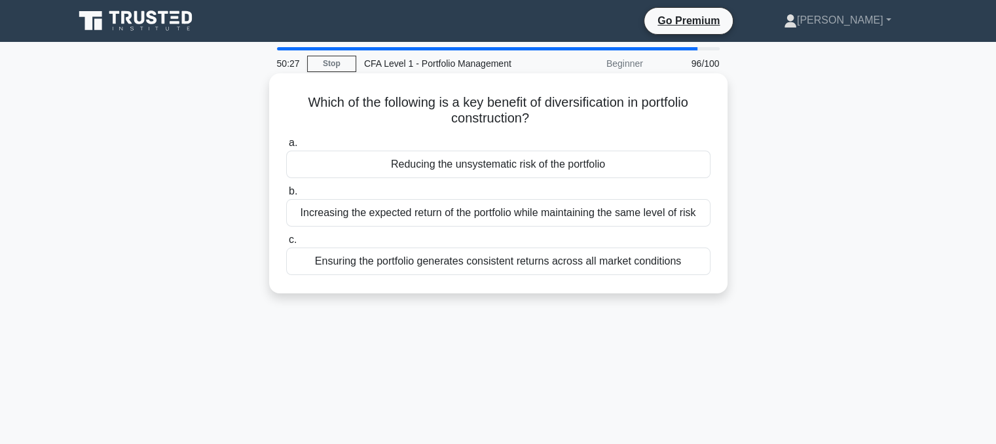
click at [422, 261] on div "Ensuring the portfolio generates consistent returns across all market conditions" at bounding box center [498, 262] width 424 height 28
click at [286, 244] on input "c. Ensuring the portfolio generates consistent returns across all market condit…" at bounding box center [286, 240] width 0 height 9
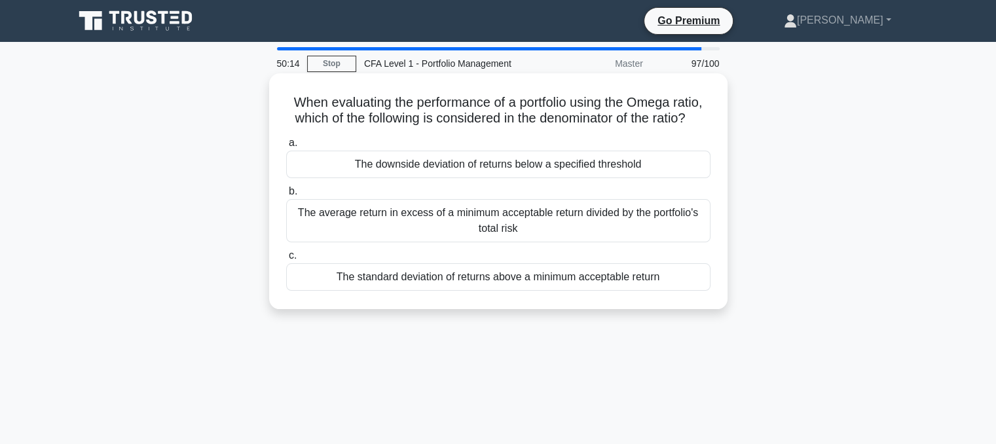
click at [458, 178] on div "The downside deviation of returns below a specified threshold" at bounding box center [498, 165] width 424 height 28
click at [286, 147] on input "a. The downside deviation of returns below a specified threshold" at bounding box center [286, 143] width 0 height 9
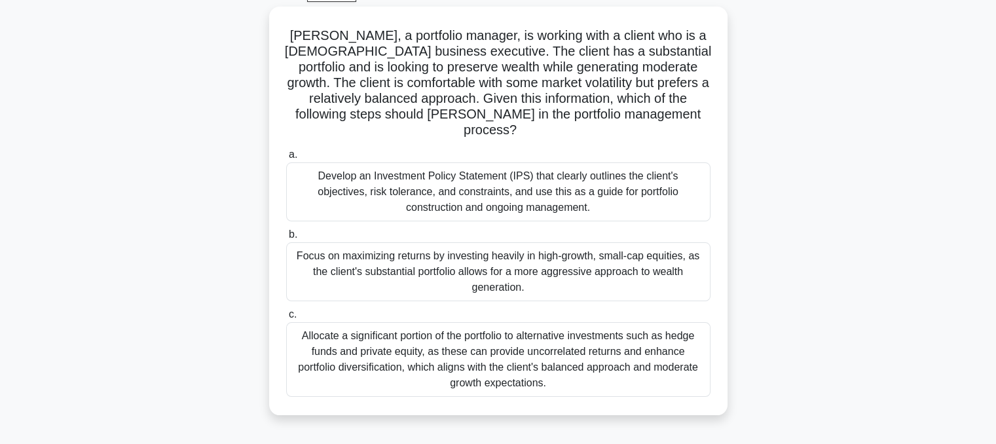
scroll to position [63, 0]
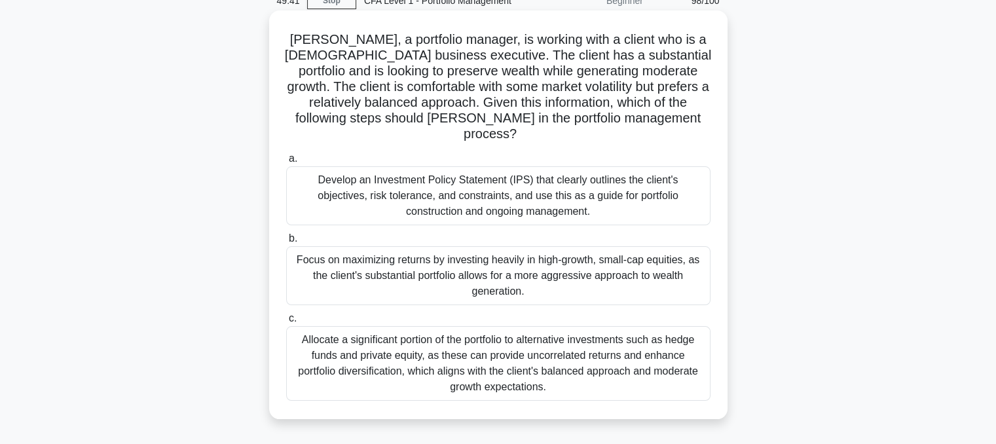
click at [407, 272] on div "Focus on maximizing returns by investing heavily in high-growth, small-cap equi…" at bounding box center [498, 275] width 424 height 59
click at [286, 243] on input "b. Focus on maximizing returns by investing heavily in high-growth, small-cap e…" at bounding box center [286, 238] width 0 height 9
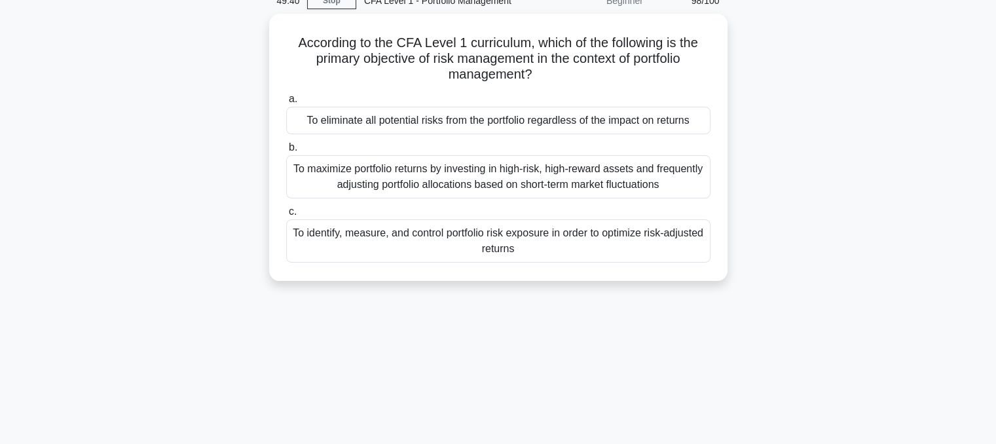
scroll to position [0, 0]
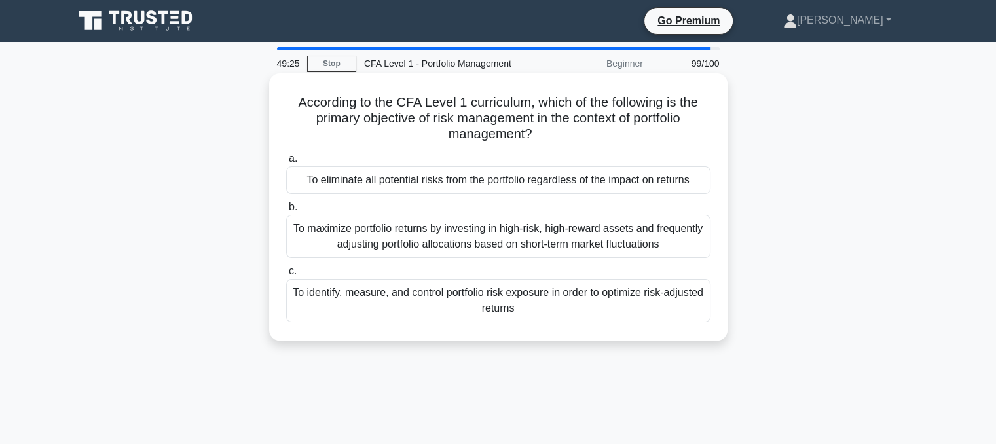
click at [453, 306] on div "To identify, measure, and control portfolio risk exposure in order to optimize …" at bounding box center [498, 300] width 424 height 43
click at [286, 276] on input "c. To identify, measure, and control portfolio risk exposure in order to optimi…" at bounding box center [286, 271] width 0 height 9
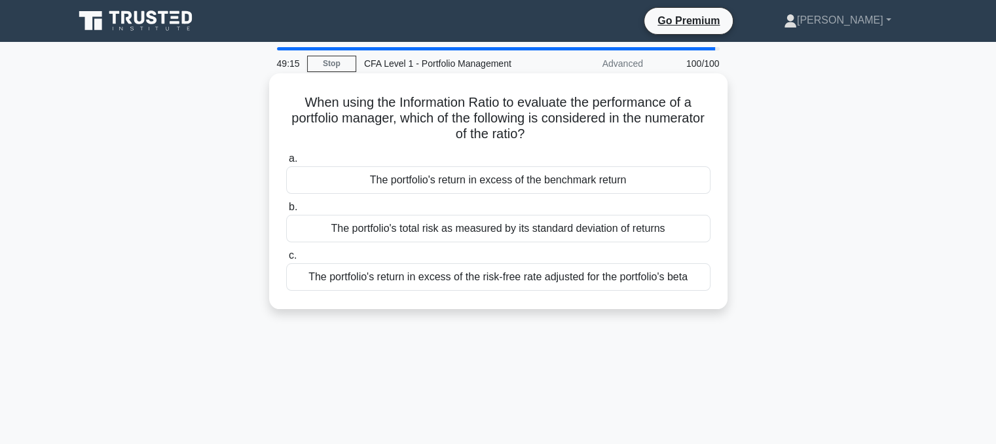
click at [496, 174] on div "The portfolio's return in excess of the benchmark return" at bounding box center [498, 180] width 424 height 28
click at [286, 163] on input "a. The portfolio's return in excess of the benchmark return" at bounding box center [286, 159] width 0 height 9
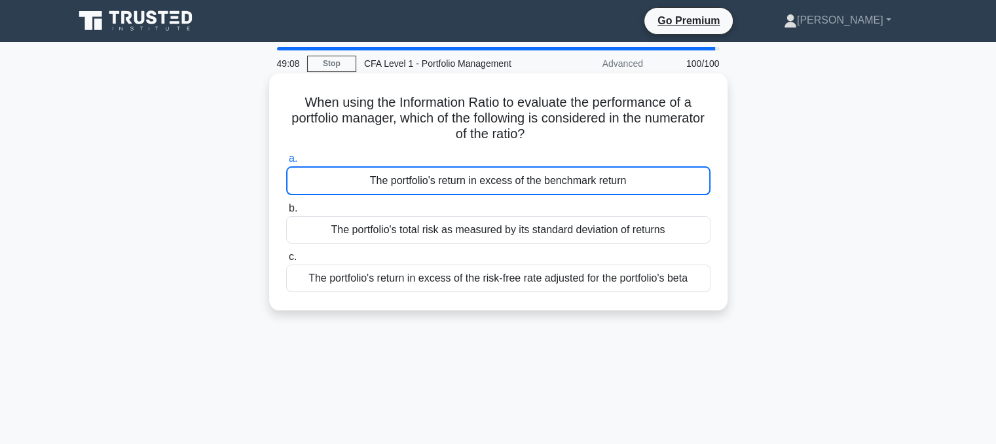
click at [341, 177] on div "The portfolio's return in excess of the benchmark return" at bounding box center [498, 180] width 424 height 29
click at [286, 163] on input "a. The portfolio's return in excess of the benchmark return" at bounding box center [286, 159] width 0 height 9
click at [333, 231] on div "The portfolio's total risk as measured by its standard deviation of returns" at bounding box center [498, 230] width 424 height 28
click at [286, 213] on input "b. The portfolio's total risk as measured by its standard deviation of returns" at bounding box center [286, 208] width 0 height 9
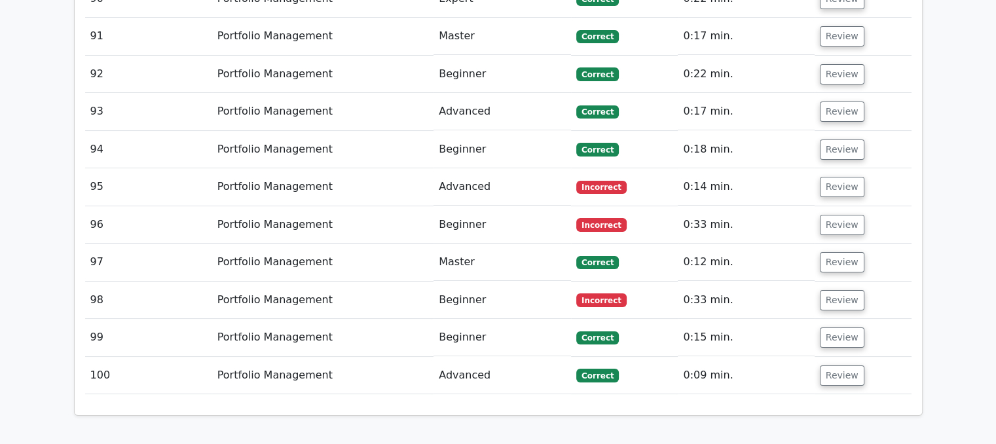
scroll to position [5040, 0]
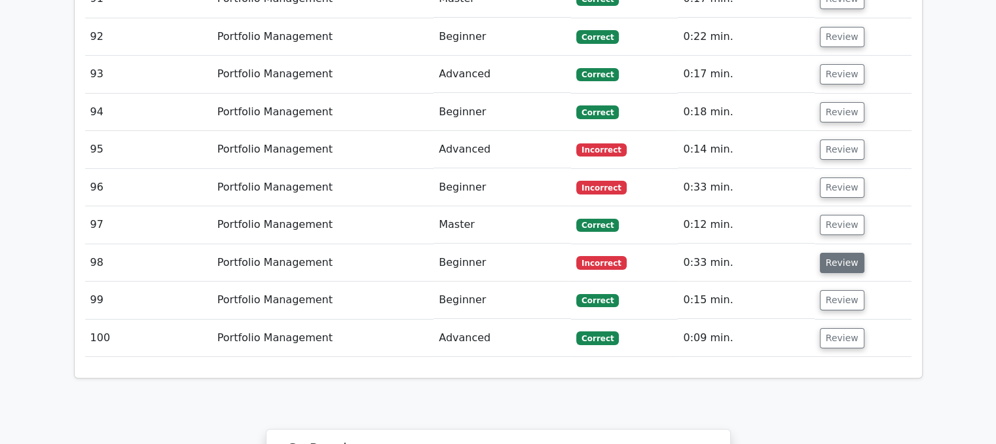
click at [829, 253] on button "Review" at bounding box center [842, 263] width 45 height 20
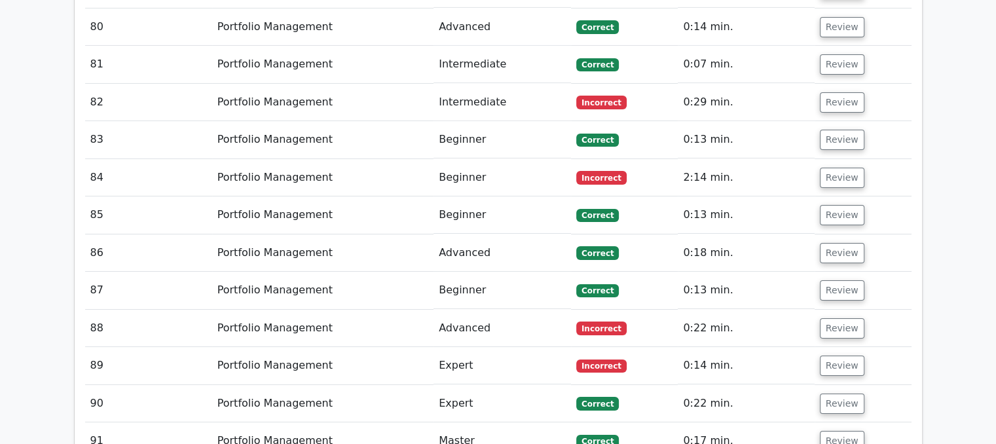
scroll to position [4597, 0]
click at [832, 356] on button "Review" at bounding box center [842, 366] width 45 height 20
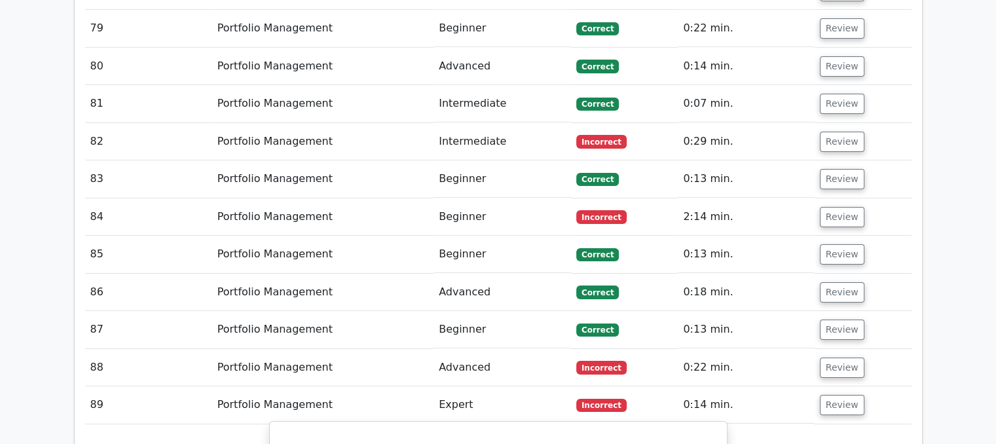
scroll to position [4558, 0]
click at [830, 358] on button "Review" at bounding box center [842, 368] width 45 height 20
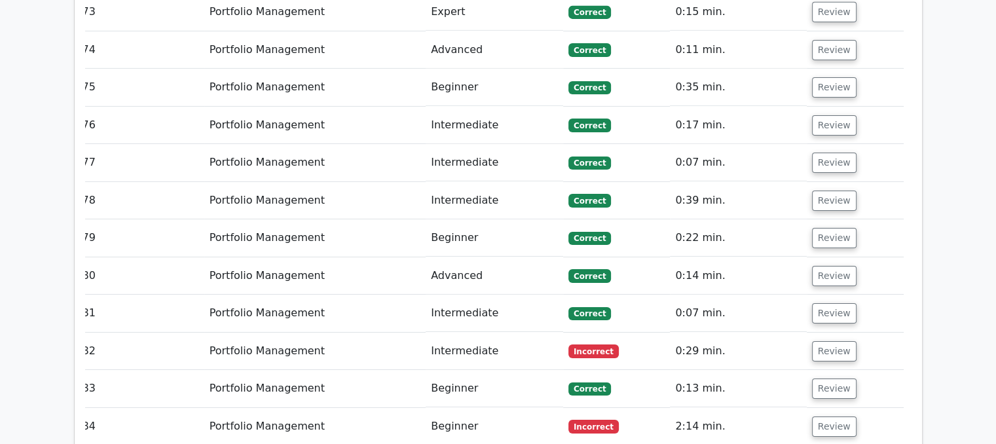
scroll to position [4349, 0]
click at [848, 417] on button "Review" at bounding box center [834, 427] width 45 height 20
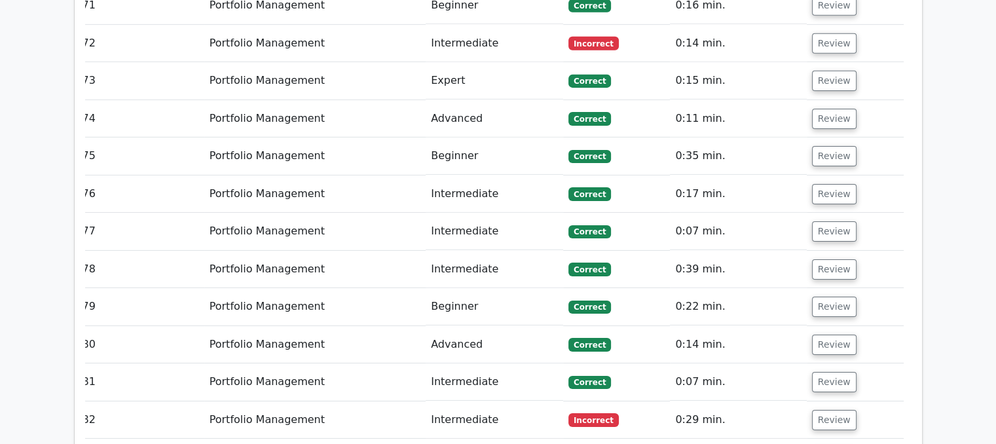
scroll to position [4277, 0]
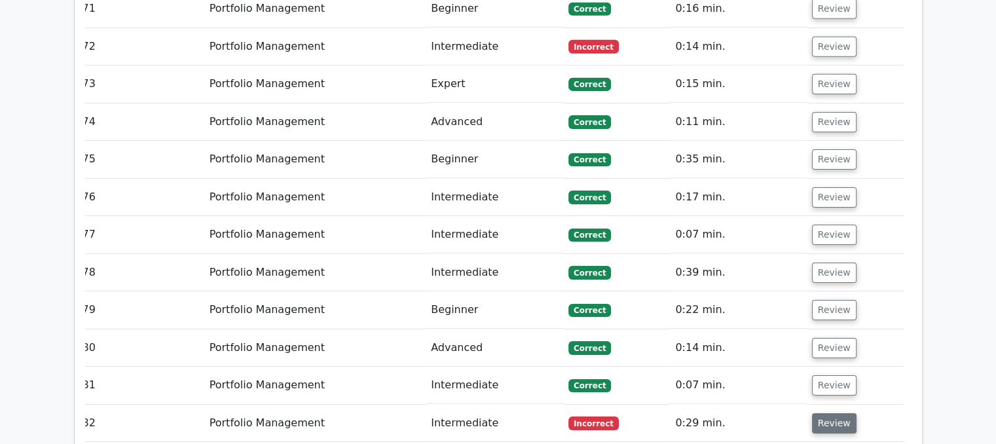
click at [828, 413] on button "Review" at bounding box center [834, 423] width 45 height 20
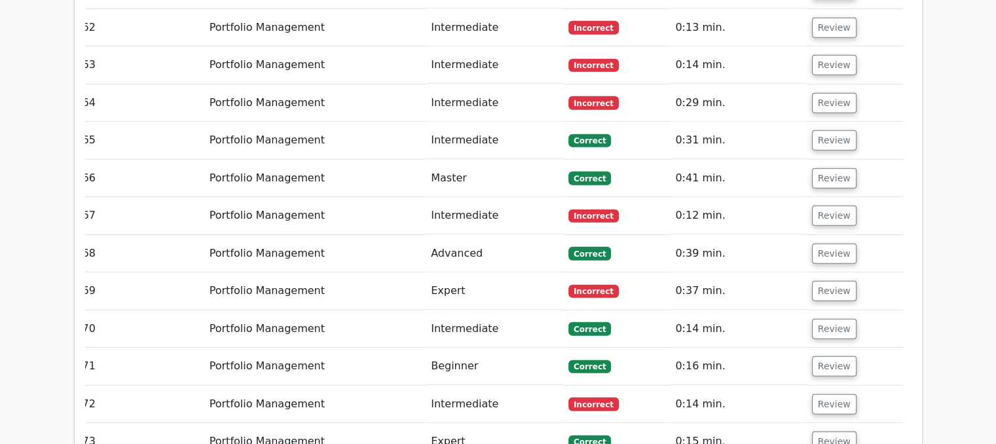
scroll to position [3919, 0]
click at [821, 394] on button "Review" at bounding box center [834, 404] width 45 height 20
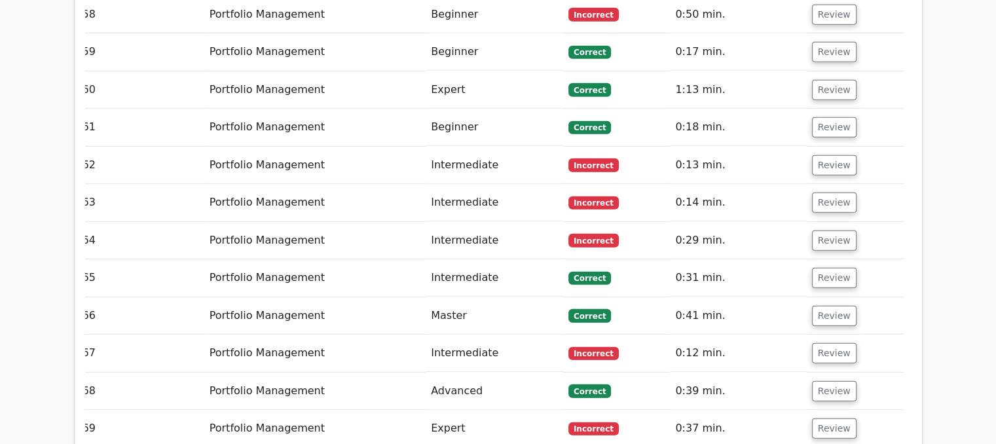
scroll to position [3787, 0]
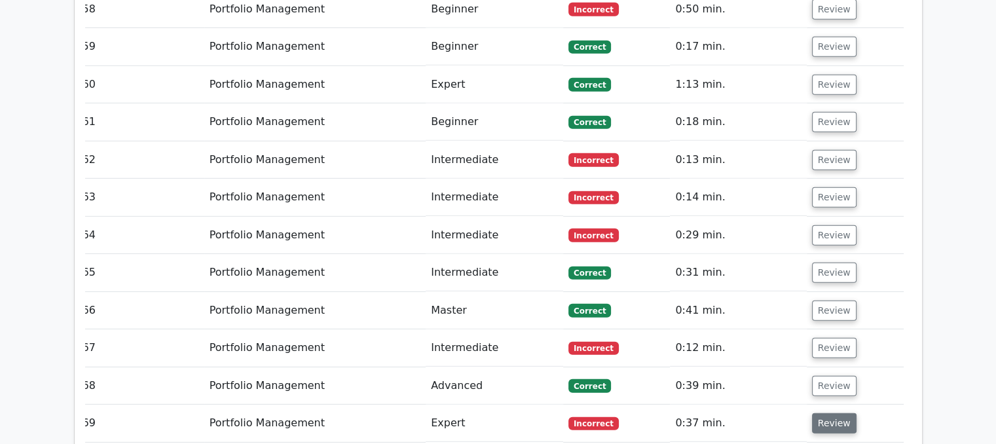
click at [820, 413] on button "Review" at bounding box center [834, 423] width 45 height 20
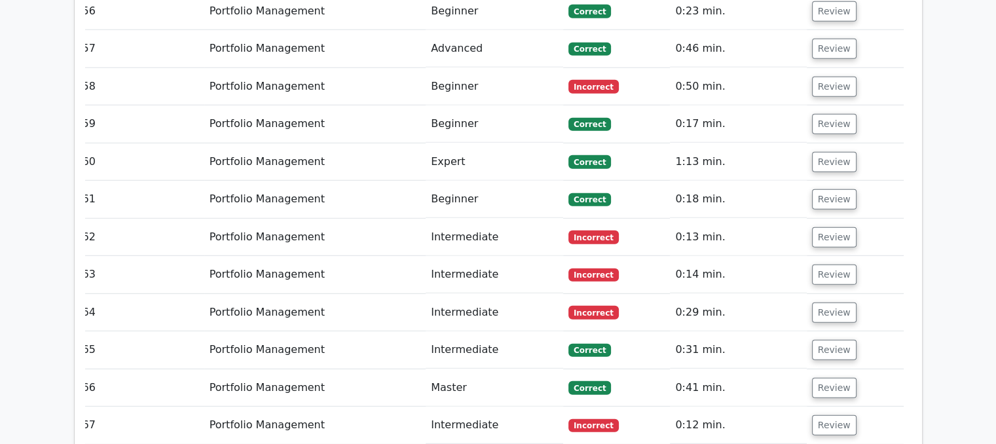
scroll to position [3710, 0]
click at [821, 415] on button "Review" at bounding box center [834, 425] width 45 height 20
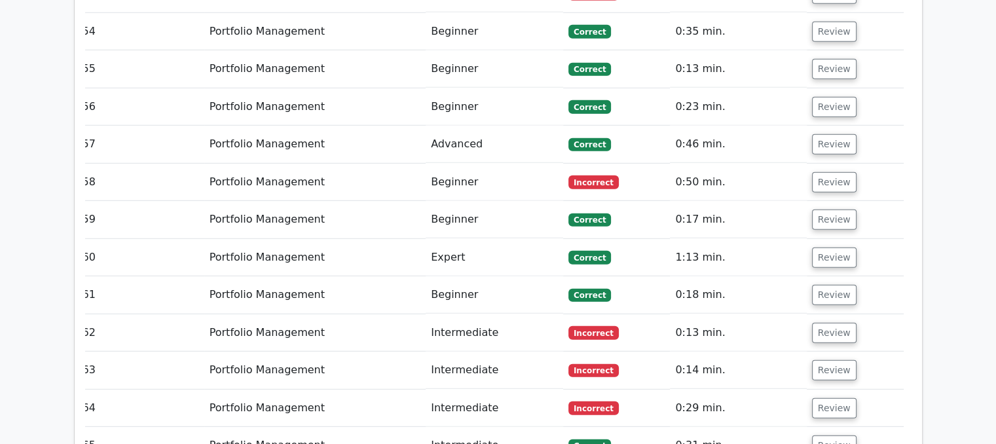
scroll to position [3613, 0]
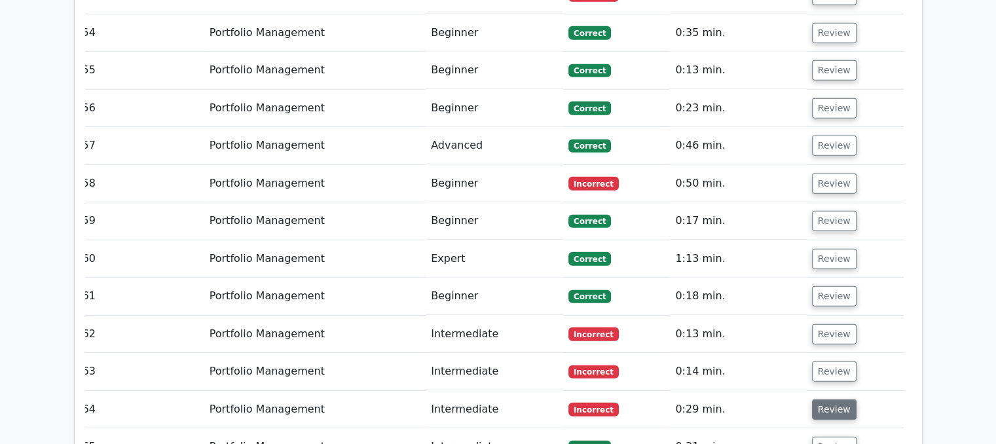
click at [832, 400] on button "Review" at bounding box center [834, 410] width 45 height 20
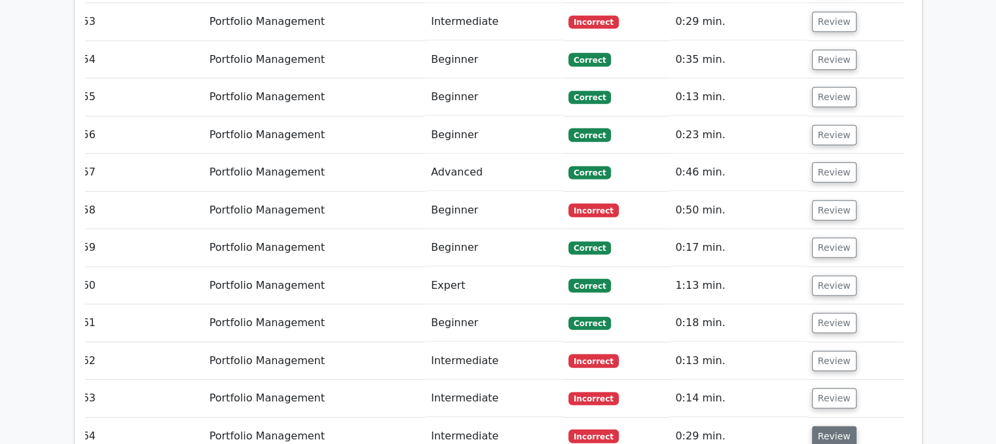
scroll to position [3586, 0]
click at [822, 388] on button "Review" at bounding box center [834, 398] width 45 height 20
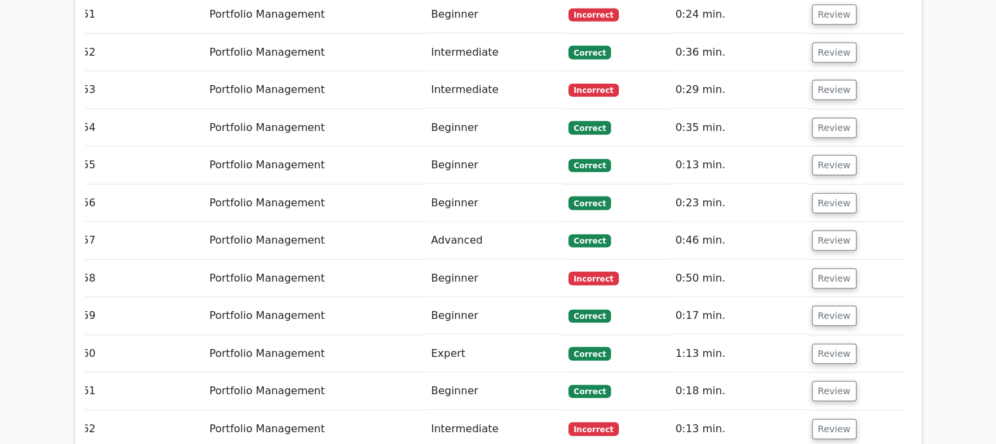
scroll to position [3512, 0]
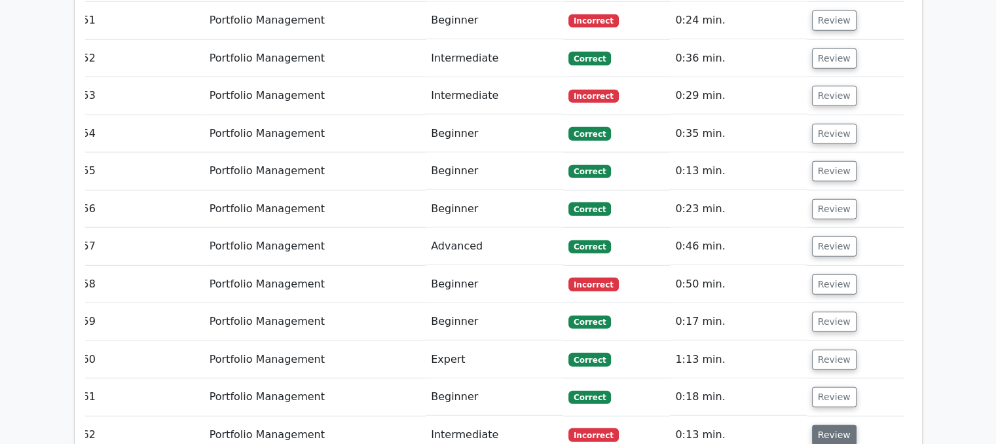
click at [828, 425] on button "Review" at bounding box center [834, 435] width 45 height 20
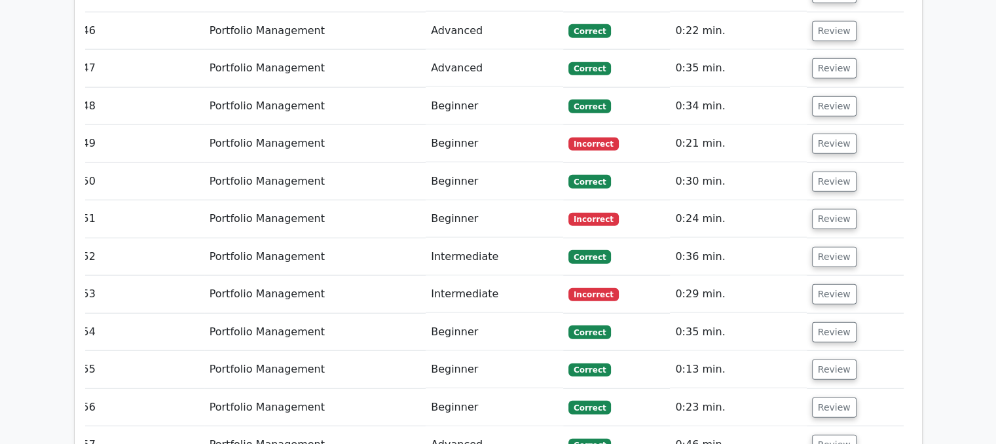
scroll to position [3311, 0]
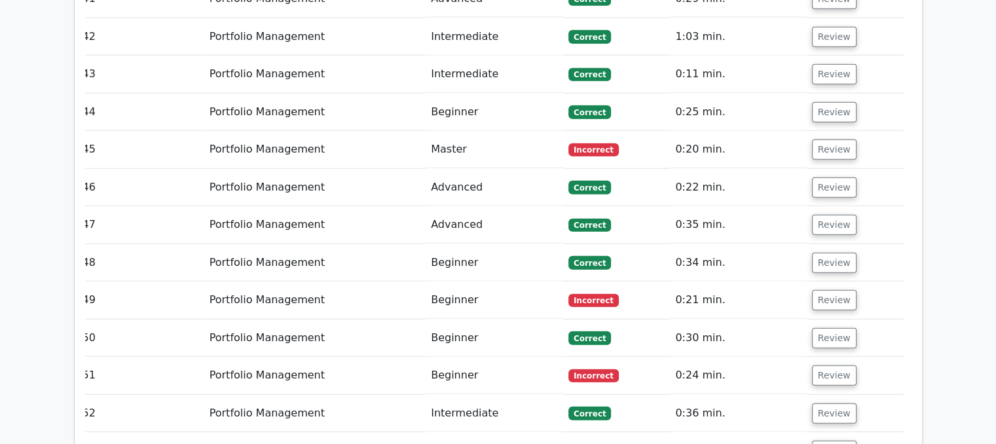
scroll to position [3157, 0]
click at [820, 441] on button "Review" at bounding box center [834, 451] width 45 height 20
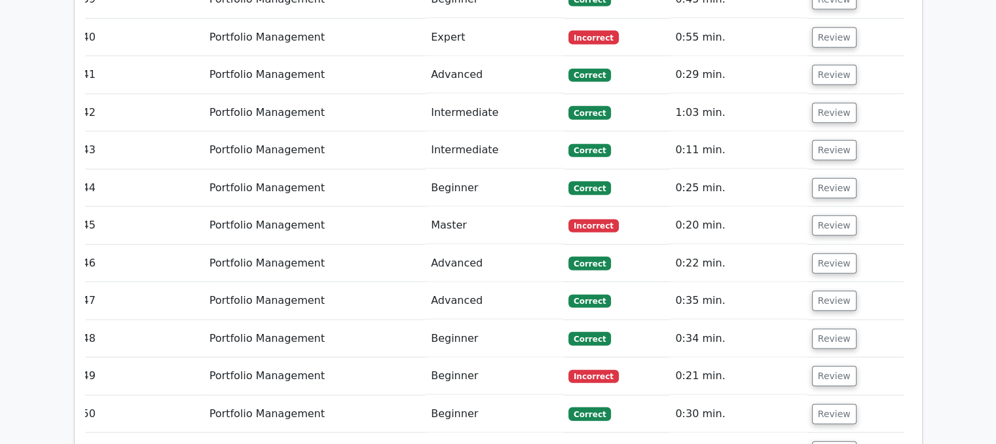
scroll to position [3081, 0]
click at [830, 441] on button "Review" at bounding box center [834, 451] width 45 height 20
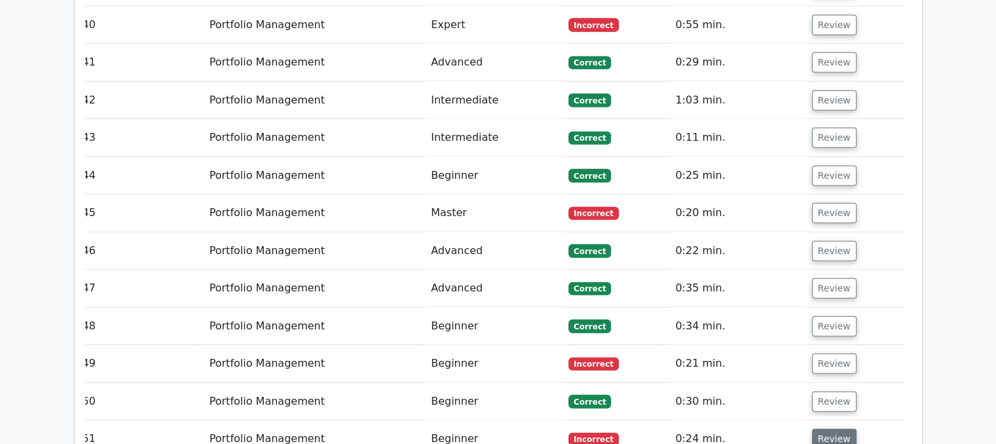
scroll to position [3093, 0]
click at [824, 354] on button "Review" at bounding box center [834, 364] width 45 height 20
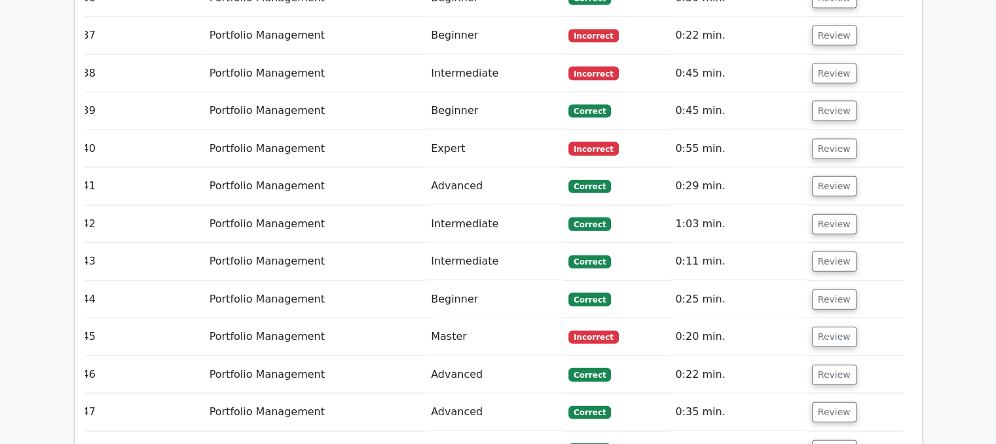
scroll to position [2968, 0]
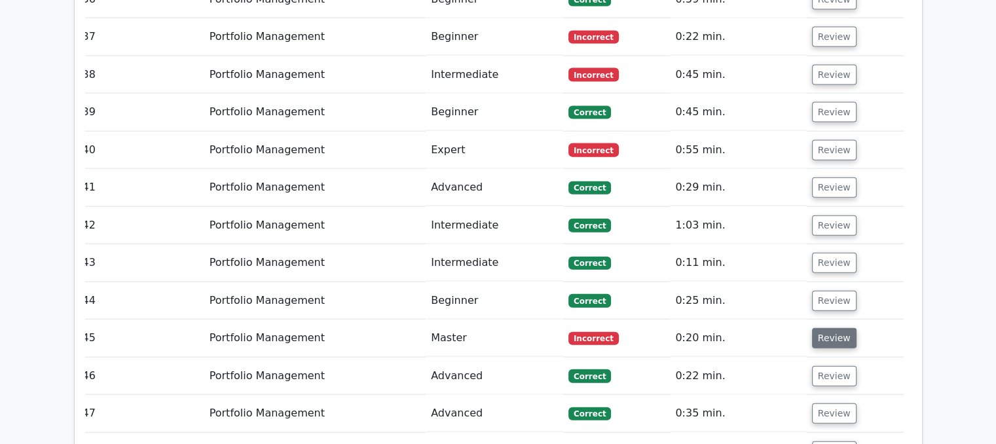
click at [817, 328] on button "Review" at bounding box center [834, 338] width 45 height 20
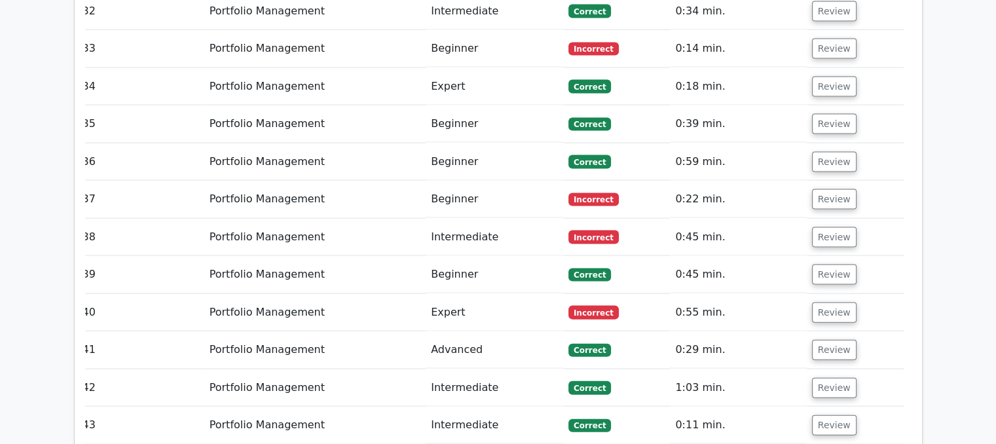
scroll to position [2805, 0]
click at [831, 303] on button "Review" at bounding box center [834, 313] width 45 height 20
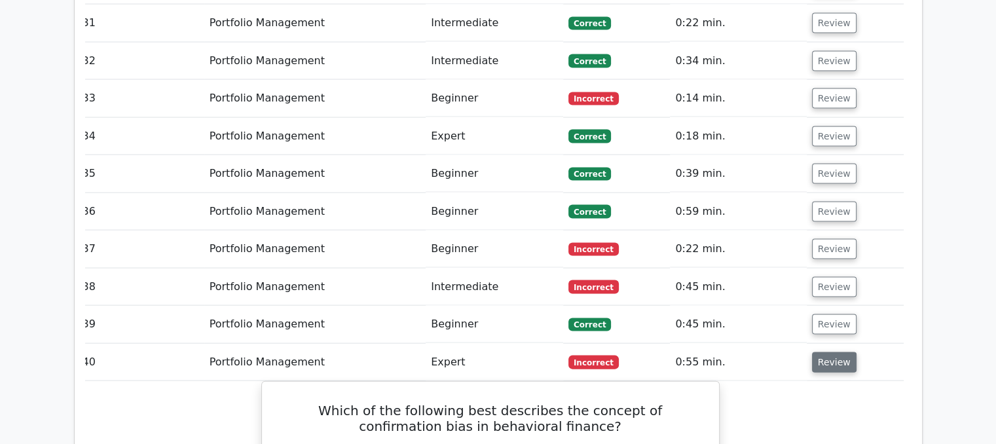
scroll to position [2755, 0]
click at [831, 278] on button "Review" at bounding box center [834, 288] width 45 height 20
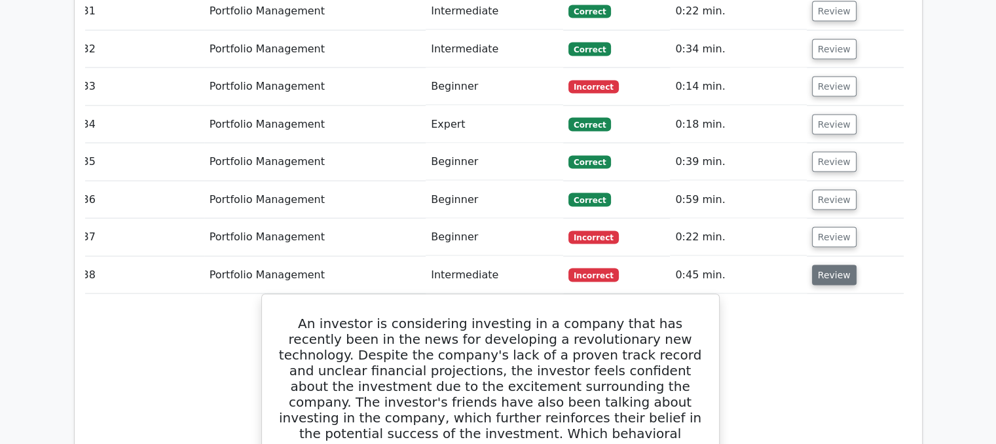
scroll to position [2765, 0]
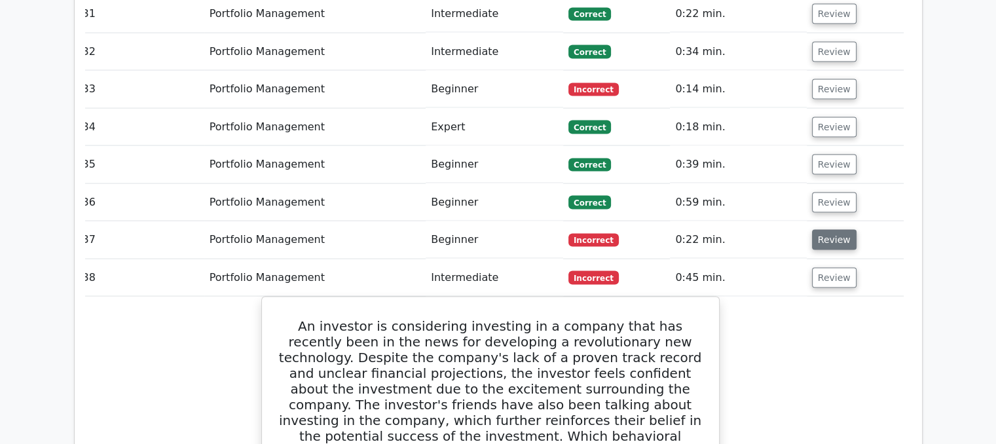
click at [841, 230] on button "Review" at bounding box center [834, 240] width 45 height 20
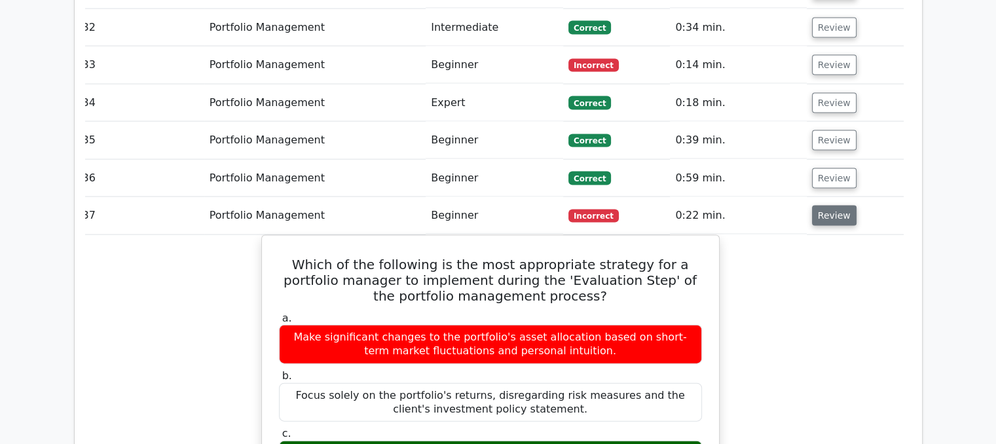
scroll to position [2789, 0]
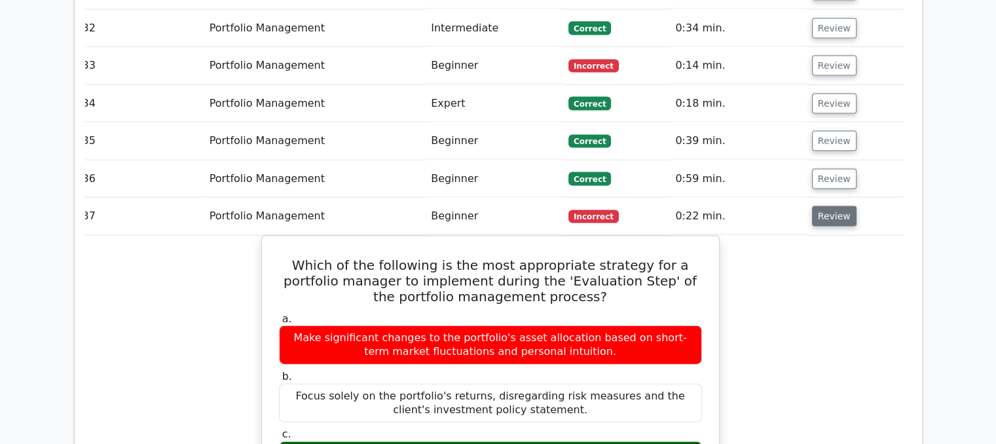
click at [823, 206] on button "Review" at bounding box center [834, 216] width 45 height 20
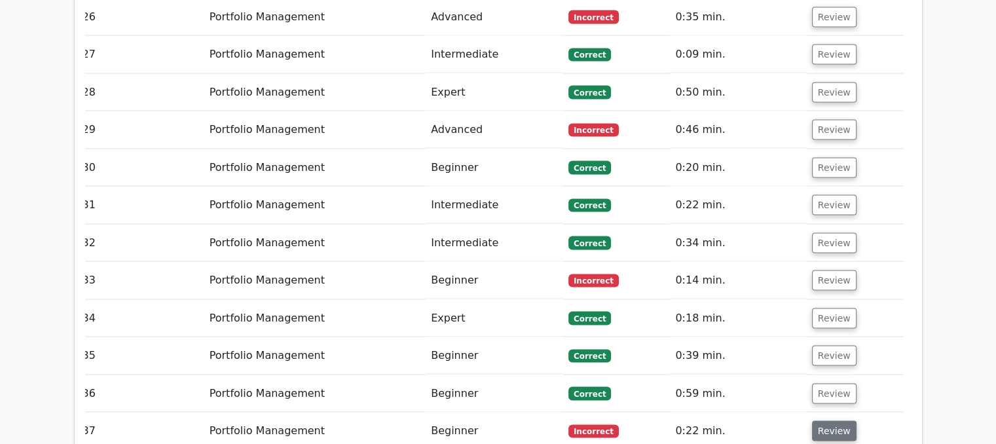
scroll to position [2570, 0]
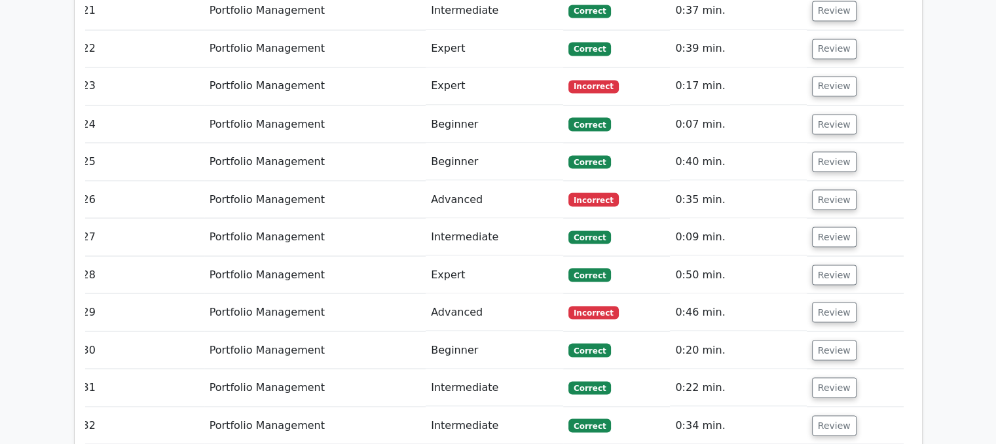
scroll to position [2391, 0]
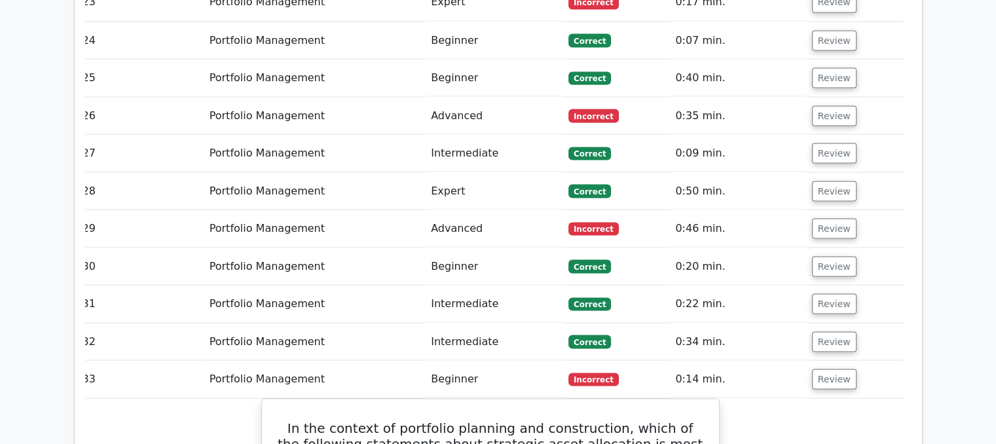
scroll to position [2473, 0]
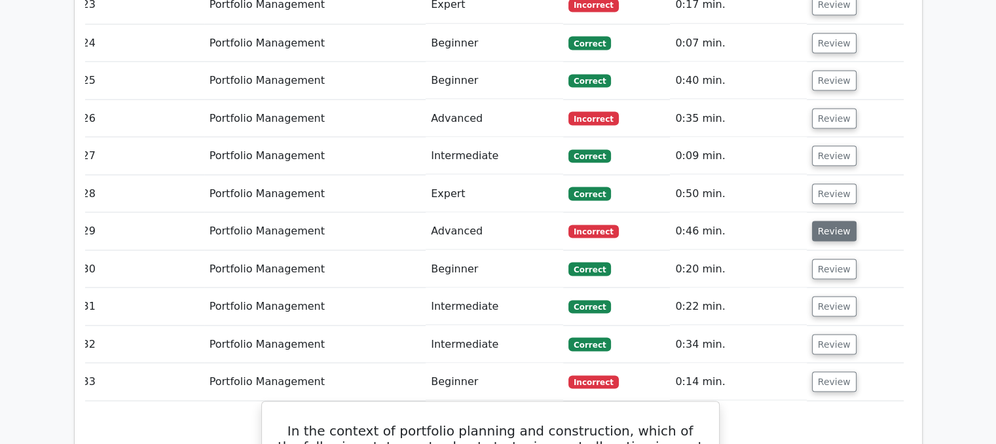
click at [828, 221] on button "Review" at bounding box center [834, 231] width 45 height 20
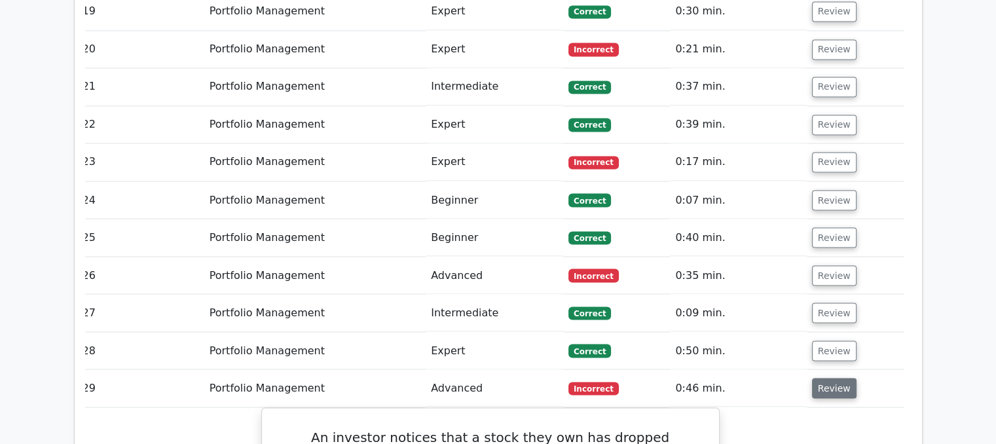
scroll to position [2284, 0]
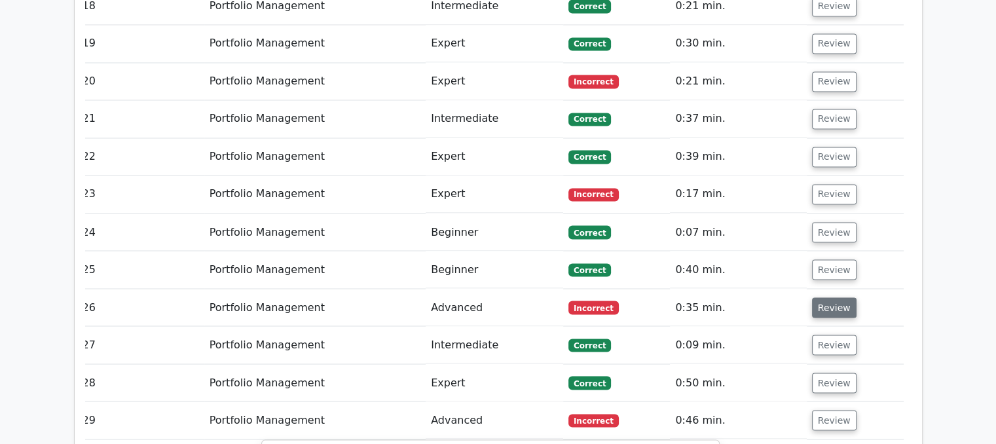
click at [838, 297] on button "Review" at bounding box center [834, 307] width 45 height 20
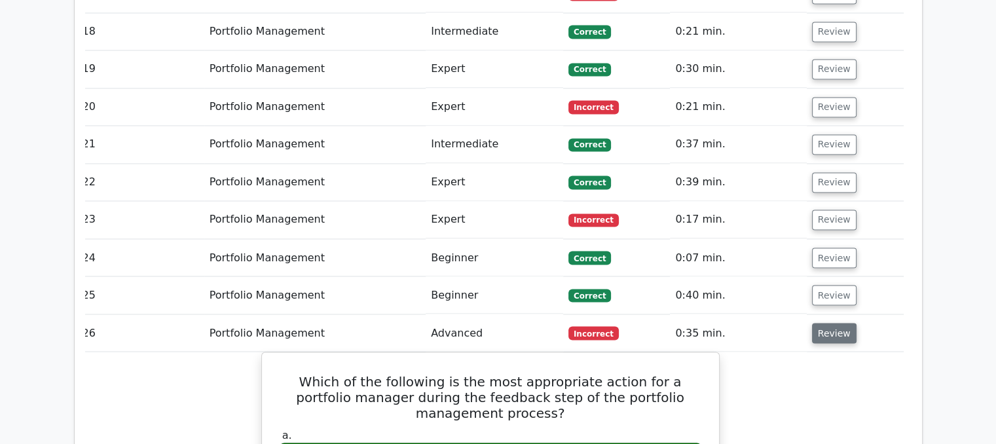
scroll to position [2258, 0]
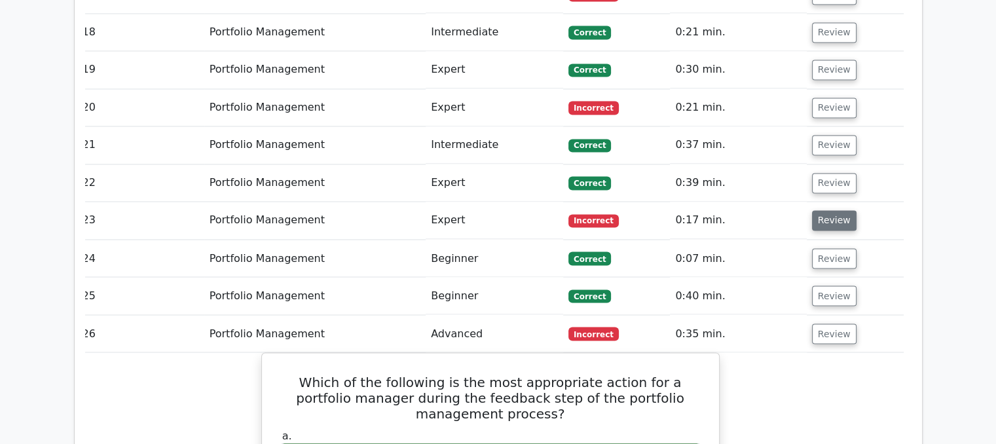
click at [827, 210] on button "Review" at bounding box center [834, 220] width 45 height 20
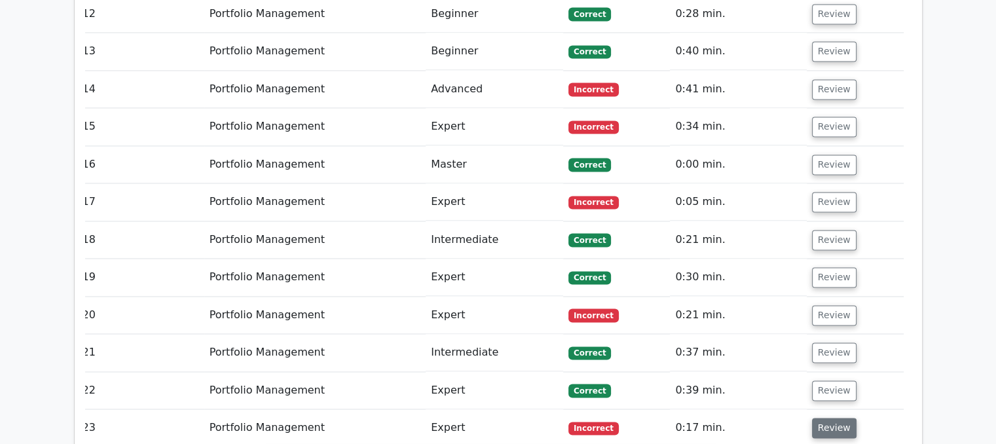
scroll to position [2049, 0]
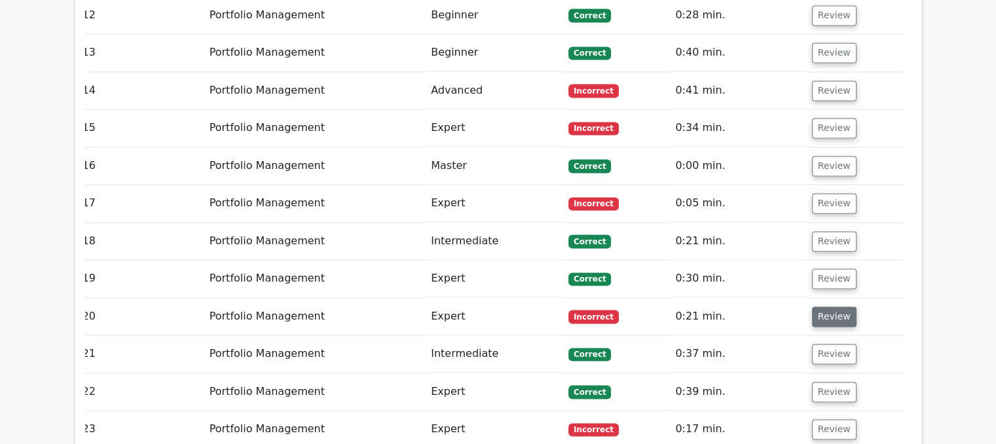
click at [812, 307] on button "Review" at bounding box center [834, 317] width 45 height 20
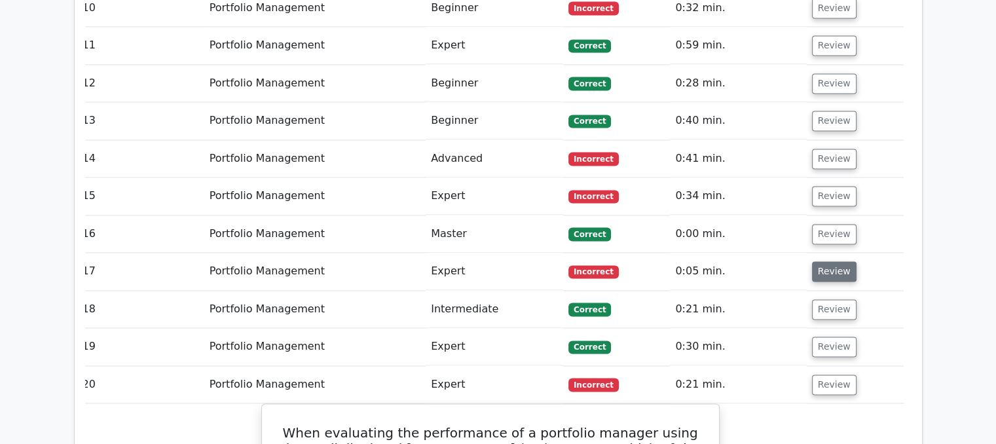
scroll to position [1980, 0]
click at [825, 262] on button "Review" at bounding box center [834, 272] width 45 height 20
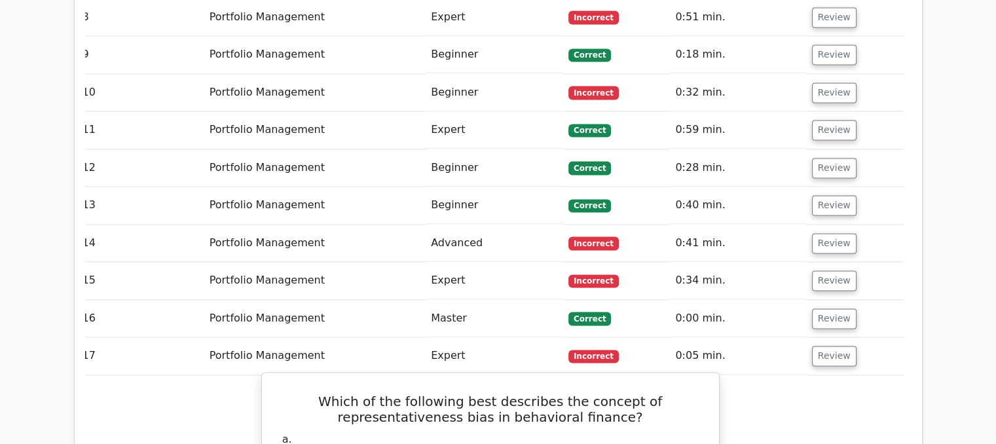
scroll to position [1894, 0]
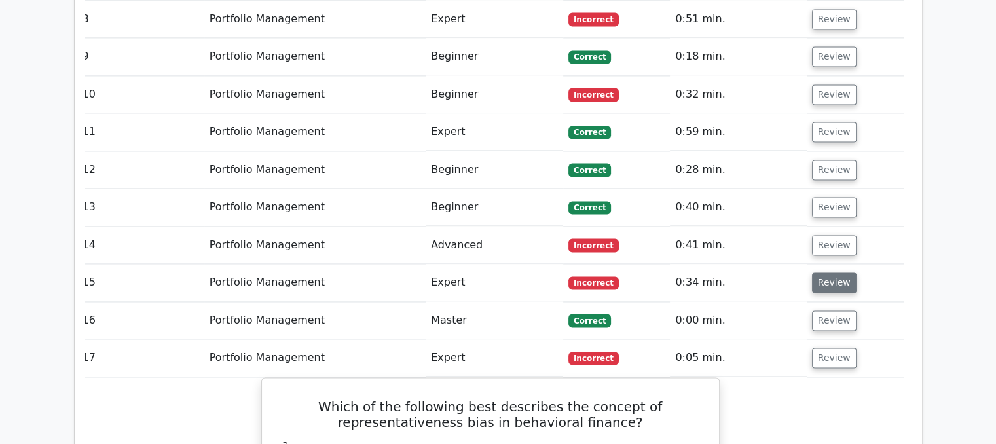
click at [828, 272] on button "Review" at bounding box center [834, 282] width 45 height 20
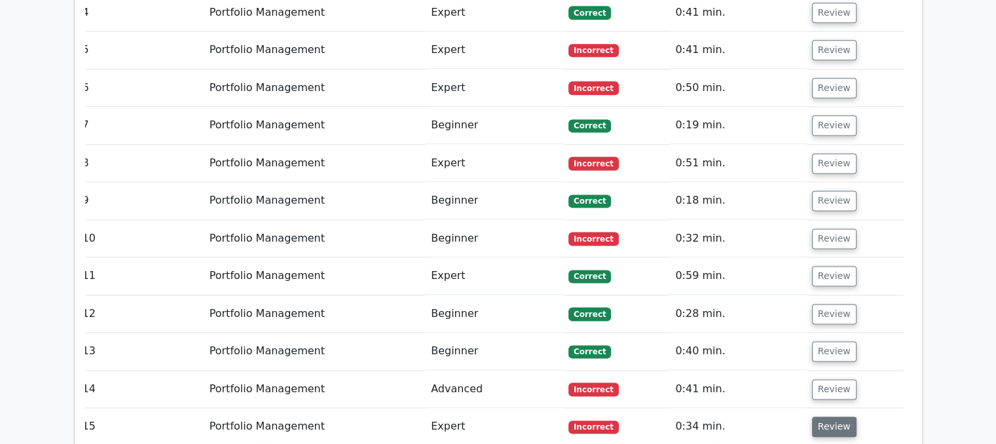
scroll to position [1747, 0]
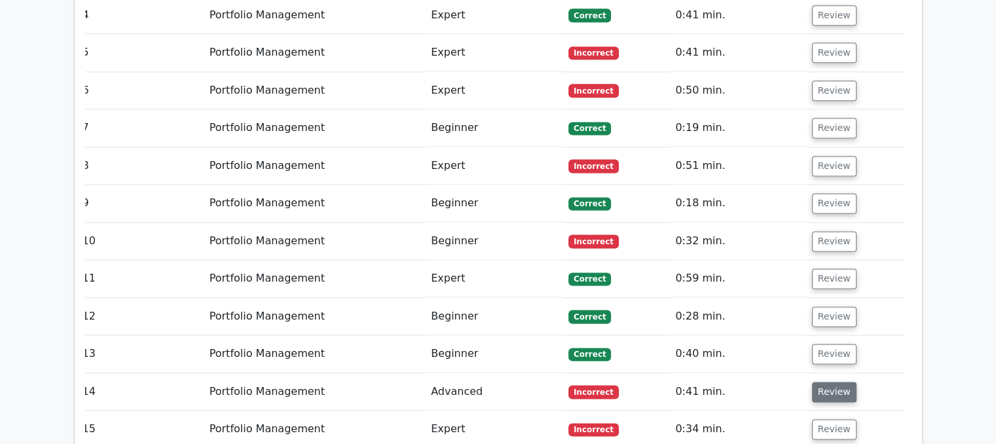
click at [823, 382] on button "Review" at bounding box center [834, 392] width 45 height 20
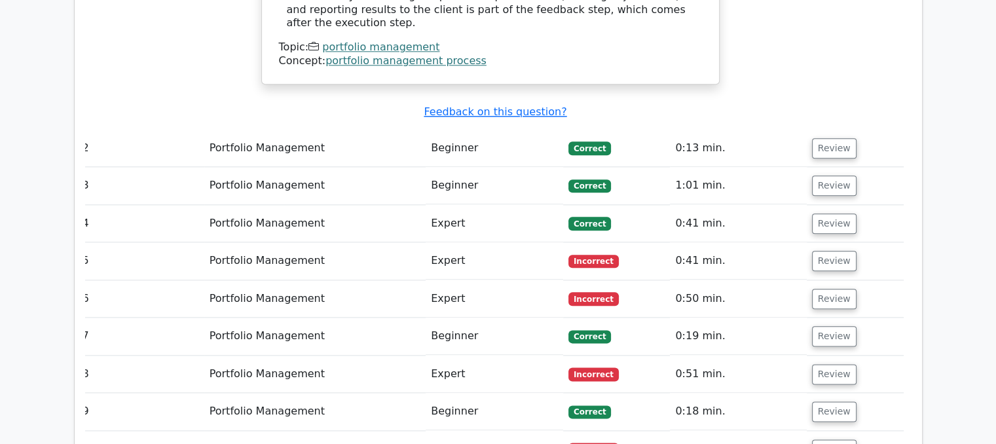
scroll to position [1538, 0]
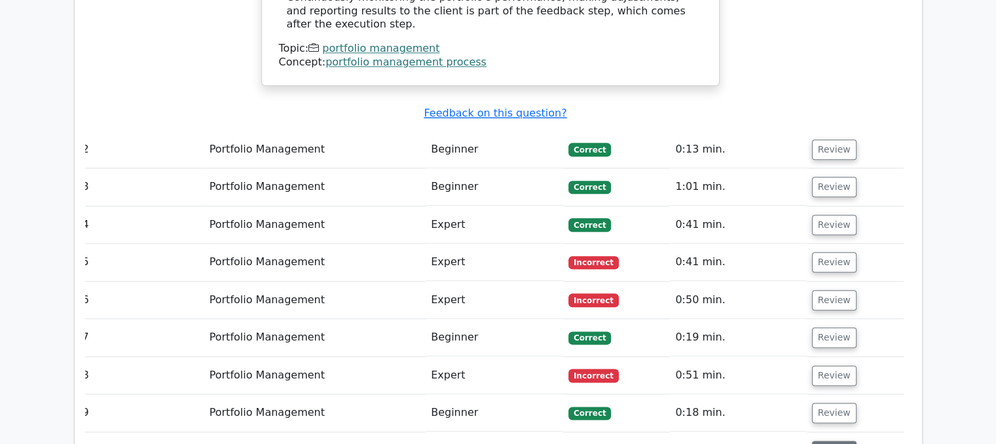
click at [825, 441] on button "Review" at bounding box center [834, 451] width 45 height 20
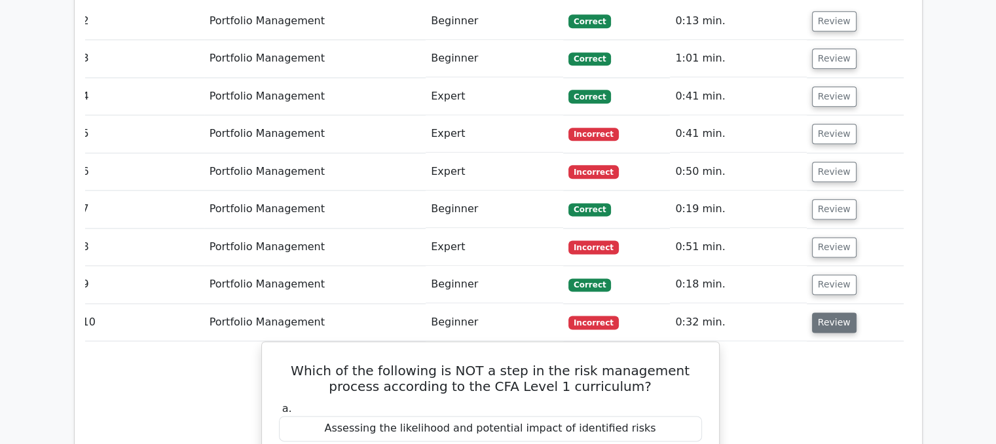
scroll to position [1664, 0]
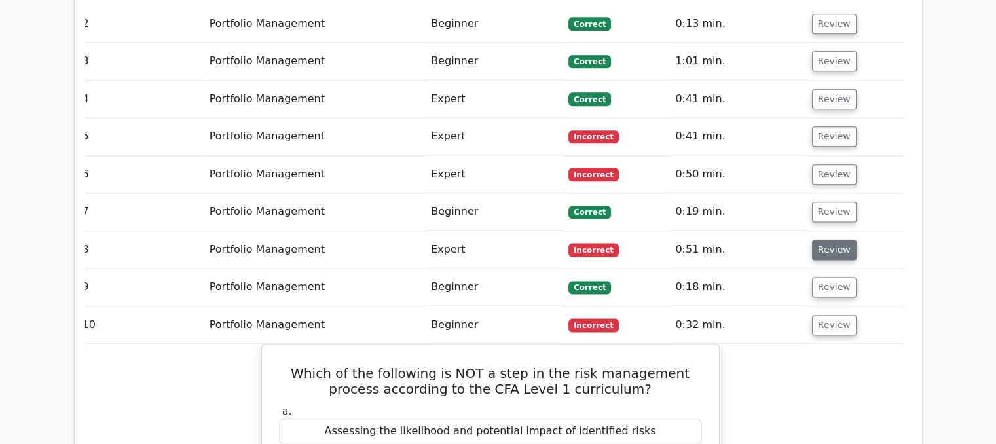
click at [823, 240] on button "Review" at bounding box center [834, 250] width 45 height 20
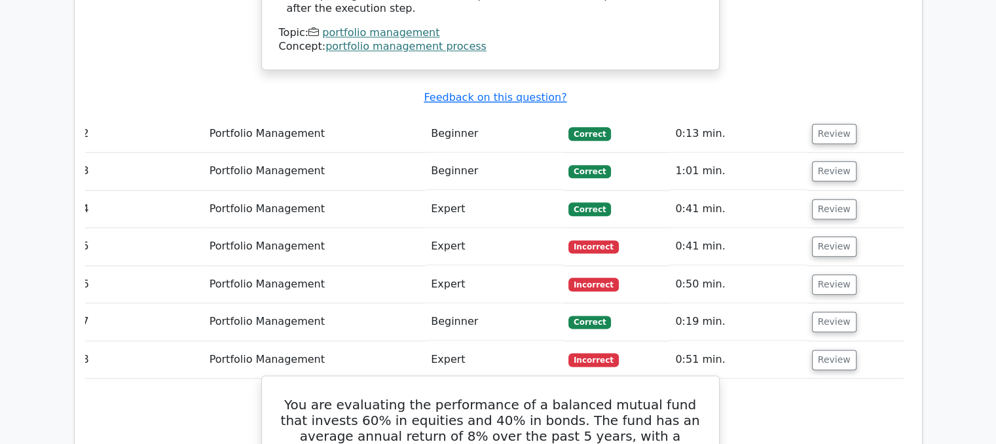
scroll to position [1546, 0]
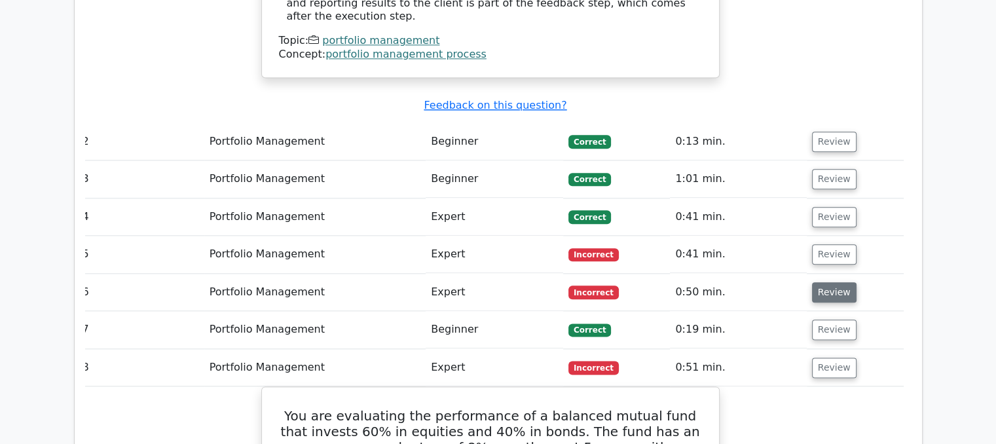
click at [828, 282] on button "Review" at bounding box center [834, 292] width 45 height 20
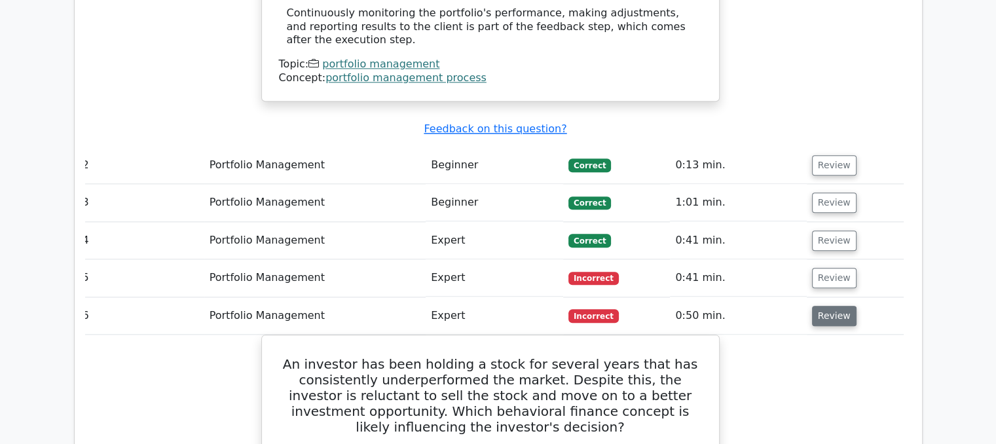
scroll to position [1522, 0]
click at [825, 268] on button "Review" at bounding box center [834, 278] width 45 height 20
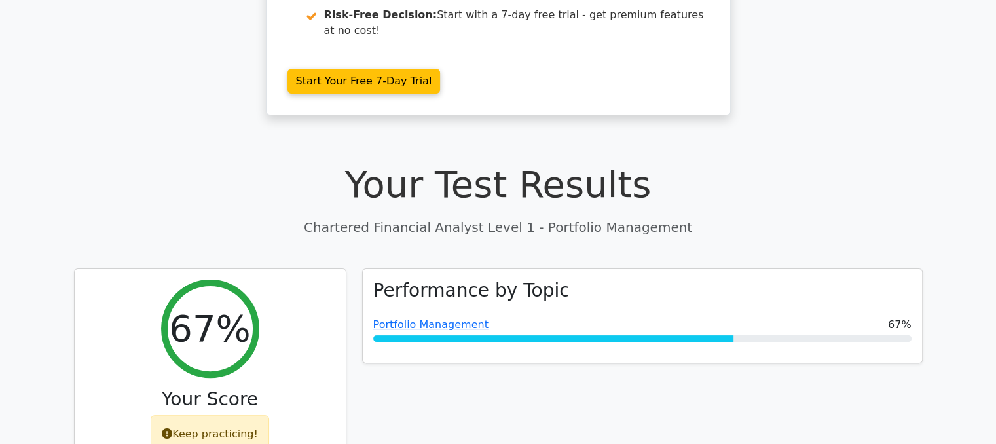
scroll to position [269, 0]
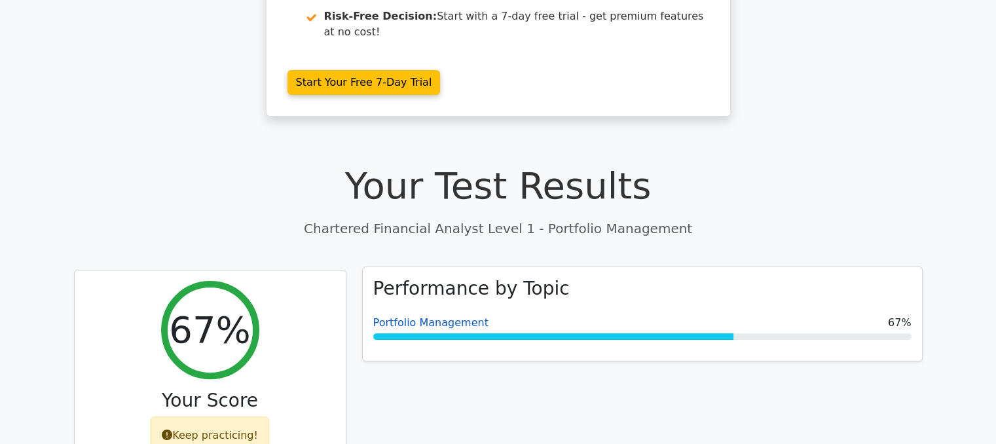
click at [388, 316] on link "Portfolio Management" at bounding box center [430, 322] width 115 height 12
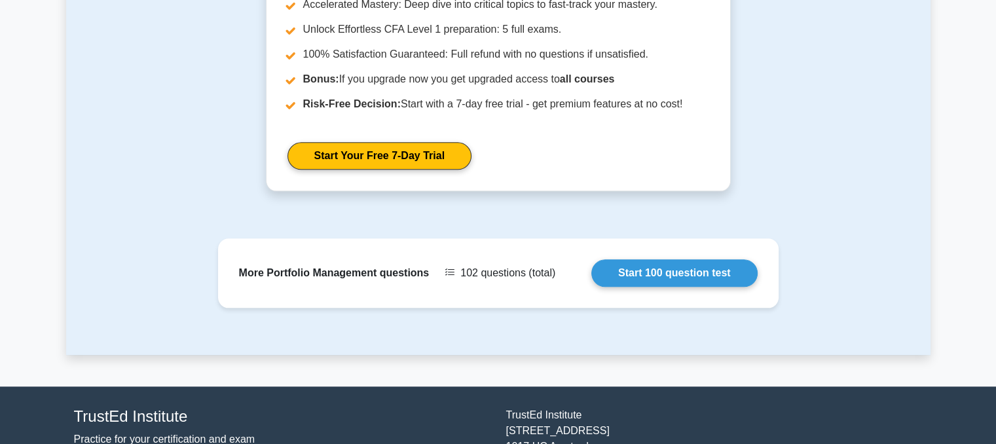
scroll to position [1487, 0]
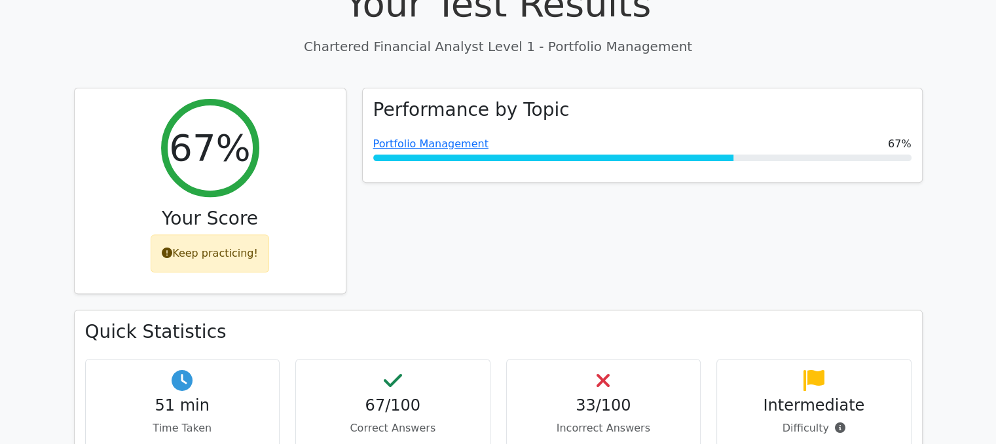
scroll to position [448, 0]
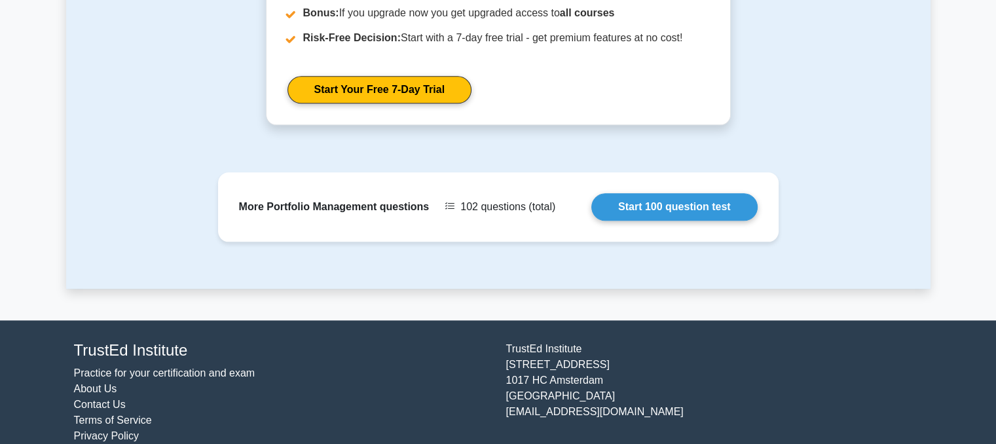
scroll to position [1556, 0]
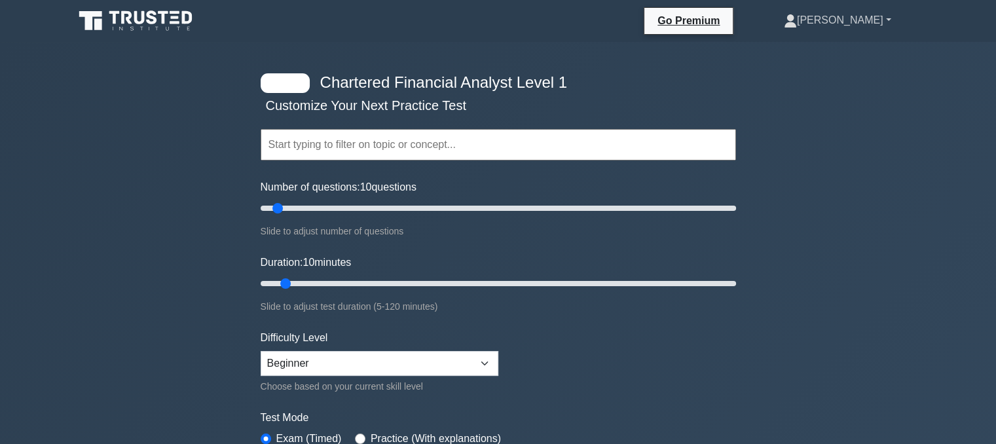
click at [849, 18] on link "[PERSON_NAME]" at bounding box center [838, 20] width 170 height 26
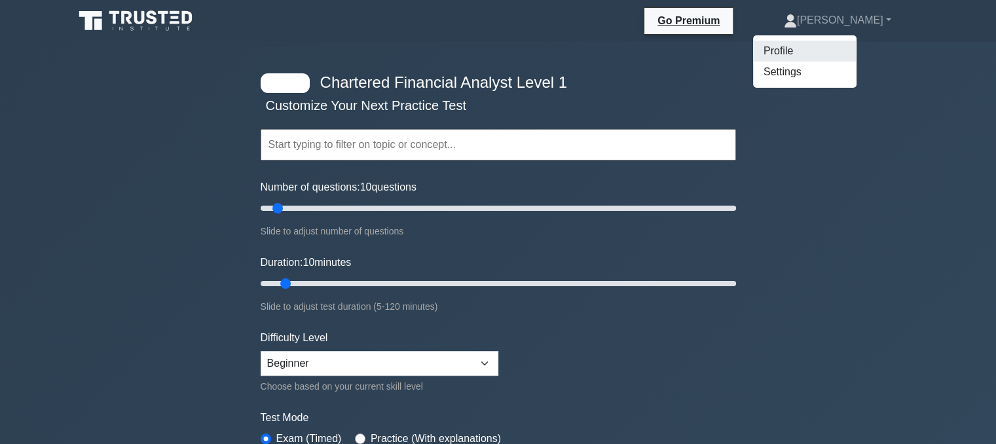
click at [817, 57] on link "Profile" at bounding box center [804, 51] width 103 height 21
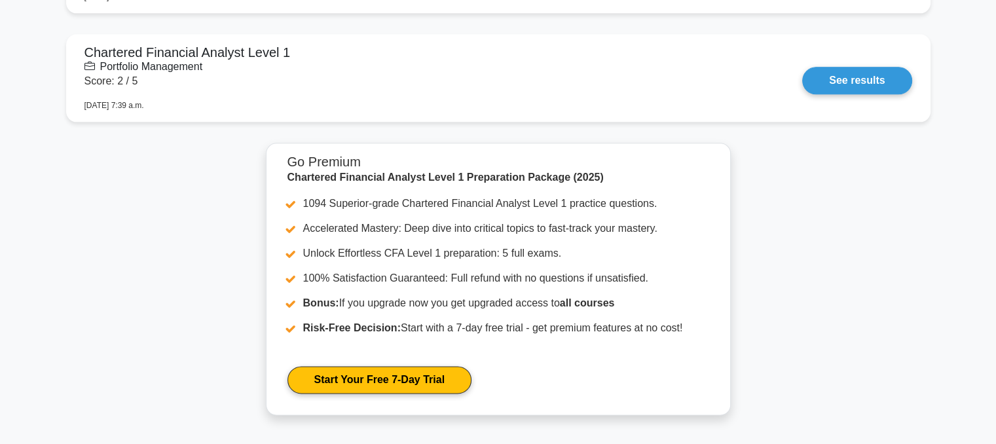
scroll to position [1919, 0]
